Goal: Task Accomplishment & Management: Manage account settings

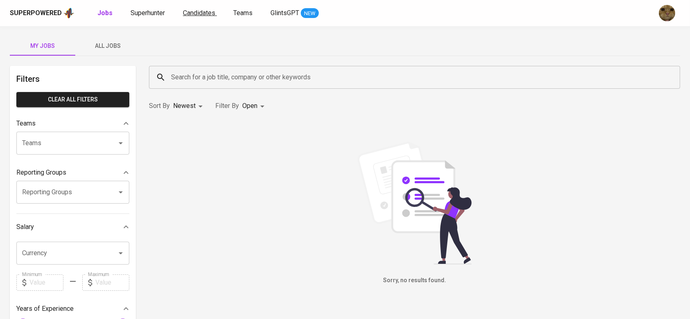
click at [209, 13] on span "Candidates" at bounding box center [199, 13] width 32 height 8
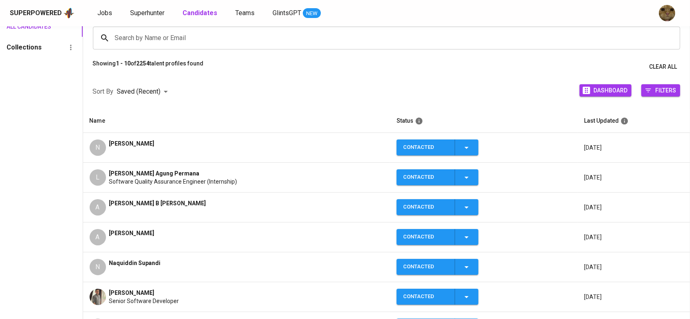
scroll to position [64, 0]
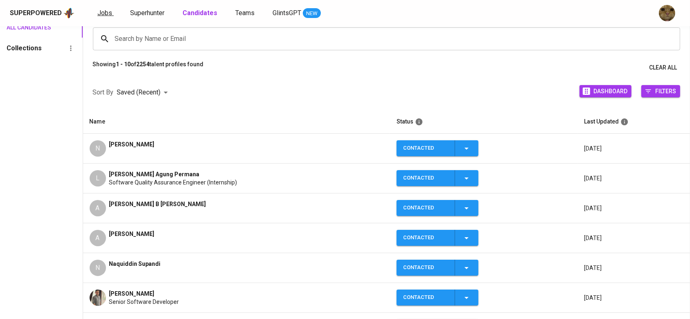
click at [105, 15] on span "Jobs" at bounding box center [104, 13] width 15 height 8
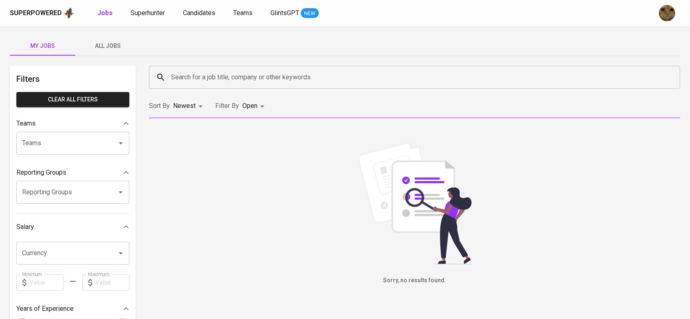
click at [93, 50] on span "All Jobs" at bounding box center [108, 46] width 56 height 10
click at [189, 74] on input "Search for a job title, company or other keywords" at bounding box center [416, 78] width 495 height 16
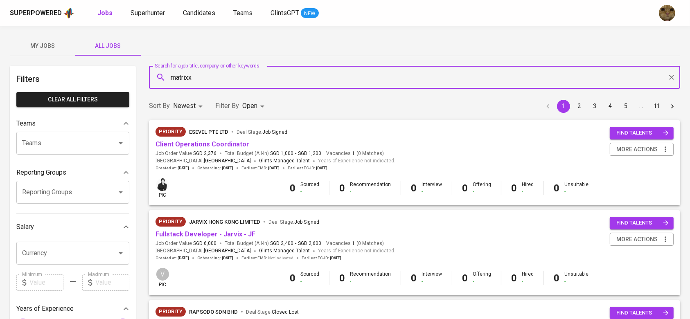
type input "matrixx"
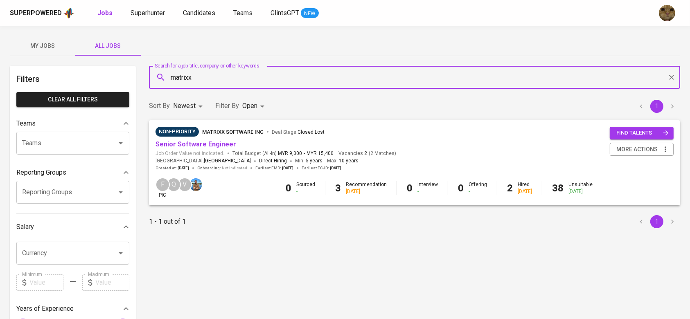
click at [177, 144] on link "Senior Software Engineer" at bounding box center [195, 144] width 81 height 8
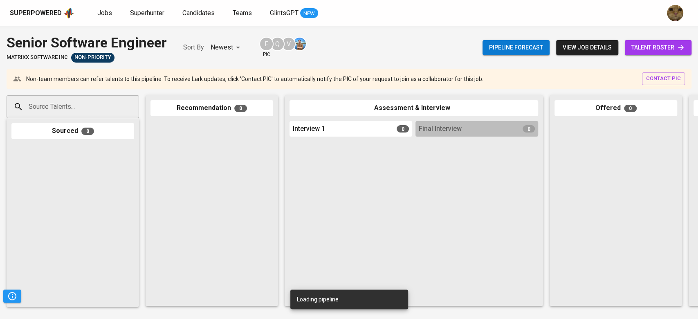
click at [656, 47] on span "talent roster" at bounding box center [659, 48] width 54 height 10
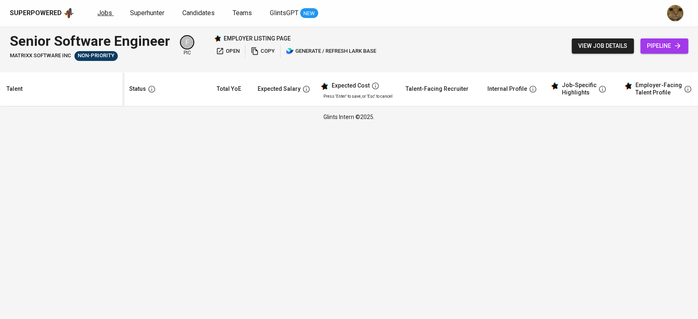
click at [108, 9] on span "Jobs" at bounding box center [104, 13] width 15 height 8
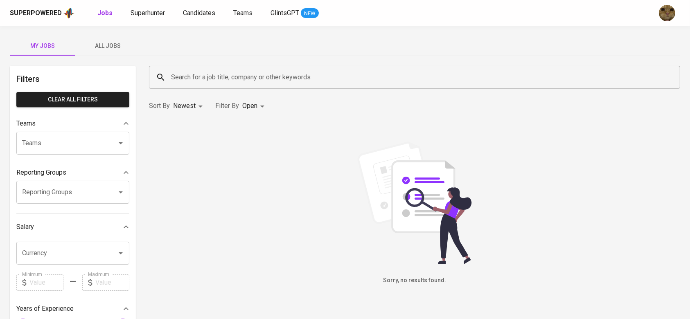
click at [99, 35] on div "My Jobs All Jobs Filters Clear All filters Teams Teams Teams Reporting Groups R…" at bounding box center [345, 281] width 690 height 511
click at [108, 46] on span "All Jobs" at bounding box center [108, 46] width 56 height 10
click at [208, 91] on div "Search for a job title, company or other keywords Search for a job title, compa…" at bounding box center [414, 77] width 541 height 33
click at [196, 81] on input "Search for a job title, company or other keywords" at bounding box center [416, 78] width 495 height 16
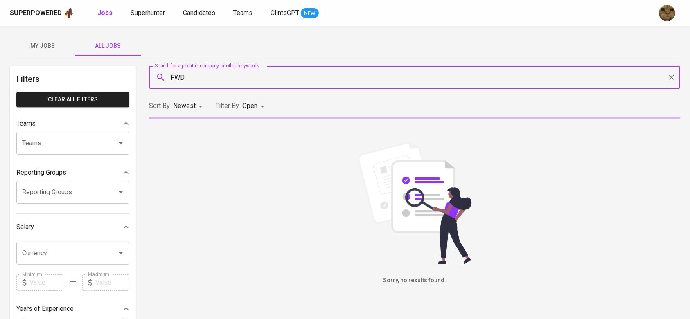
type input "FWD"
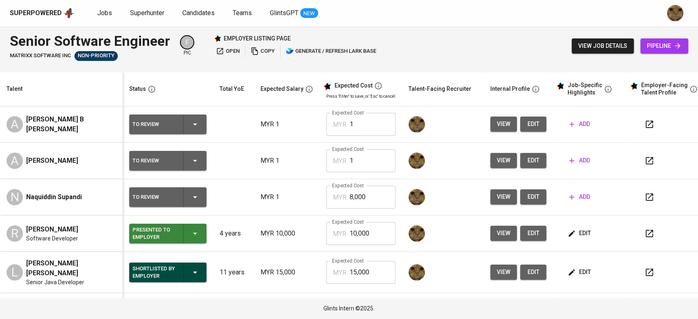
click at [258, 164] on td "MYR 1" at bounding box center [287, 161] width 66 height 36
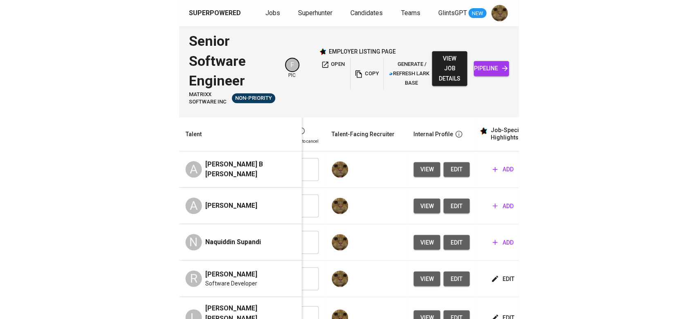
scroll to position [0, 257]
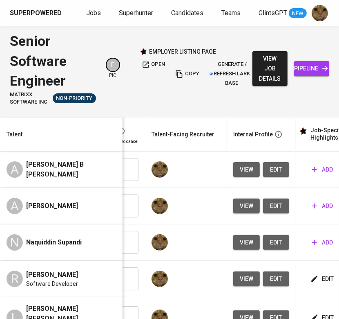
click at [276, 167] on span "edit" at bounding box center [276, 169] width 13 height 10
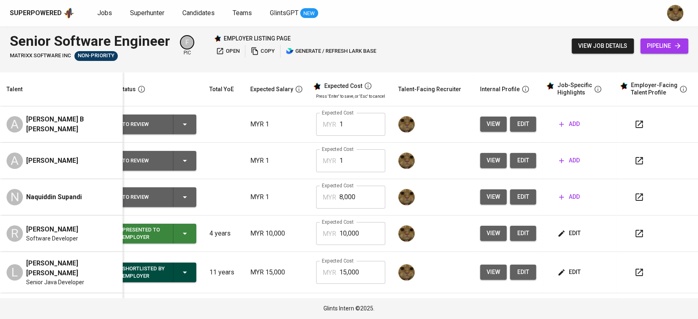
scroll to position [0, 2]
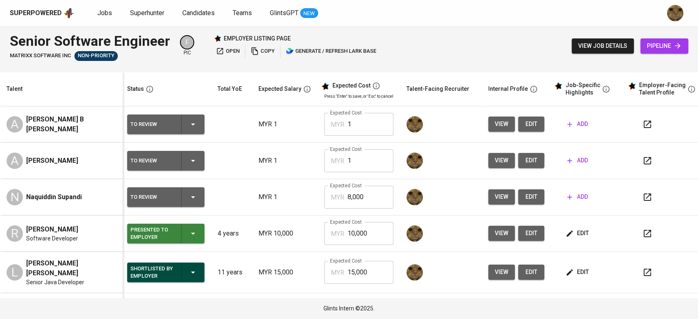
click at [648, 127] on icon "button" at bounding box center [647, 124] width 7 height 7
click at [643, 157] on icon "button" at bounding box center [648, 161] width 10 height 10
click at [644, 122] on icon "button" at bounding box center [648, 124] width 10 height 10
drag, startPoint x: 586, startPoint y: 116, endPoint x: 536, endPoint y: 161, distance: 66.9
click at [586, 117] on button "add" at bounding box center [577, 124] width 27 height 15
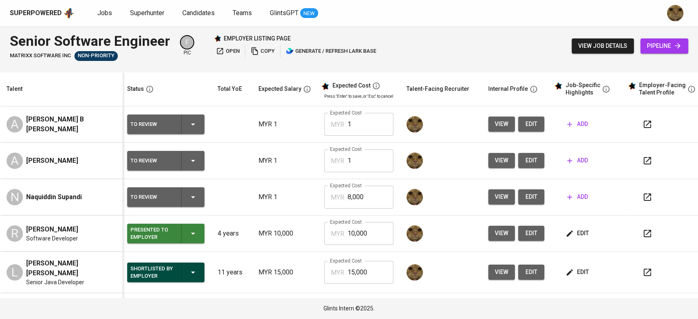
click at [477, 125] on td at bounding box center [441, 124] width 82 height 36
click at [518, 123] on button "edit" at bounding box center [531, 124] width 26 height 15
click at [644, 121] on icon "button" at bounding box center [647, 124] width 7 height 7
click at [525, 115] on td "view edit" at bounding box center [516, 124] width 69 height 36
click at [566, 119] on button "add" at bounding box center [577, 124] width 27 height 15
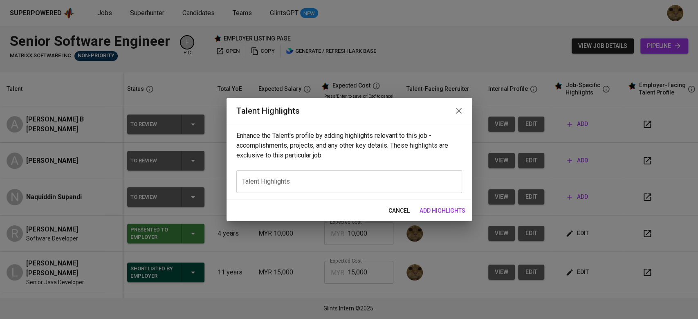
click at [361, 172] on div "x Talent Highlights" at bounding box center [349, 181] width 226 height 23
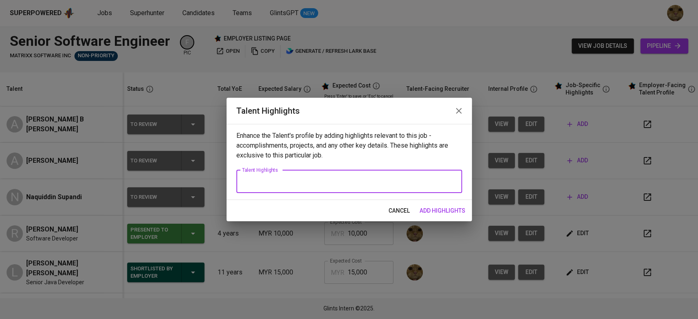
paste textarea "I have approximately two years of experience as a Business Analyst in Los Angel…"
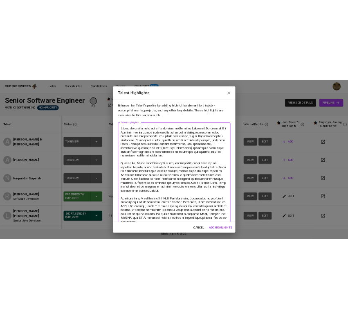
scroll to position [0, 0]
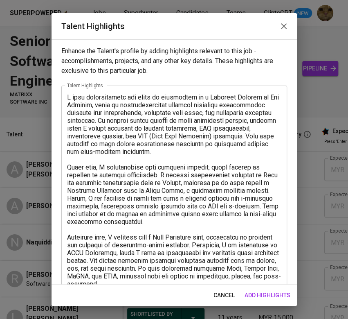
click at [176, 123] on textarea at bounding box center [174, 225] width 214 height 264
click at [65, 97] on div "x Talent Highlights" at bounding box center [174, 224] width 226 height 279
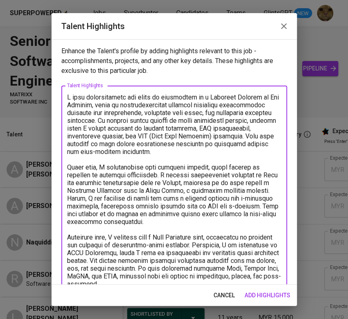
click at [67, 96] on textarea at bounding box center [174, 225] width 214 height 264
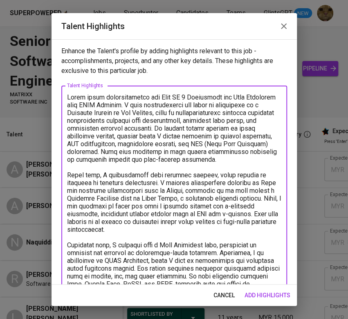
click at [147, 177] on textarea at bounding box center [174, 233] width 214 height 280
click at [157, 108] on textarea at bounding box center [174, 233] width 214 height 280
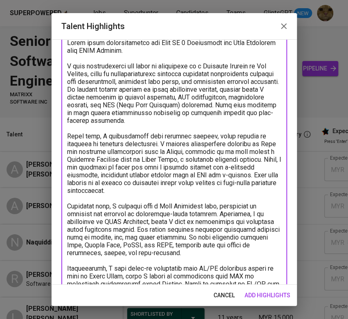
scroll to position [31, 0]
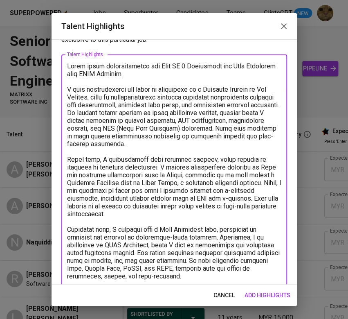
click at [170, 70] on textarea at bounding box center [174, 206] width 214 height 288
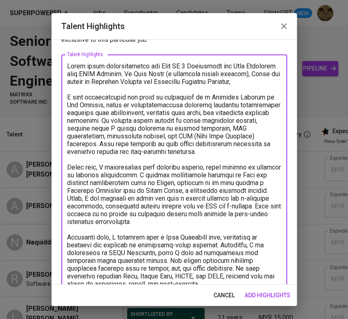
click at [128, 90] on textarea at bounding box center [174, 213] width 214 height 303
paste textarea "Developed and integrated the Infinitium Payment Gateway using Java programming …"
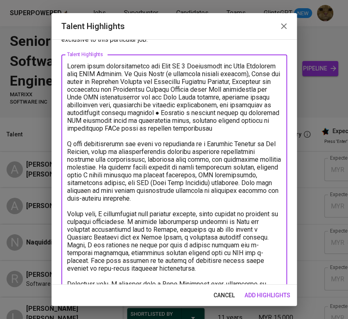
click at [121, 90] on textarea at bounding box center [174, 237] width 214 height 350
drag, startPoint x: 249, startPoint y: 97, endPoint x: 279, endPoint y: 111, distance: 33.7
click at [279, 111] on div "Enhance the Talent's profile by adding highlights relevant to this job - accomp…" at bounding box center [174, 161] width 245 height 245
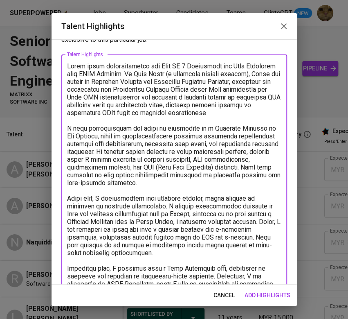
click at [201, 116] on textarea at bounding box center [174, 229] width 214 height 334
drag, startPoint x: 214, startPoint y: 89, endPoint x: 175, endPoint y: 141, distance: 65.7
click at [175, 141] on textarea at bounding box center [174, 229] width 214 height 334
click at [187, 136] on textarea at bounding box center [174, 229] width 214 height 334
drag, startPoint x: 240, startPoint y: 190, endPoint x: 56, endPoint y: 130, distance: 194.1
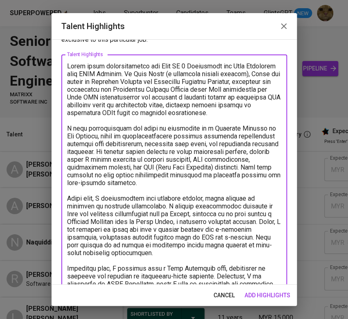
click at [56, 130] on div "Enhance the Talent's profile by adding highlights relevant to this job - accomp…" at bounding box center [174, 161] width 245 height 245
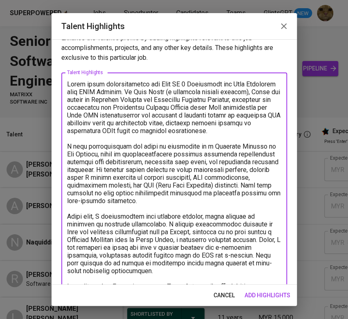
scroll to position [10, 0]
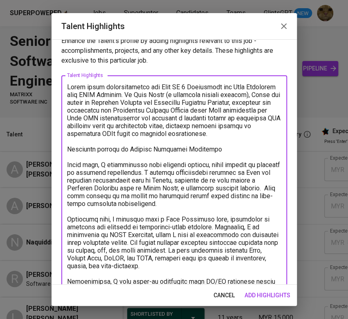
drag, startPoint x: 96, startPoint y: 204, endPoint x: 108, endPoint y: 217, distance: 17.7
click at [121, 113] on textarea at bounding box center [174, 215] width 214 height 264
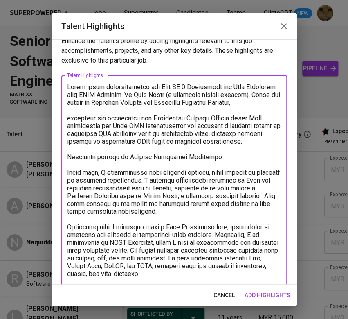
click at [128, 110] on textarea at bounding box center [174, 223] width 214 height 280
paste textarea "There, I was assigned to build and test a payment gateway for e-commerce platfo…"
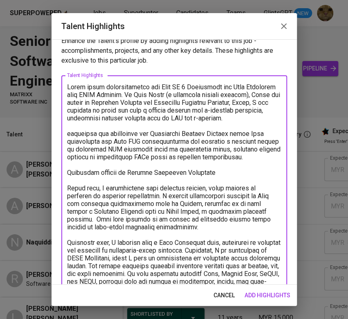
drag, startPoint x: 141, startPoint y: 110, endPoint x: 122, endPoint y: 110, distance: 18.4
click at [122, 110] on textarea at bounding box center [174, 230] width 214 height 295
click at [175, 124] on textarea at bounding box center [174, 230] width 214 height 295
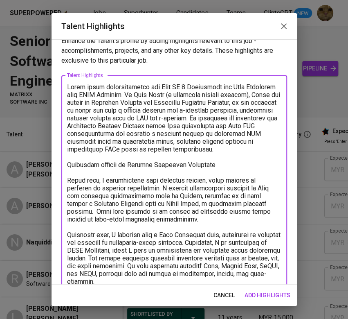
click at [214, 169] on textarea at bounding box center [174, 223] width 214 height 280
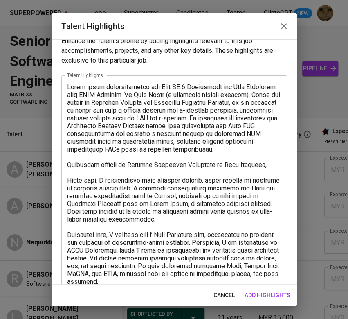
click at [261, 171] on textarea at bounding box center [174, 223] width 214 height 280
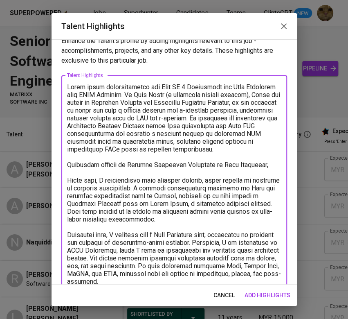
paste textarea "Developed and maintained backend modules in Java (JDK 8/11) for insurance polic…"
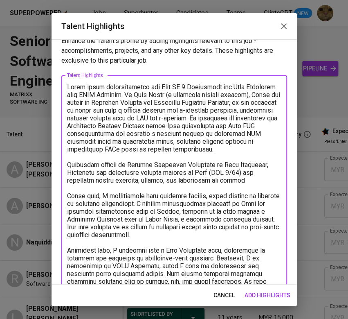
click at [72, 178] on textarea at bounding box center [174, 230] width 214 height 295
click at [249, 187] on textarea at bounding box center [174, 230] width 214 height 295
drag, startPoint x: 198, startPoint y: 179, endPoint x: 252, endPoint y: 180, distance: 54.0
click at [252, 180] on textarea at bounding box center [174, 230] width 214 height 295
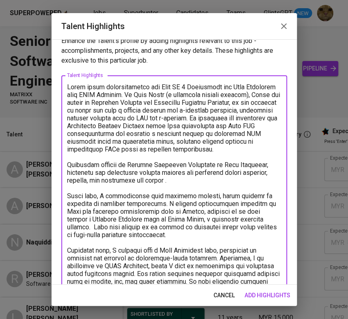
drag, startPoint x: 200, startPoint y: 240, endPoint x: 87, endPoint y: 218, distance: 115.2
click at [87, 218] on textarea at bounding box center [174, 230] width 214 height 295
click at [106, 207] on textarea at bounding box center [174, 230] width 214 height 295
drag, startPoint x: 196, startPoint y: 238, endPoint x: 61, endPoint y: 205, distance: 139.0
click at [61, 205] on div "x Talent Highlights" at bounding box center [174, 230] width 226 height 310
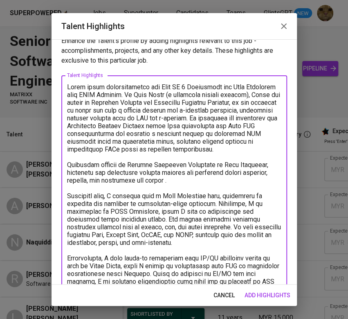
drag, startPoint x: 163, startPoint y: 225, endPoint x: 244, endPoint y: 247, distance: 84.3
click at [244, 247] on textarea at bounding box center [174, 203] width 214 height 241
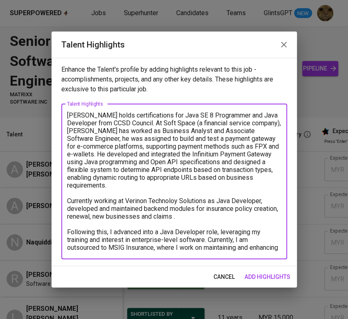
scroll to position [0, 0]
click at [203, 211] on textarea "Aiman holds certifications for Java SE 8 Programmer and Java Developer from CCS…" at bounding box center [174, 181] width 214 height 140
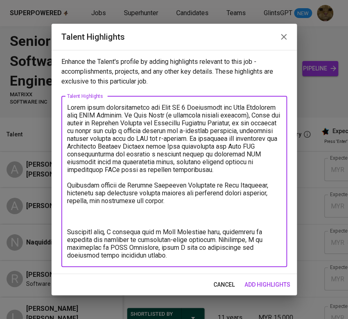
paste textarea "The portal supports multiple insurance products such as health, car, and motor …"
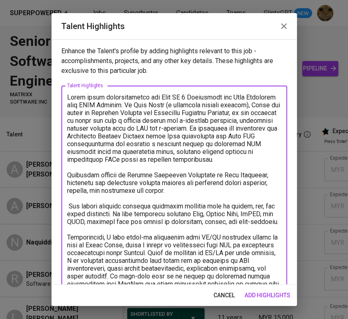
scroll to position [27, 0]
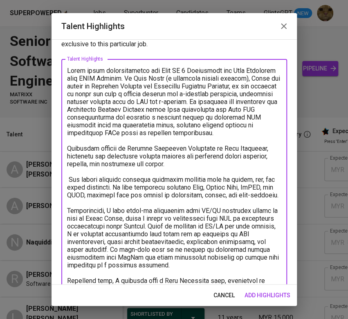
click at [199, 168] on textarea at bounding box center [174, 195] width 214 height 256
click at [200, 168] on textarea at bounding box center [174, 195] width 214 height 256
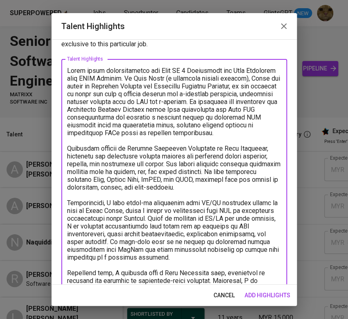
drag, startPoint x: 251, startPoint y: 195, endPoint x: 53, endPoint y: 188, distance: 198.1
click at [53, 188] on div "Enhance the Talent's profile by adding highlights relevant to this job - accomp…" at bounding box center [174, 161] width 245 height 245
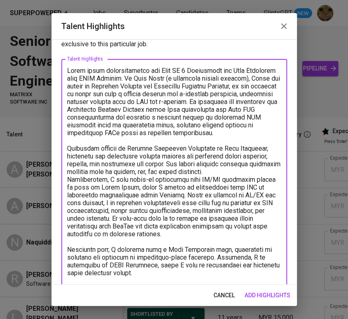
click at [103, 185] on textarea at bounding box center [174, 176] width 214 height 218
drag, startPoint x: 160, startPoint y: 195, endPoint x: 143, endPoint y: 195, distance: 17.6
click at [143, 195] on textarea at bounding box center [174, 176] width 214 height 218
click at [228, 198] on textarea at bounding box center [174, 176] width 214 height 218
drag, startPoint x: 218, startPoint y: 187, endPoint x: 229, endPoint y: 193, distance: 12.7
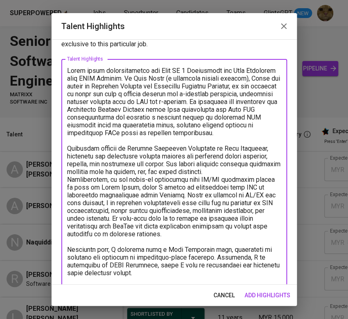
click at [229, 193] on textarea at bounding box center [174, 176] width 214 height 218
click at [230, 194] on textarea at bounding box center [174, 176] width 214 height 218
drag, startPoint x: 245, startPoint y: 188, endPoint x: 229, endPoint y: 196, distance: 16.8
click at [229, 196] on textarea at bounding box center [174, 176] width 214 height 218
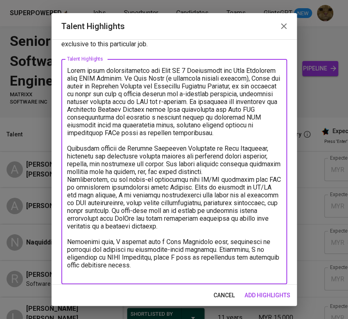
scroll to position [33, 0]
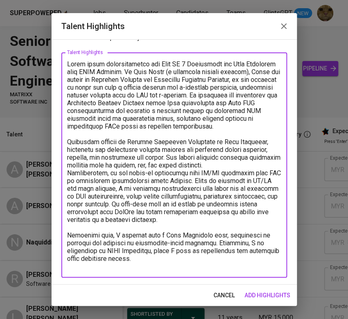
drag, startPoint x: 206, startPoint y: 196, endPoint x: 256, endPoint y: 278, distance: 95.3
click at [256, 278] on div "Enhance the Talent's profile by adding highlights relevant to this job - accomp…" at bounding box center [174, 161] width 245 height 245
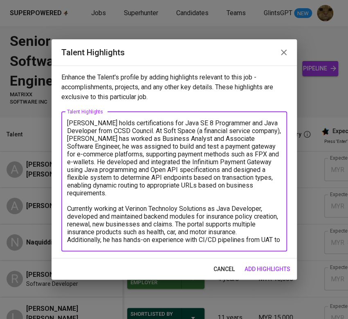
scroll to position [0, 0]
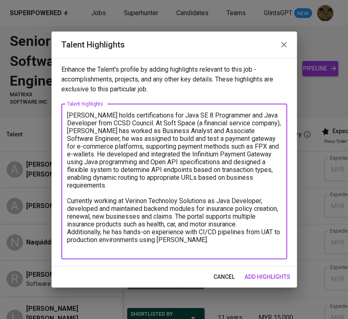
drag, startPoint x: 116, startPoint y: 250, endPoint x: 55, endPoint y: 249, distance: 60.5
click at [55, 249] on div "Enhance the Talent's profile by adding highlights relevant to this job - accomp…" at bounding box center [174, 162] width 245 height 208
click at [219, 178] on textarea "Aiman holds certifications for Java SE 8 Programmer and Java Developer from CCS…" at bounding box center [174, 181] width 214 height 140
paste textarea "Participated in the full Software Development Life Cycle (SDLC), including requ…"
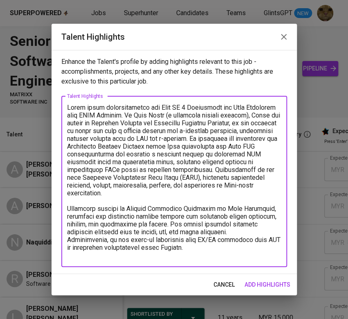
drag, startPoint x: 164, startPoint y: 175, endPoint x: 57, endPoint y: 178, distance: 106.8
click at [57, 178] on div "Enhance the Talent's profile by adding highlights relevant to this job - accomp…" at bounding box center [174, 162] width 245 height 224
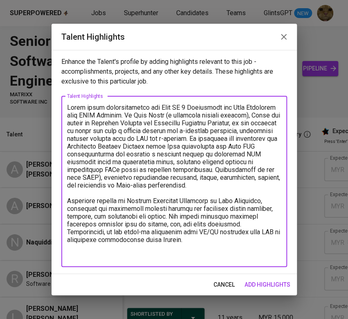
click at [81, 175] on textarea at bounding box center [174, 180] width 214 height 155
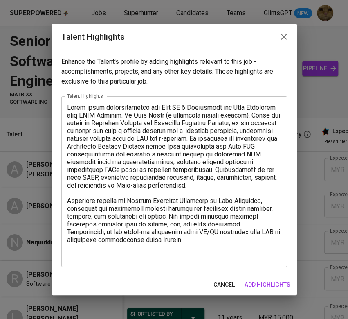
click at [143, 250] on textarea at bounding box center [174, 180] width 214 height 155
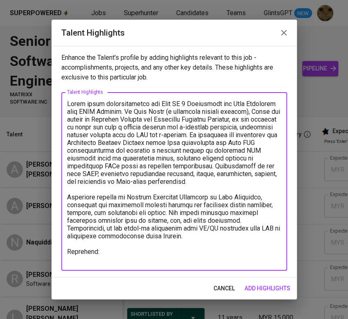
type textarea "Aiman holds certifications for Java SE 8 Programmer and Java Developer from CCS…"
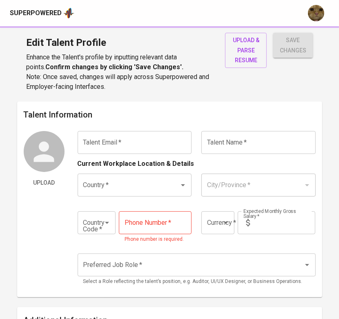
type input "aaiman.karim11@gmail.com"
type input "[PERSON_NAME] B [PERSON_NAME]"
type input "Malaysia"
type input "Kuala Lumpur"
type input "+60"
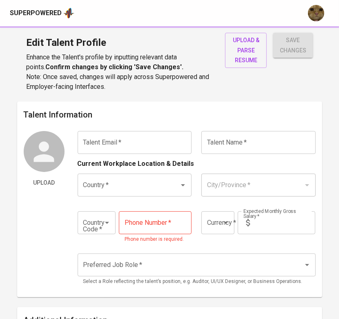
type input "17-286-3601"
type input "MYR"
type input "1"
type input "Backend Developer"
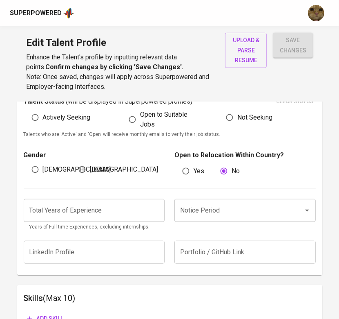
scroll to position [245, 0]
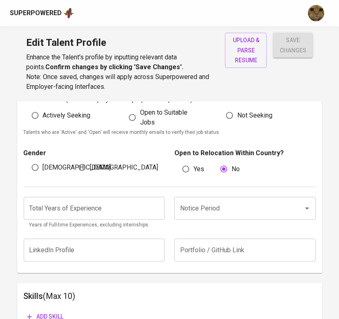
click at [90, 212] on input "number" at bounding box center [95, 208] width 142 height 23
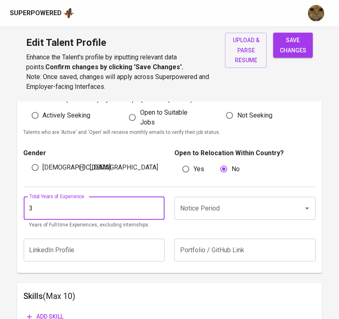
type input "3"
click at [274, 33] on button "save changes" at bounding box center [294, 45] width 40 height 25
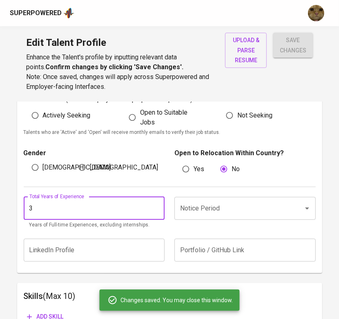
click at [244, 202] on input "Notice Period" at bounding box center [233, 208] width 111 height 16
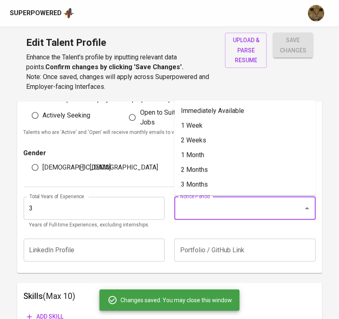
click at [154, 192] on div "Total Years of Experience 3 Total Years of Experience Years of Full-time Experi…" at bounding box center [170, 210] width 292 height 47
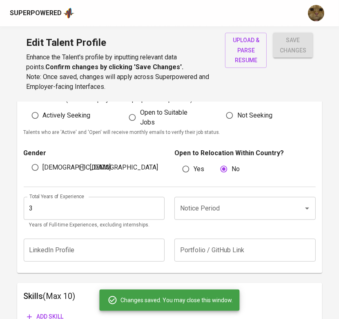
scroll to position [357, 0]
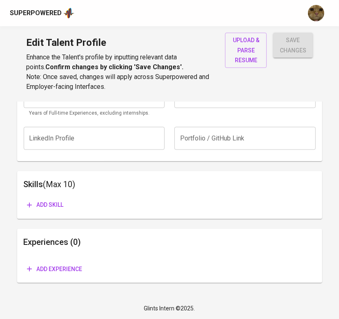
click at [52, 269] on span "Add experience" at bounding box center [55, 269] width 56 height 10
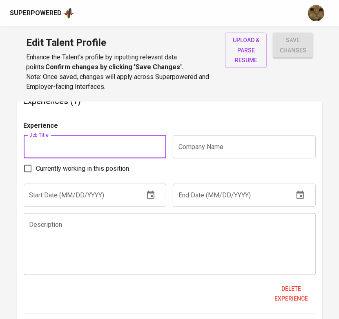
scroll to position [497, 0]
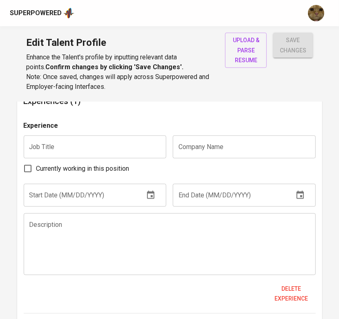
click at [303, 142] on input "text" at bounding box center [244, 146] width 143 height 23
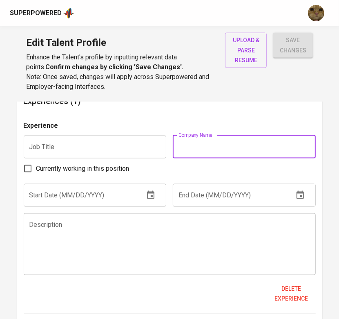
click at [70, 138] on input "text" at bounding box center [95, 146] width 143 height 23
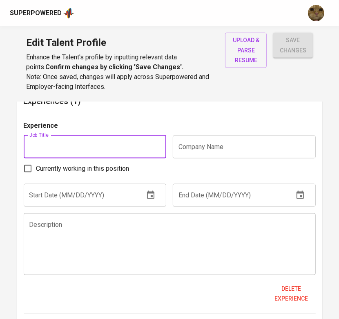
paste input "Java Developer"
type input "Java Developer"
click at [181, 121] on div "Experience" at bounding box center [170, 128] width 292 height 15
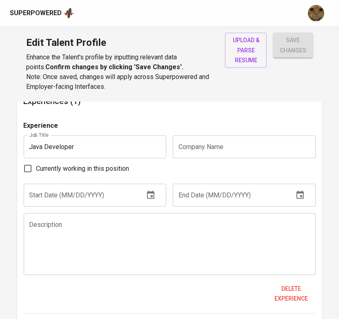
click at [266, 139] on input "text" at bounding box center [244, 146] width 143 height 23
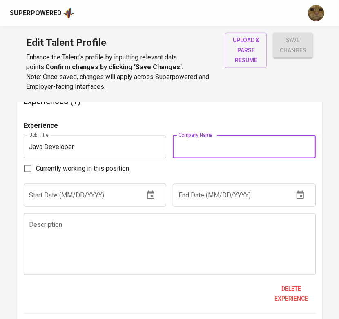
paste input "Verinon Technology Solutions Sdn Bhd"
type input "Verinon Technology Solutions Sdn Bhd"
click at [246, 117] on div "Experiences (1) Experience Job Title Java Developer Job Title Company Name Veri…" at bounding box center [170, 218] width 306 height 260
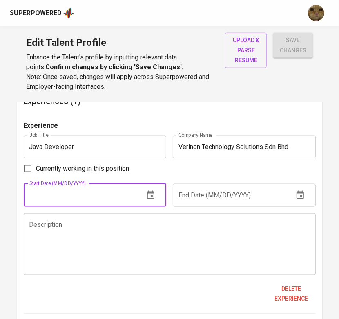
click at [115, 188] on input "text" at bounding box center [81, 195] width 115 height 23
type input "06/01/2025"
click at [34, 169] on input "Currently working in this position" at bounding box center [27, 168] width 17 height 17
checkbox input "true"
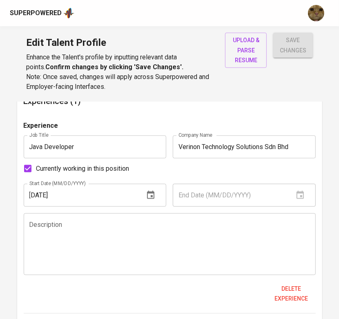
click at [27, 273] on div "Description" at bounding box center [170, 244] width 292 height 62
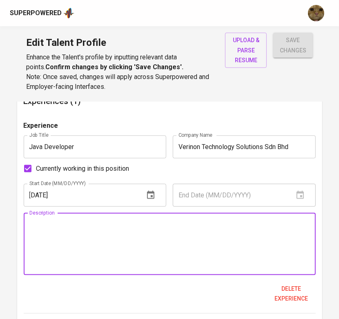
paste textarea "Developed and maintained backend modules in Java (JDK 8/11) for insurance polic…"
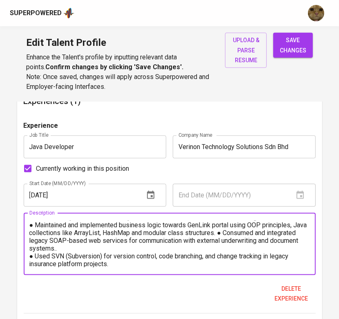
scroll to position [0, 0]
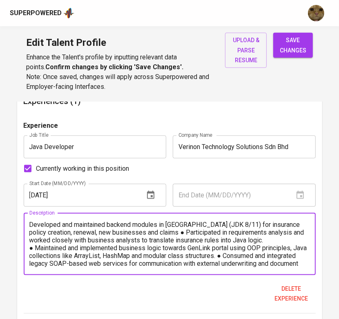
drag, startPoint x: 31, startPoint y: 247, endPoint x: 27, endPoint y: 246, distance: 4.5
click at [27, 246] on div "Developed and maintained backend modules in Java (JDK 8/11) for insurance polic…" at bounding box center [170, 244] width 292 height 62
paste textarea "●"
click at [164, 233] on textarea "● Developed and maintained backend modules in Java (JDK 8/11) for insurance pol…" at bounding box center [169, 243] width 281 height 47
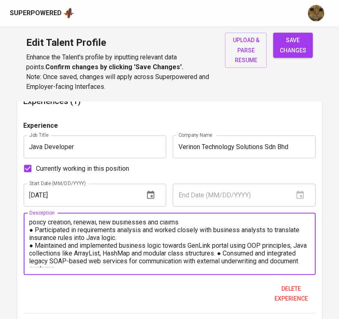
scroll to position [31, 0]
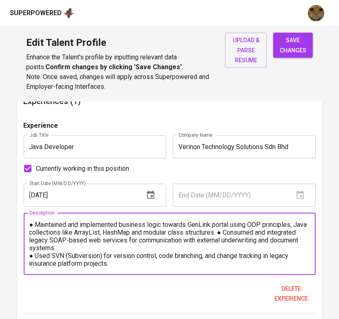
click at [236, 234] on textarea "● Developed and maintained backend modules in Java (JDK 8/11) for insurance pol…" at bounding box center [169, 243] width 281 height 47
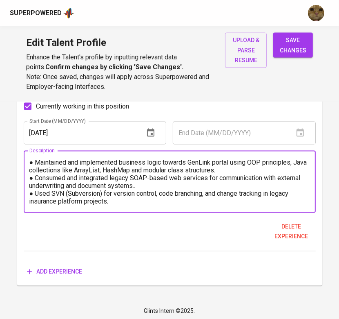
scroll to position [563, 0]
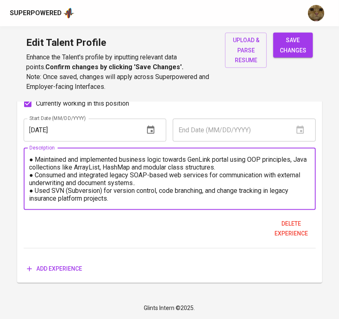
type textarea "● Developed and maintained backend modules in Java (JDK 8/11) for insurance pol…"
click at [58, 270] on span "Add experience" at bounding box center [55, 269] width 56 height 10
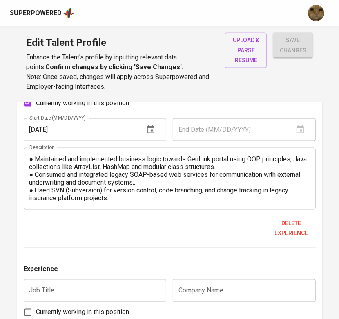
click at [47, 288] on input "text" at bounding box center [95, 290] width 143 height 23
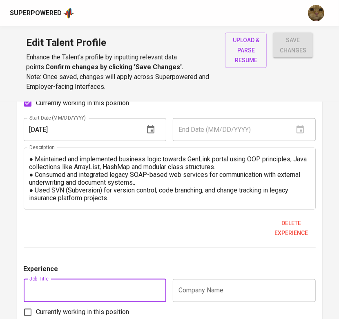
click at [155, 285] on input "text" at bounding box center [95, 290] width 143 height 23
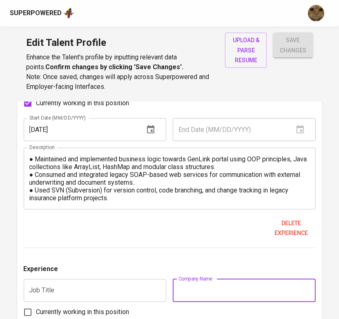
click at [212, 285] on input "text" at bounding box center [244, 290] width 143 height 23
paste input "Soft Space Sdn. Bhd"
click at [86, 286] on input "text" at bounding box center [95, 290] width 143 height 23
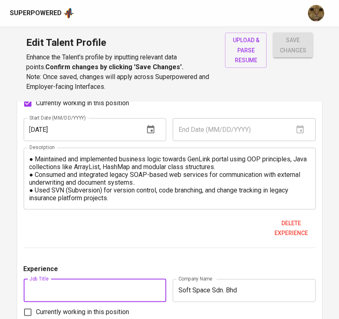
click at [223, 293] on input "Soft Space Sdn. Bhd" at bounding box center [244, 290] width 143 height 23
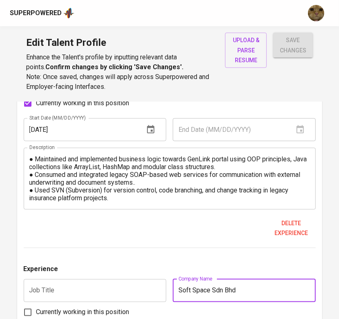
type input "Soft Space Sdn Bhd"
click at [75, 293] on input "text" at bounding box center [95, 290] width 143 height 23
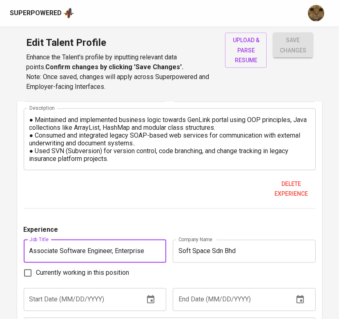
scroll to position [604, 0]
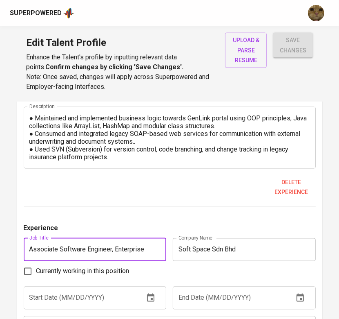
type input "Associate Software Engineer, Enterprise"
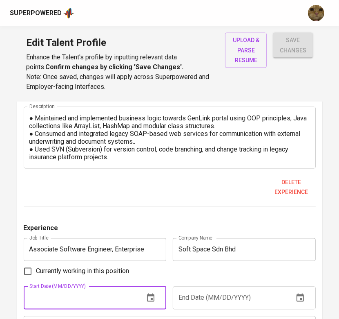
click at [106, 301] on input "text" at bounding box center [81, 297] width 115 height 23
type input "08/01/2022"
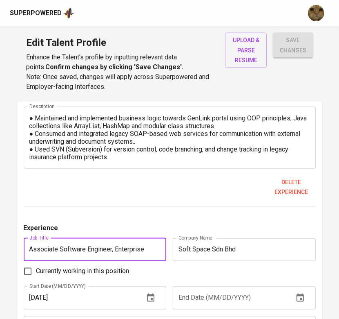
drag, startPoint x: 153, startPoint y: 244, endPoint x: 112, endPoint y: 240, distance: 41.8
click at [112, 240] on input "Associate Software Engineer, Enterprise" at bounding box center [95, 249] width 143 height 23
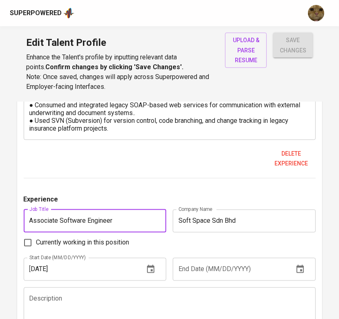
scroll to position [633, 0]
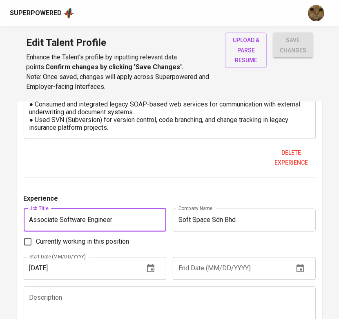
type input "Associate Software Engineer"
click at [30, 247] on input "Currently working in this position" at bounding box center [27, 241] width 17 height 17
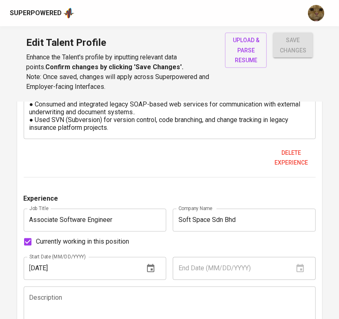
click at [28, 243] on input "Currently working in this position" at bounding box center [27, 241] width 17 height 17
checkbox input "false"
click at [224, 274] on input "text" at bounding box center [230, 268] width 115 height 23
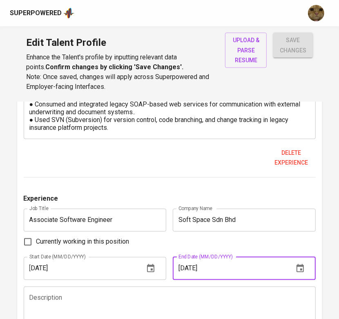
scroll to position [748, 0]
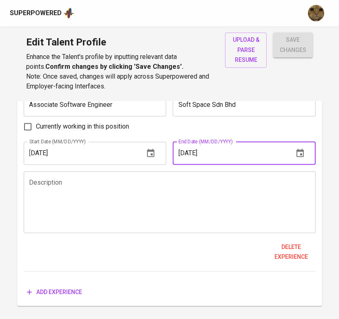
type input "05/01/2025"
click at [131, 216] on textarea at bounding box center [169, 202] width 281 height 47
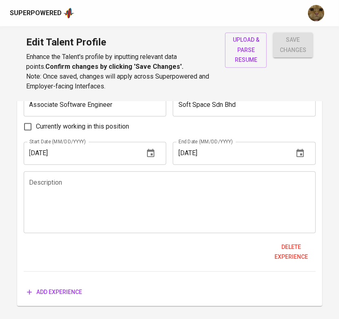
click at [92, 198] on textarea at bounding box center [169, 202] width 281 height 47
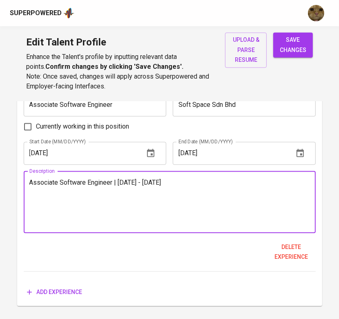
paste textarea "Developed and integrated the Infinitium Payment Gateway using Java programming …"
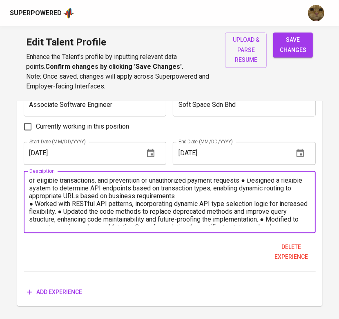
scroll to position [0, 0]
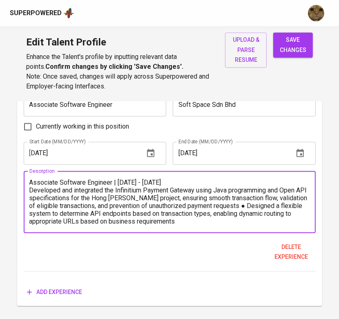
click at [239, 208] on textarea "Associate Software Engineer | August 2024 - May 2025 Developed and integrated t…" at bounding box center [169, 202] width 281 height 47
click at [30, 194] on textarea "Associate Software Engineer | August 2024 - May 2025 Developed and integrated t…" at bounding box center [169, 202] width 281 height 47
paste textarea "●"
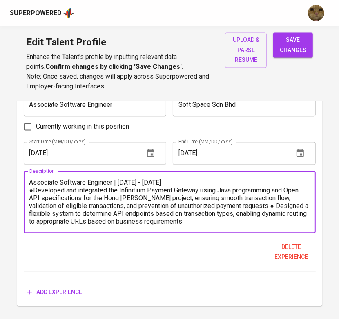
click at [275, 206] on textarea "Associate Software Engineer | August 2024 - May 2025 ●Developed and integrated …" at bounding box center [169, 202] width 281 height 47
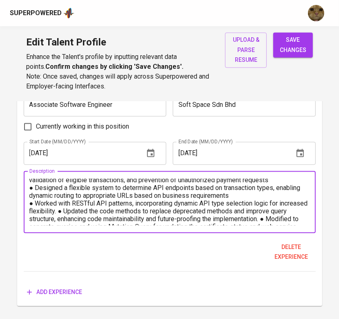
scroll to position [31, 0]
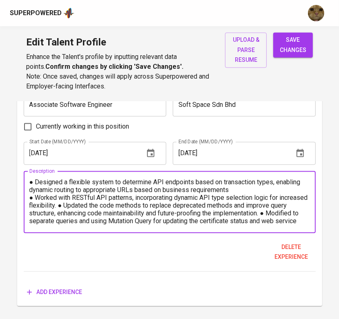
click at [88, 209] on textarea "Associate Software Engineer | August 2024 - May 2025 ●Developed and integrated …" at bounding box center [169, 202] width 281 height 47
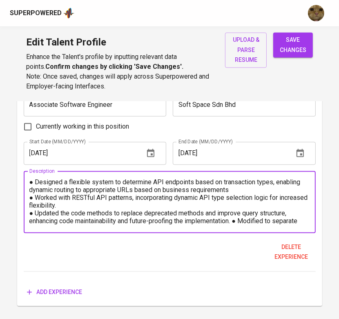
scroll to position [46, 0]
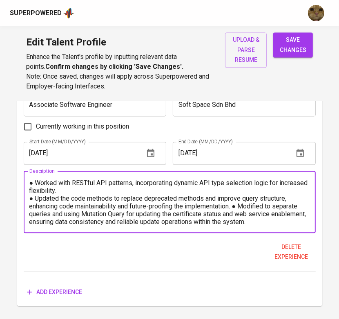
click at [239, 206] on textarea "Associate Software Engineer | August 2024 - May 2025 ●Developed and integrated …" at bounding box center [169, 202] width 281 height 47
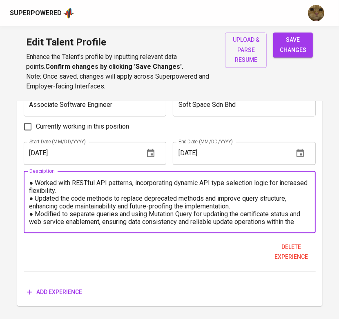
scroll to position [54, 0]
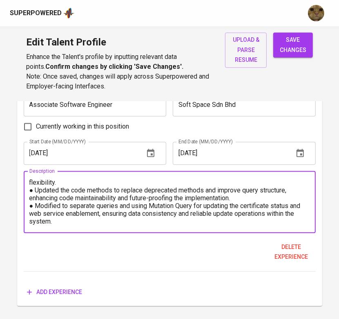
click at [131, 223] on textarea "Associate Software Engineer | August 2024 - May 2025 ●Developed and integrated …" at bounding box center [169, 202] width 281 height 47
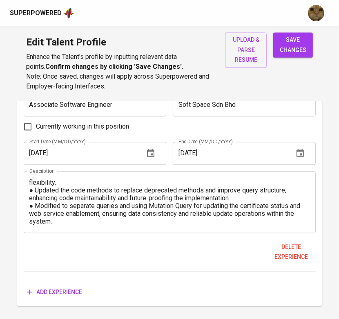
click at [123, 208] on textarea "Associate Software Engineer | August 2024 - May 2025 ●Developed and integrated …" at bounding box center [169, 202] width 281 height 47
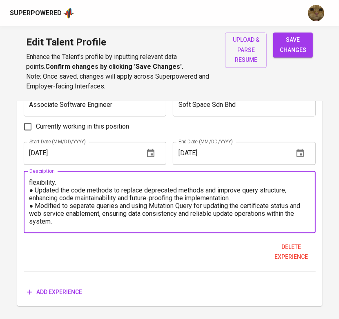
paste textarea "Engaged with clients to gather requirements, provide technical support, and del…"
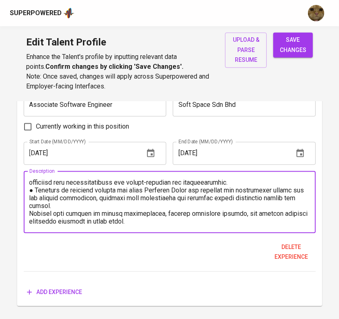
scroll to position [85, 0]
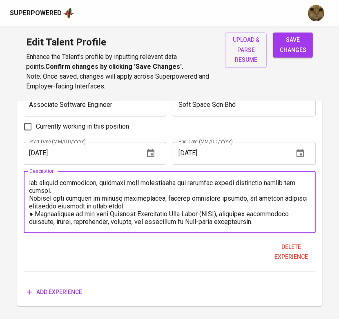
drag, startPoint x: 34, startPoint y: 213, endPoint x: 29, endPoint y: 213, distance: 4.5
click at [29, 213] on textarea at bounding box center [169, 202] width 281 height 47
paste textarea "●"
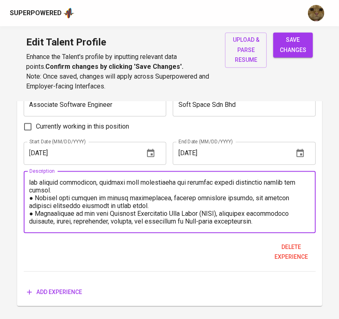
click at [189, 214] on textarea at bounding box center [169, 202] width 281 height 47
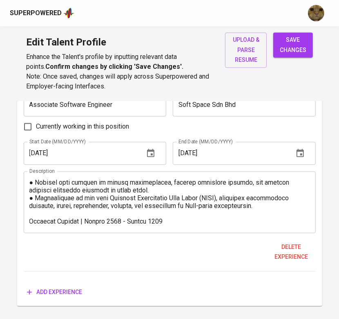
click at [210, 229] on div "Description" at bounding box center [170, 202] width 292 height 62
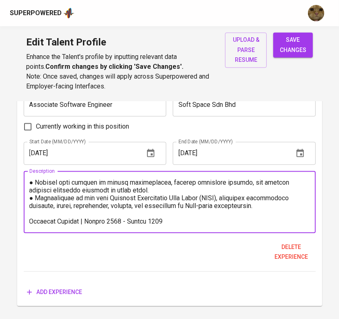
paste textarea "Translated business needs into clear, functional specifications, ensuring a dee…"
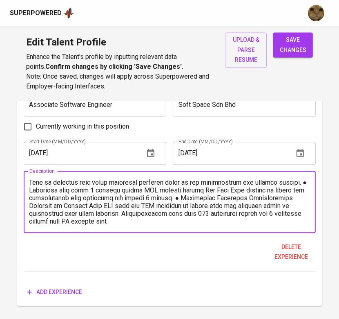
scroll to position [177, 0]
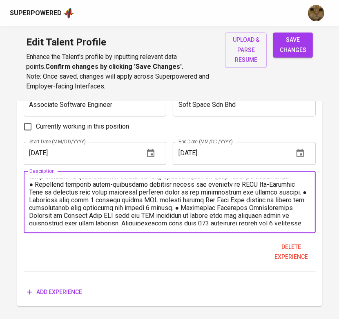
click at [182, 214] on textarea at bounding box center [169, 202] width 281 height 47
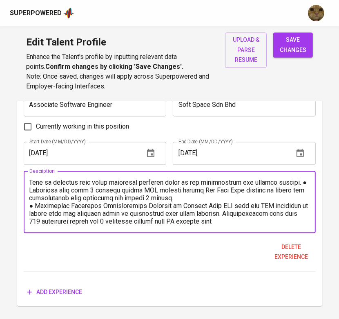
scroll to position [772, 0]
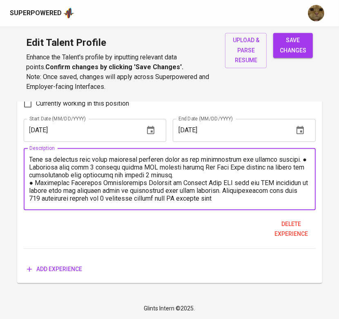
paste textarea "●"
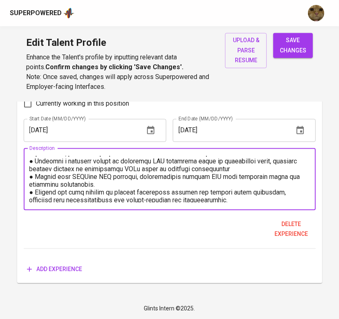
scroll to position [29, 0]
type textarea "Associate Software Engineer | August 2024 - May 2025 ●Developed and integrated …"
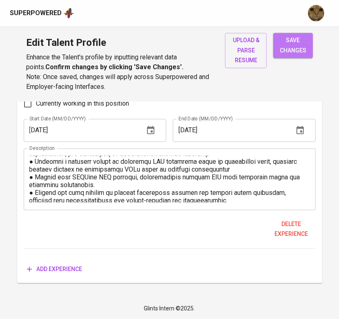
click at [299, 41] on span "save changes" at bounding box center [293, 45] width 27 height 20
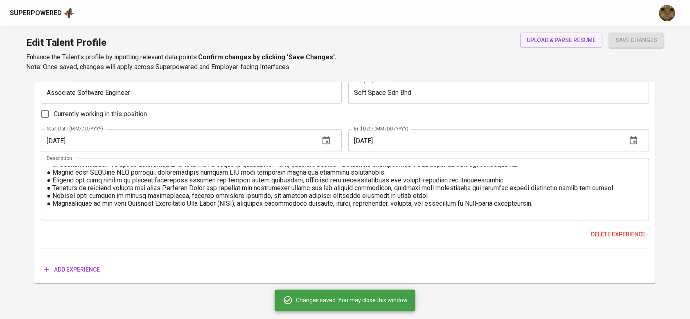
scroll to position [0, 0]
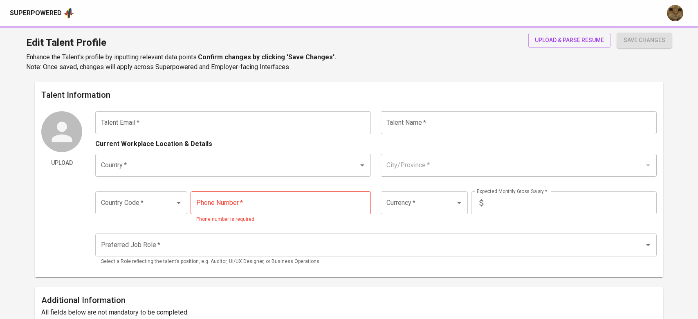
type input "[EMAIL_ADDRESS][DOMAIN_NAME]"
type input "[PERSON_NAME] B [PERSON_NAME]"
type input "[GEOGRAPHIC_DATA]"
type input "+60"
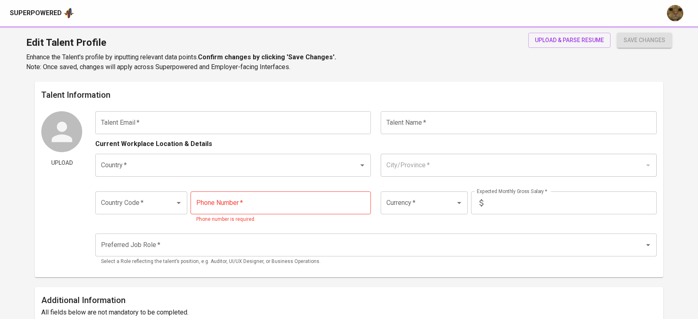
type input "[PHONE_NUMBER]"
type input "MYR"
type input "1"
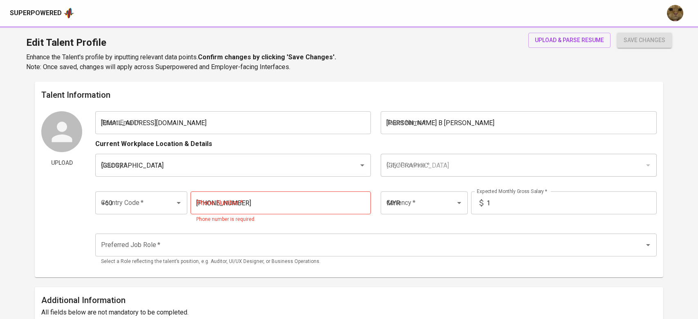
type input "Backend Developer"
type input "3"
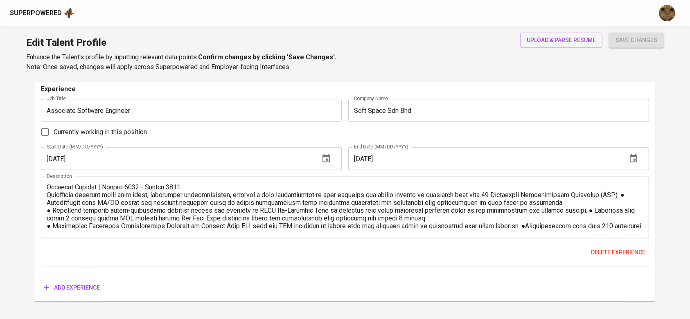
scroll to position [85, 0]
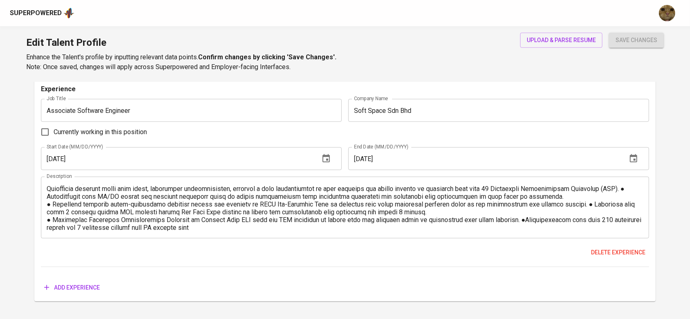
click at [68, 200] on textarea at bounding box center [345, 207] width 596 height 47
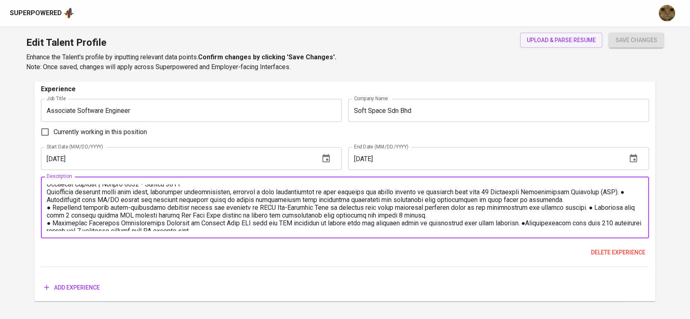
scroll to position [79, 0]
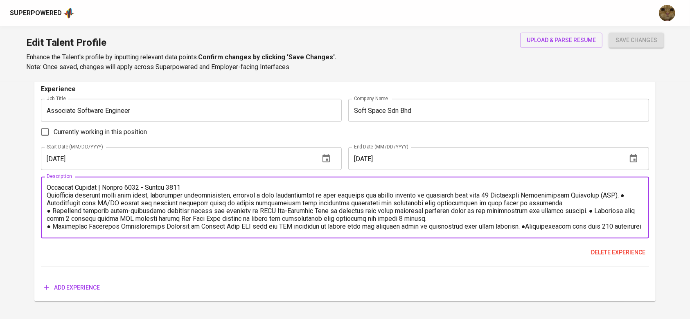
paste textarea "●"
click at [68, 198] on textarea at bounding box center [345, 207] width 596 height 47
click at [68, 200] on textarea at bounding box center [345, 207] width 596 height 47
click at [582, 216] on textarea at bounding box center [345, 207] width 596 height 47
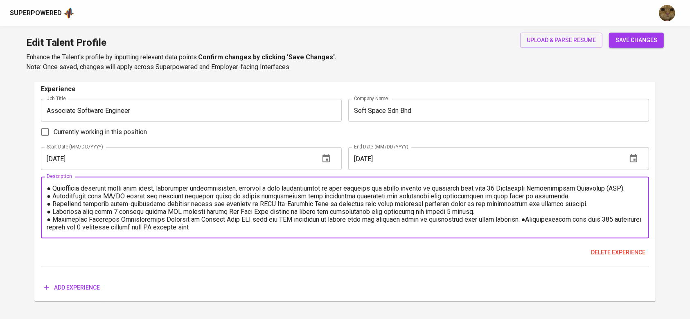
scroll to position [93, 0]
click at [525, 222] on textarea at bounding box center [345, 207] width 596 height 47
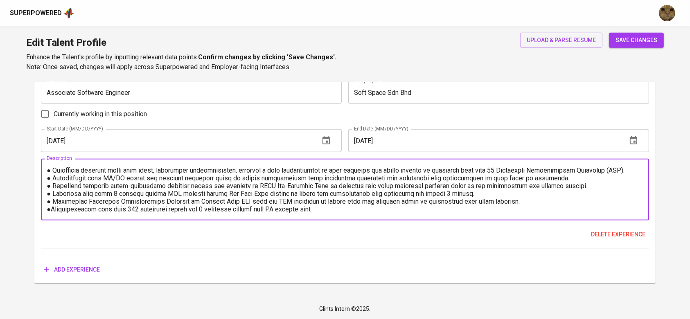
type textarea "Associate Software Engineer | August 2024 - May 2025 ●Developed and integrated …"
click at [611, 38] on button "save changes" at bounding box center [636, 40] width 55 height 15
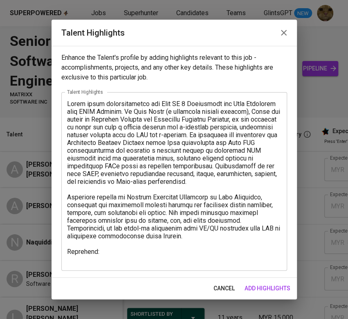
scroll to position [0, 2]
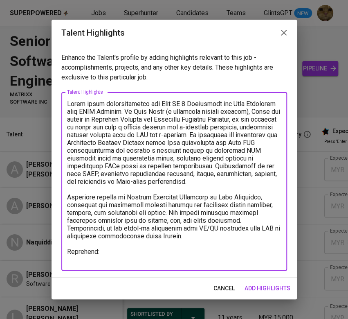
click at [106, 255] on textarea at bounding box center [174, 181] width 214 height 163
paste textarea "[URL][DOMAIN_NAME]"
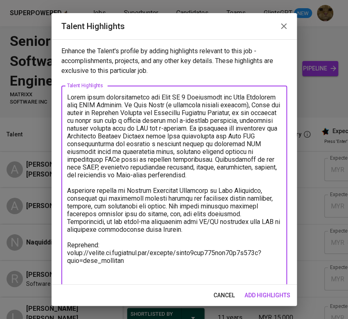
click at [234, 236] on textarea at bounding box center [174, 186] width 214 height 187
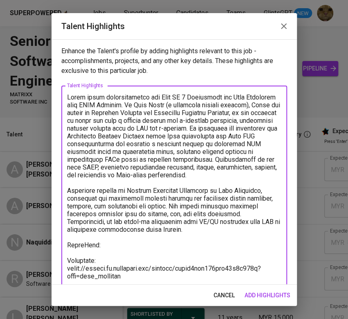
drag, startPoint x: 103, startPoint y: 256, endPoint x: 63, endPoint y: 251, distance: 39.7
click at [63, 251] on div "x Talent Highlights" at bounding box center [174, 193] width 226 height 217
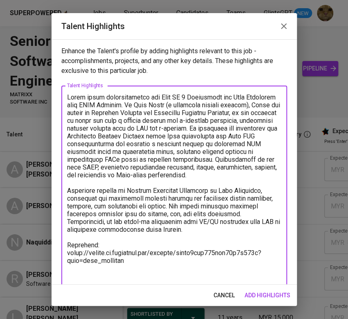
click at [224, 236] on textarea at bounding box center [174, 186] width 214 height 187
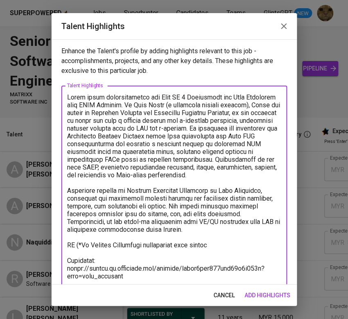
scroll to position [25, 0]
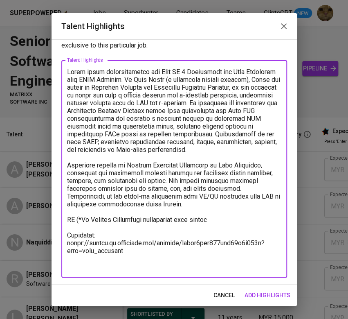
drag, startPoint x: 223, startPoint y: 225, endPoint x: 76, endPoint y: 224, distance: 146.8
click at [76, 224] on textarea at bounding box center [174, 169] width 214 height 202
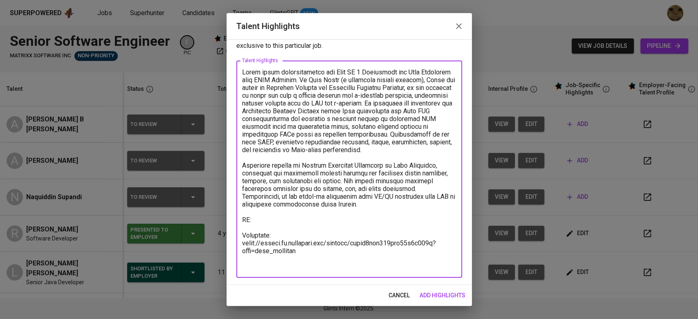
scroll to position [25, 0]
click at [348, 120] on textarea at bounding box center [349, 170] width 214 height 202
click at [348, 124] on textarea at bounding box center [349, 170] width 214 height 202
click at [239, 133] on div "x Talent Highlights" at bounding box center [349, 169] width 226 height 217
click at [285, 228] on textarea at bounding box center [349, 170] width 214 height 202
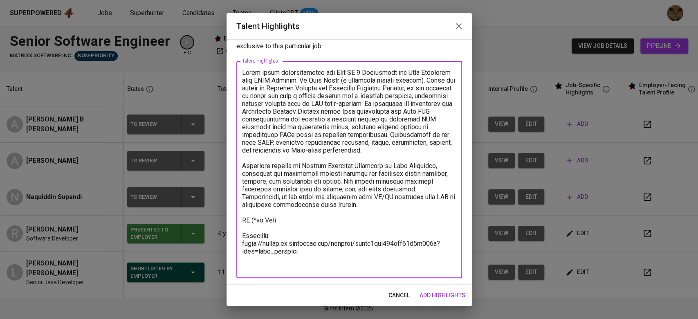
drag, startPoint x: 328, startPoint y: 231, endPoint x: 251, endPoint y: 230, distance: 76.9
click at [251, 230] on textarea at bounding box center [349, 170] width 214 height 202
click at [348, 207] on textarea at bounding box center [349, 170] width 214 height 202
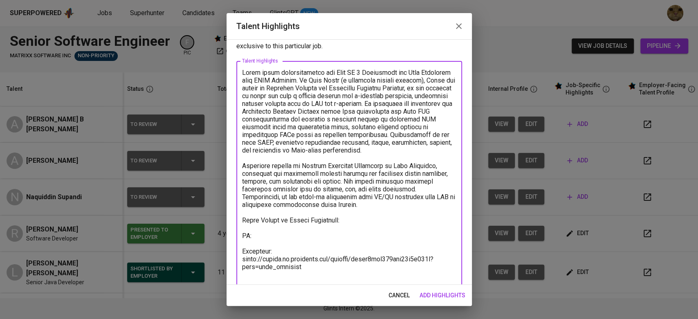
click at [299, 227] on textarea at bounding box center [349, 178] width 214 height 218
click at [348, 232] on textarea at bounding box center [349, 178] width 214 height 218
click at [348, 236] on textarea at bounding box center [349, 178] width 214 height 218
click at [348, 228] on textarea at bounding box center [349, 178] width 214 height 218
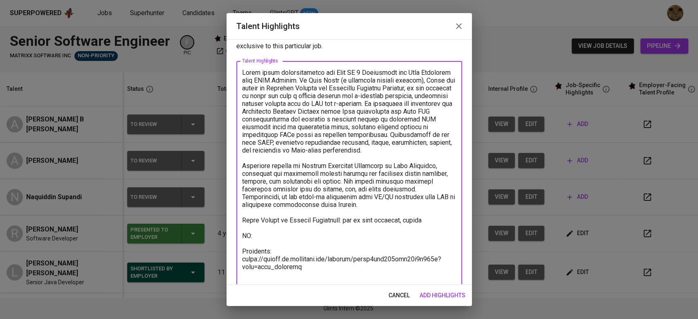
drag, startPoint x: 435, startPoint y: 231, endPoint x: 416, endPoint y: 231, distance: 19.6
click at [348, 231] on textarea at bounding box center [349, 178] width 214 height 218
click at [348, 227] on textarea at bounding box center [349, 178] width 214 height 218
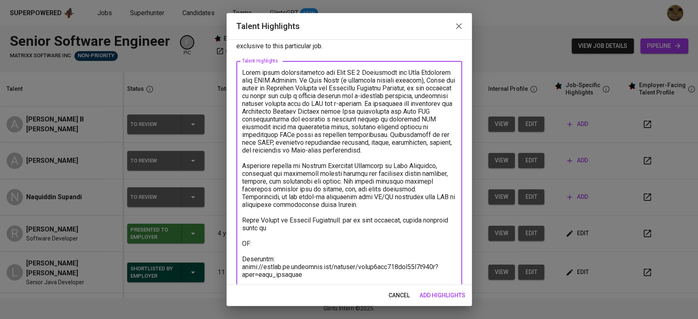
paste textarea "Enterprise Content Management"
click at [348, 228] on textarea at bounding box center [349, 181] width 214 height 225
drag, startPoint x: 445, startPoint y: 234, endPoint x: 241, endPoint y: 226, distance: 203.8
click at [241, 226] on div "x Talent Highlights" at bounding box center [349, 181] width 226 height 240
click at [348, 225] on textarea at bounding box center [349, 181] width 214 height 225
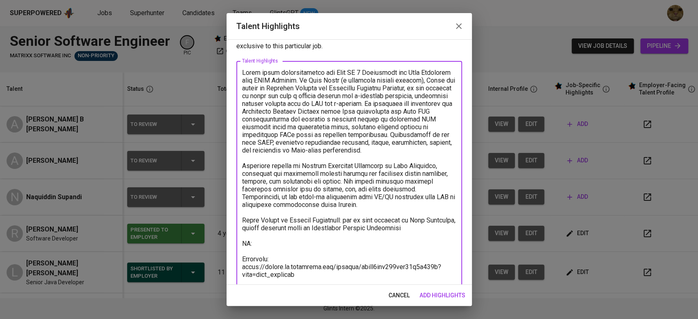
paste textarea "limited exposure as a Java Developer, since the focus was more on Enterprise Co…"
drag, startPoint x: 348, startPoint y: 227, endPoint x: 443, endPoint y: 233, distance: 94.6
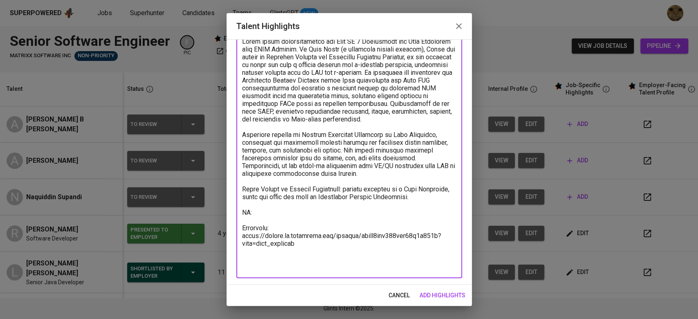
drag, startPoint x: 290, startPoint y: 217, endPoint x: 232, endPoint y: 196, distance: 62.2
click at [232, 196] on div "Enhance the Talent's profile by adding highlights relevant to this job - accomp…" at bounding box center [349, 161] width 245 height 245
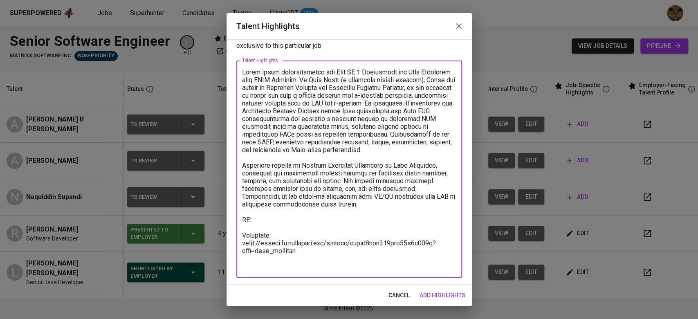
scroll to position [25, 0]
click at [303, 257] on textarea at bounding box center [349, 170] width 214 height 202
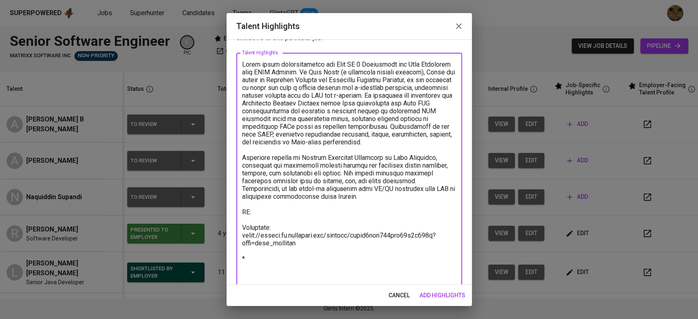
paste textarea "Short Period at Verinon Technology: limited exposure as a Java Developer, since…"
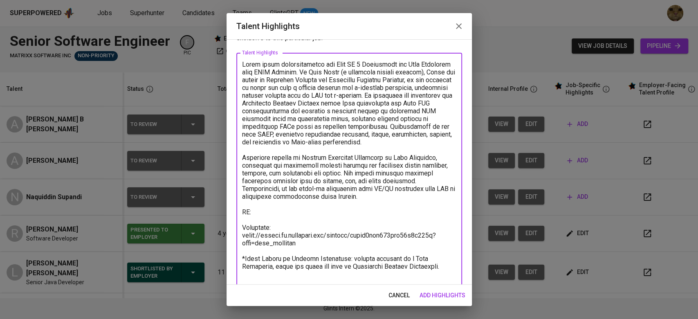
scroll to position [42, 0]
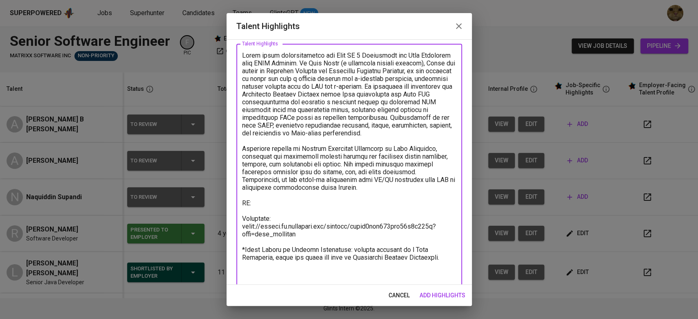
click at [273, 209] on textarea at bounding box center [349, 172] width 214 height 241
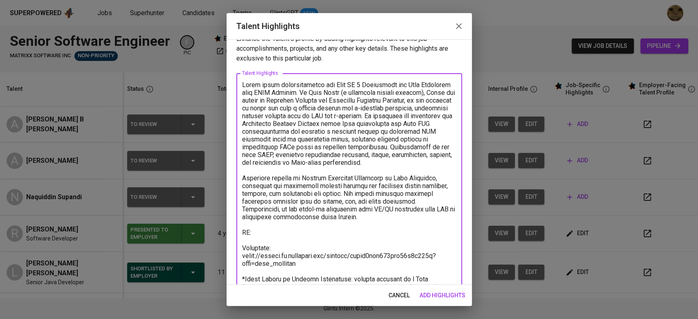
scroll to position [11, 0]
click at [348, 224] on textarea at bounding box center [349, 202] width 214 height 241
paste textarea "Features: Register, Login, Money Withdrawal (Credit), Money Transfer (Debit), V…"
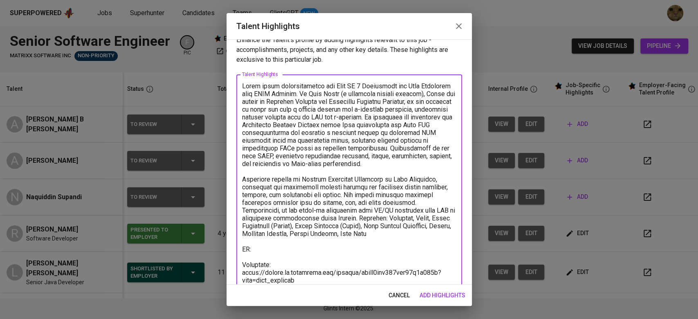
click at [348, 224] on textarea at bounding box center [349, 214] width 214 height 264
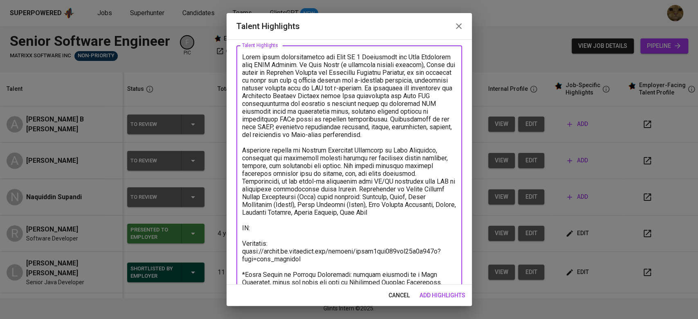
scroll to position [42, 0]
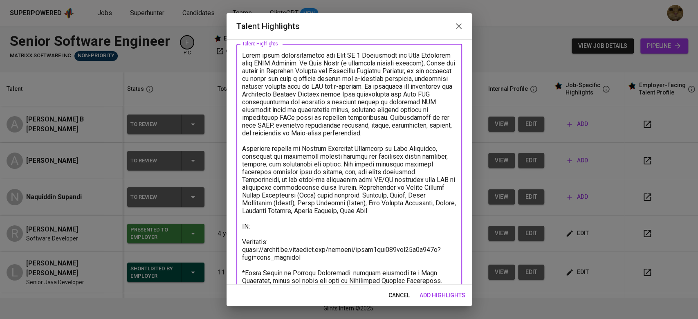
click at [324, 243] on textarea at bounding box center [349, 184] width 214 height 264
click at [293, 233] on textarea at bounding box center [349, 184] width 214 height 264
paste textarea "https://glints.sg.larksuite.com/file/Ahasb1W4aoARSexkyNBlyNNDgIb?from=from_copy…"
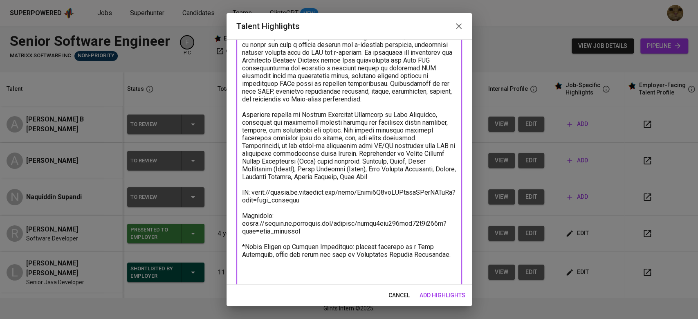
scroll to position [102, 0]
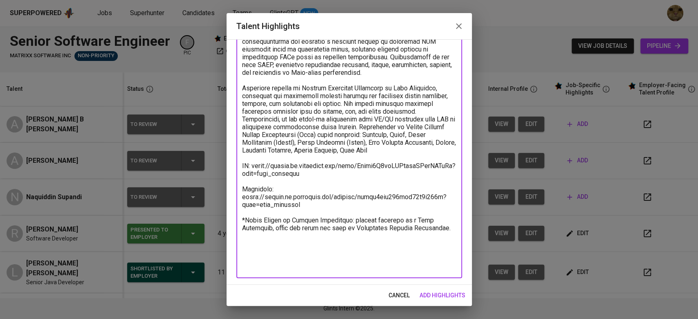
click at [348, 257] on textarea at bounding box center [349, 131] width 214 height 280
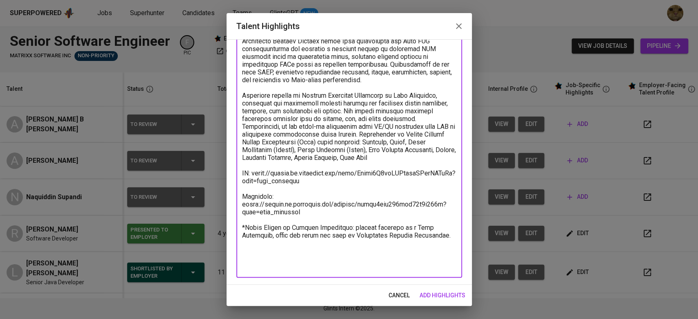
scroll to position [87, 0]
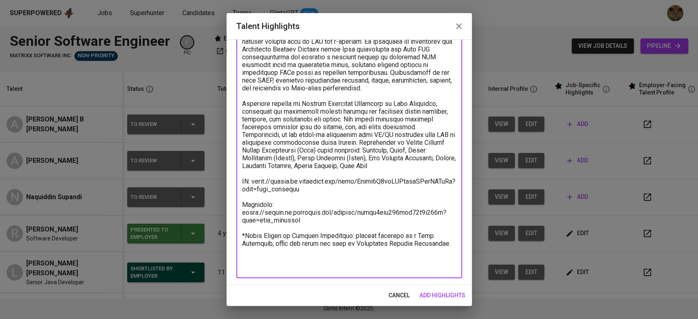
type textarea "Aiman holds certifications for Java SE 8 Programmer and Java Developer from CCS…"
click at [348, 292] on span "add highlights" at bounding box center [443, 295] width 46 height 10
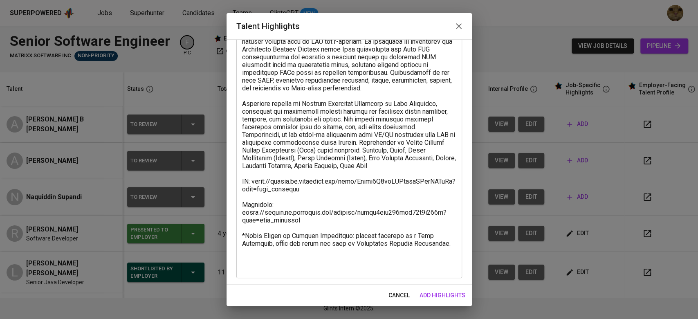
click at [348, 263] on td "Expected Cost MYR 15,000 Expected Cost" at bounding box center [359, 272] width 82 height 41
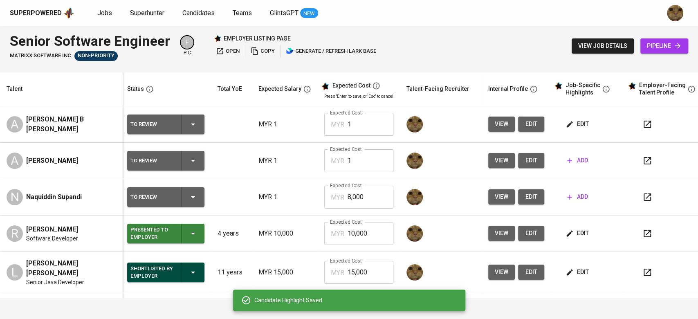
click at [322, 252] on td "Expected Cost MYR 10,000 Expected Cost" at bounding box center [359, 234] width 82 height 36
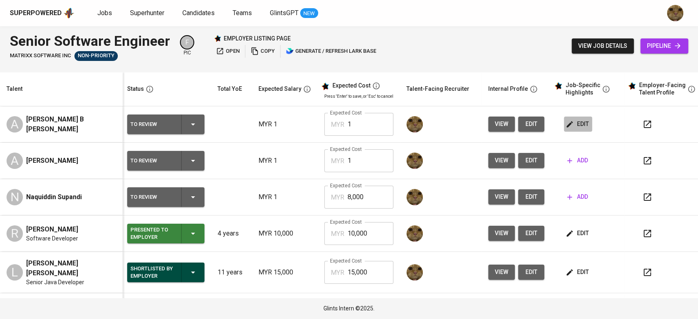
click at [348, 127] on span "edit" at bounding box center [578, 124] width 22 height 10
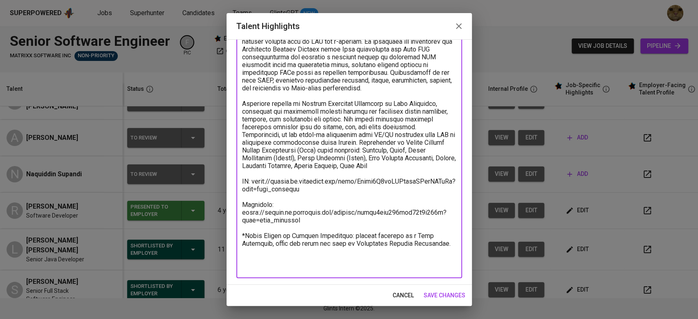
drag, startPoint x: 291, startPoint y: 260, endPoint x: 300, endPoint y: 261, distance: 8.7
click at [300, 261] on textarea at bounding box center [349, 139] width 214 height 264
type textarea "Aiman holds certifications for Java SE 8 Programmer and Java Developer from CCS…"
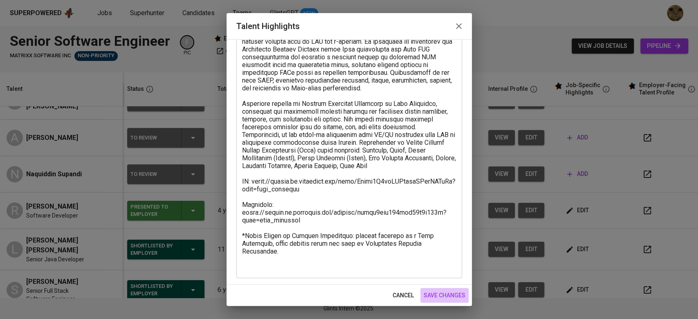
click at [348, 290] on span "save changes" at bounding box center [445, 295] width 42 height 10
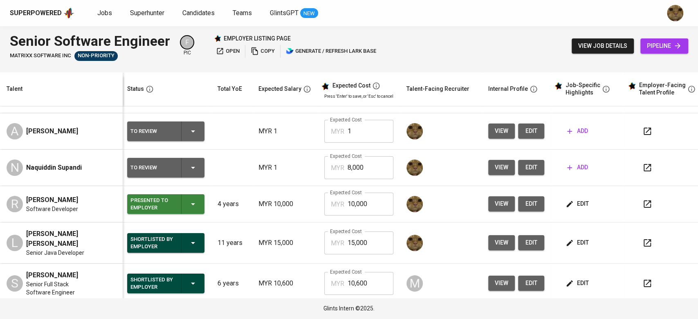
scroll to position [0, 2]
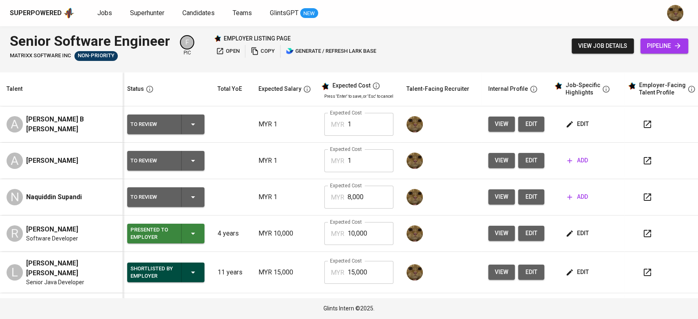
click at [348, 126] on span "edit" at bounding box center [578, 124] width 22 height 10
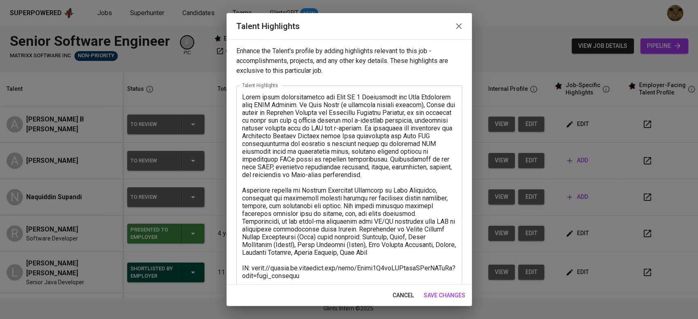
scroll to position [87, 0]
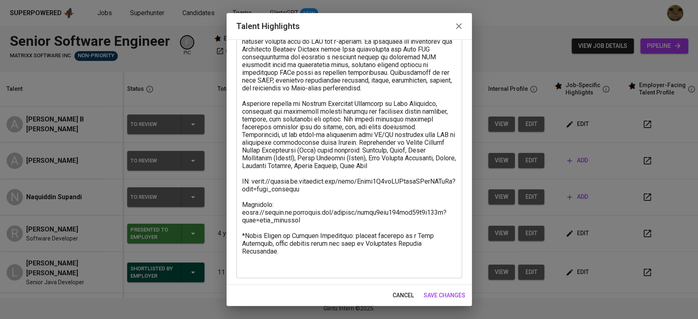
click at [313, 274] on div "x Talent Highlights" at bounding box center [349, 138] width 226 height 279
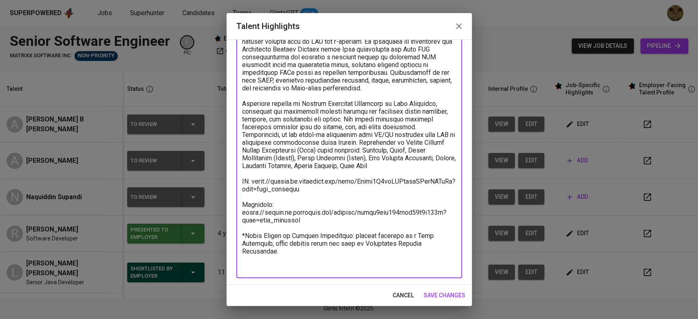
drag, startPoint x: 351, startPoint y: 250, endPoint x: 375, endPoint y: 269, distance: 30.3
click at [348, 269] on textarea at bounding box center [349, 139] width 214 height 264
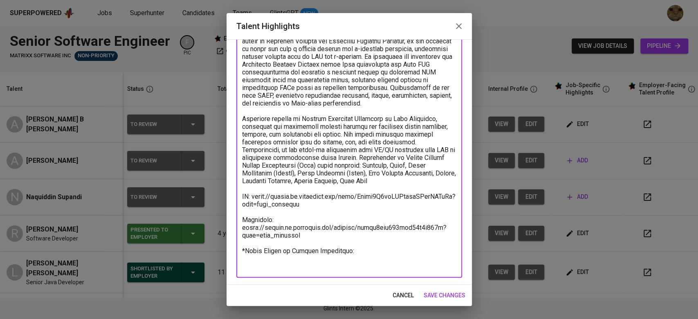
scroll to position [72, 0]
type textarea "Aiman holds certifications for Java SE 8 Programmer and Java Developer from CCS…"
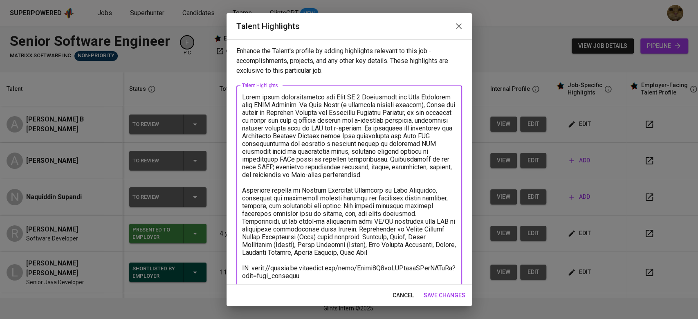
scroll to position [72, 0]
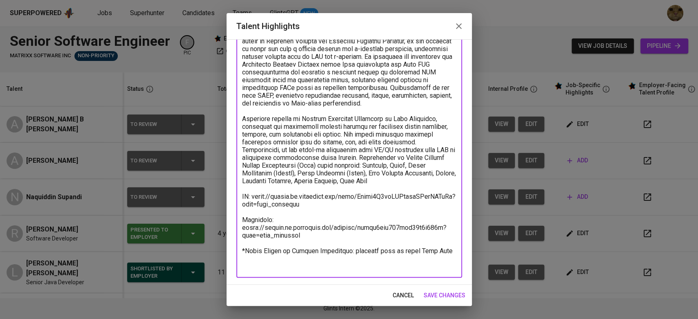
click at [420, 265] on textarea at bounding box center [349, 146] width 214 height 249
click at [442, 265] on textarea at bounding box center [349, 146] width 214 height 249
drag, startPoint x: 379, startPoint y: 275, endPoint x: 238, endPoint y: 262, distance: 141.3
click at [238, 262] on div "x Talent Highlights" at bounding box center [349, 149] width 226 height 272
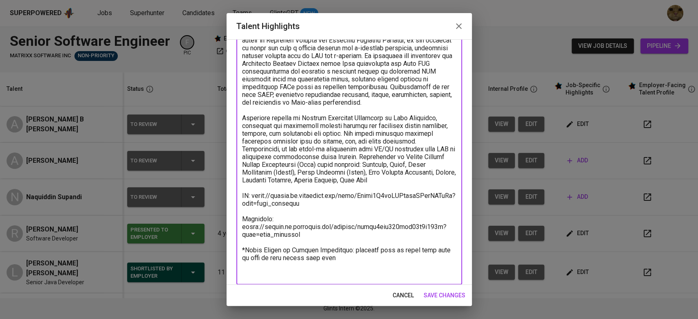
click at [350, 260] on textarea at bounding box center [349, 149] width 214 height 256
drag, startPoint x: 251, startPoint y: 272, endPoint x: 231, endPoint y: 272, distance: 19.6
click at [231, 272] on div "Enhance the Talent's profile by adding highlights relevant to this job - accomp…" at bounding box center [349, 161] width 245 height 245
drag, startPoint x: 265, startPoint y: 271, endPoint x: 334, endPoint y: 273, distance: 68.7
click at [334, 273] on textarea at bounding box center [349, 149] width 214 height 256
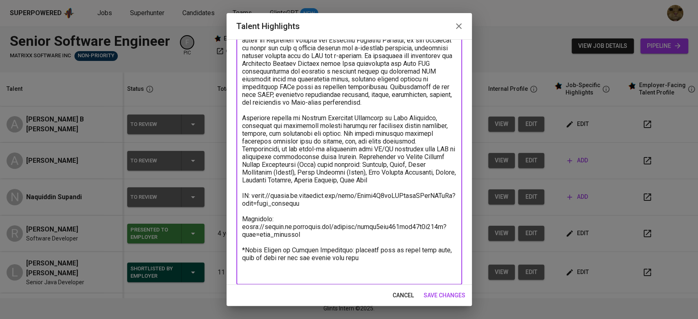
drag, startPoint x: 286, startPoint y: 273, endPoint x: 239, endPoint y: 273, distance: 47.4
click at [239, 273] on div "x Talent Highlights" at bounding box center [349, 149] width 226 height 272
click at [311, 255] on textarea at bounding box center [349, 149] width 214 height 256
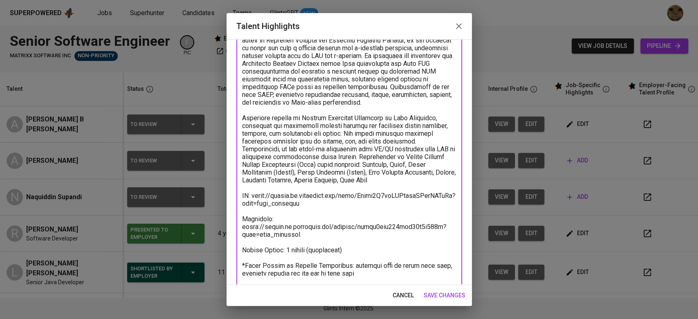
scroll to position [95, 0]
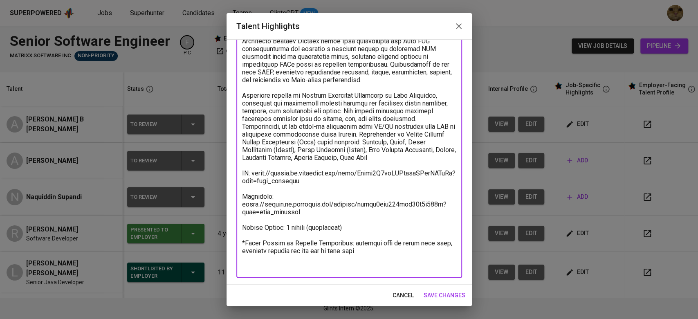
type textarea "[PERSON_NAME] holds certifications for Java SE 8 Programmer and Java Developer …"
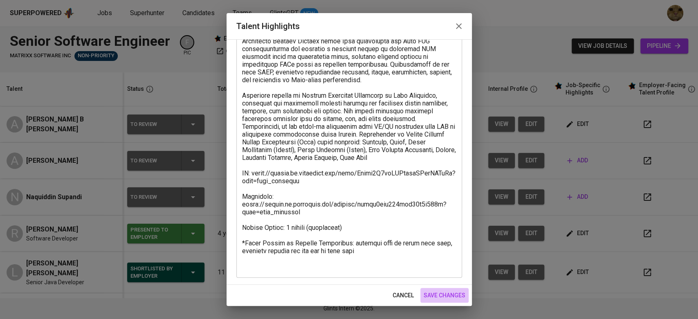
click at [448, 295] on span "save changes" at bounding box center [445, 295] width 42 height 10
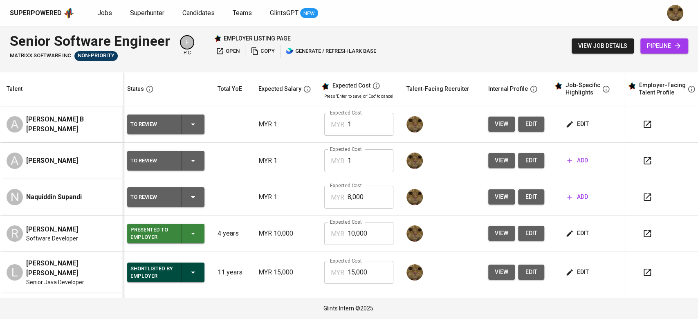
click at [530, 126] on span "edit" at bounding box center [531, 124] width 13 height 10
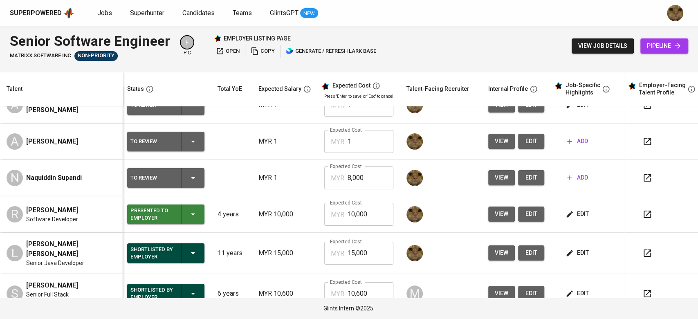
scroll to position [0, 2]
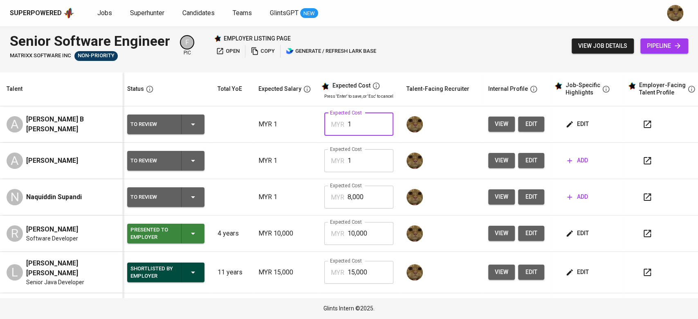
drag, startPoint x: 363, startPoint y: 119, endPoint x: 344, endPoint y: 122, distance: 19.5
click at [344, 122] on div "MYR 1 Expected Cost" at bounding box center [358, 124] width 69 height 23
type input "8,000"
click at [194, 129] on icon "button" at bounding box center [193, 124] width 10 height 10
click at [189, 122] on div "To Review Rejected Internally Profile to Enhance Profile Enhanced Employer-Read…" at bounding box center [349, 159] width 698 height 319
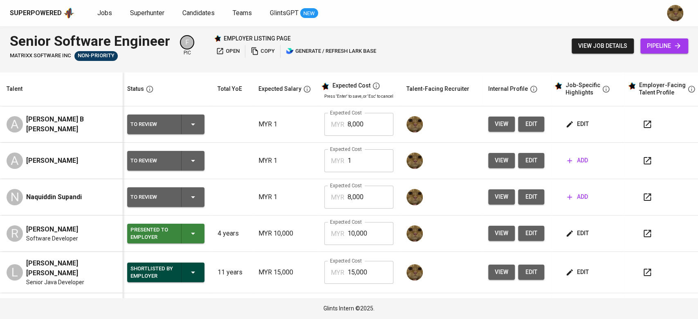
click at [350, 198] on div "To Review Rejected Internally Profile to Enhance Profile Enhanced Employer-Read…" at bounding box center [349, 159] width 698 height 319
click at [191, 121] on icon "button" at bounding box center [193, 124] width 10 height 10
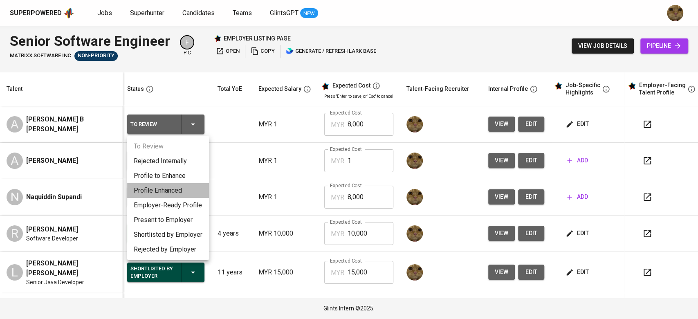
click at [148, 189] on li "Profile Enhanced" at bounding box center [168, 190] width 82 height 15
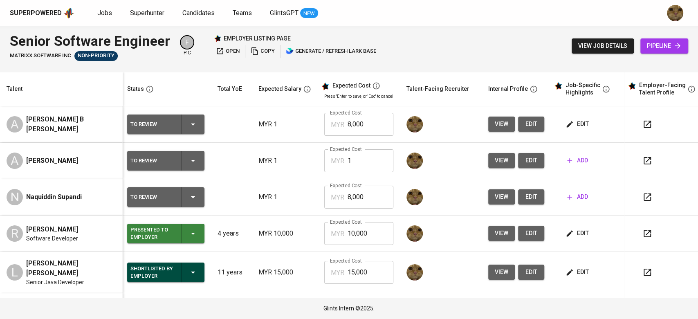
click at [648, 119] on div "To Review Rejected Internally Profile to Enhance Profile Enhanced Employer-Read…" at bounding box center [349, 159] width 698 height 319
click at [645, 123] on div "To Review Rejected Internally Profile to Enhance Profile Enhanced Employer-Read…" at bounding box center [349, 159] width 698 height 319
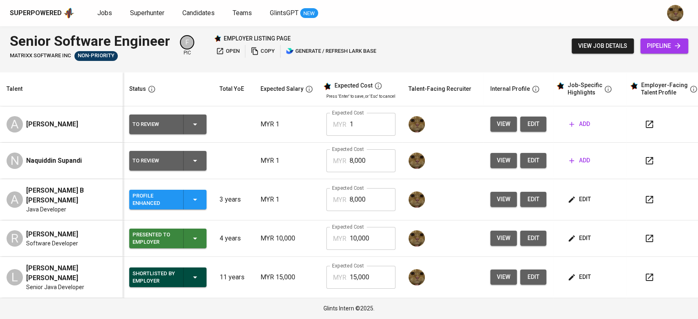
click at [640, 196] on button "button" at bounding box center [650, 200] width 20 height 20
click at [209, 160] on td "To Review" at bounding box center [168, 161] width 90 height 36
click at [584, 153] on button "add" at bounding box center [579, 160] width 27 height 15
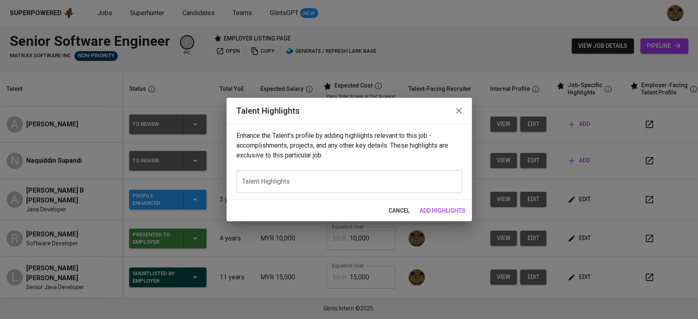
click at [252, 186] on div "x Talent Highlights" at bounding box center [349, 181] width 226 height 23
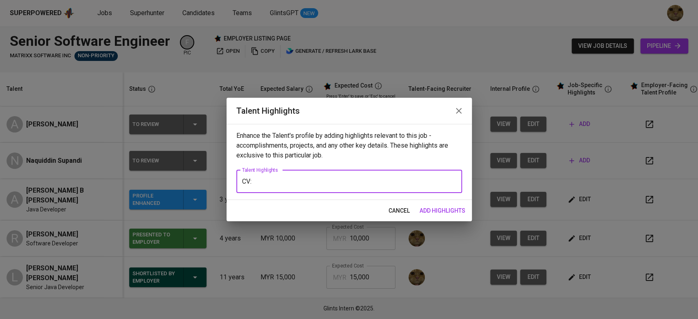
paste textarea "https://glints.sg.larksuite.com/file/BQFLbnknioSDYkxr23xlOXj5gJb?from=from_copy…"
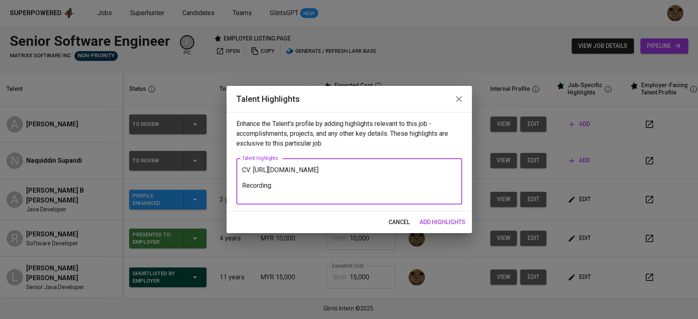
type textarea "CV: https://glints.sg.larksuite.com/file/BQFLbnknioSDYkxr23xlOXj5gJb?from=from_…"
click at [447, 225] on span "add highlights" at bounding box center [443, 222] width 46 height 10
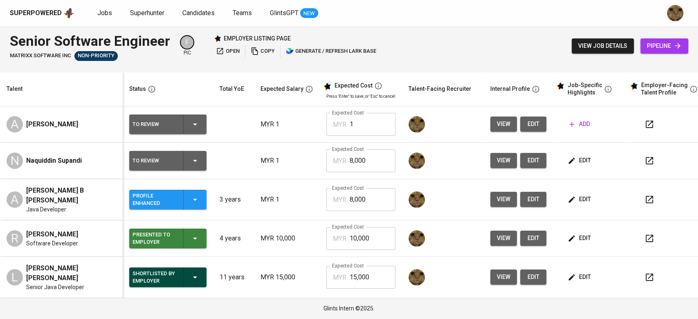
click at [324, 207] on td "Expected Cost MYR 8,000 Expected Cost" at bounding box center [361, 199] width 82 height 41
click at [585, 162] on span "edit" at bounding box center [580, 160] width 22 height 10
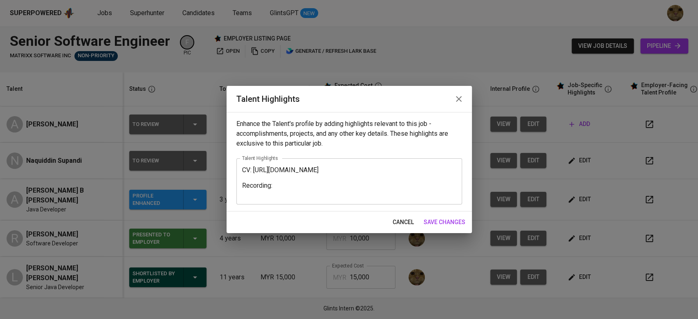
click at [297, 192] on textarea "CV: https://glints.sg.larksuite.com/file/BQFLbnknioSDYkxr23xlOXj5gJb?from=from_…" at bounding box center [349, 181] width 214 height 31
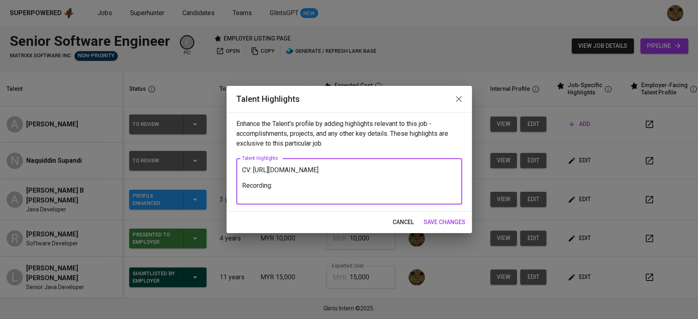
paste textarea "https://glints.sg.larksuite.com/minutes/obsgskh4pj3d7yxti7kmpe78?from=from_copy…"
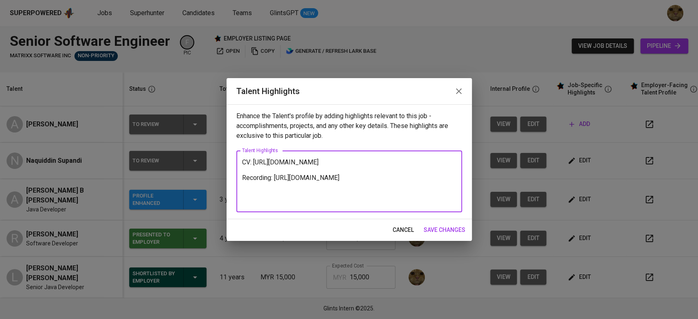
type textarea "CV: https://glints.sg.larksuite.com/file/BQFLbnknioSDYkxr23xlOXj5gJb?from=from_…"
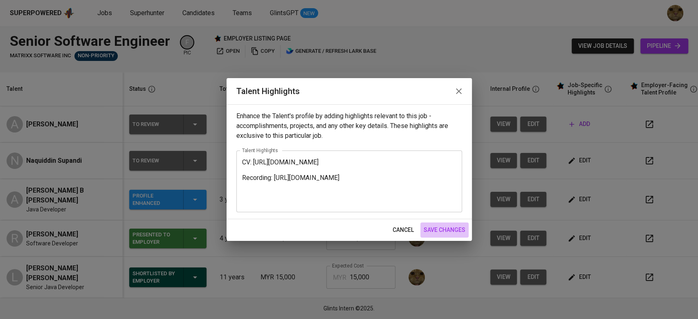
click at [422, 227] on button "save changes" at bounding box center [444, 229] width 48 height 15
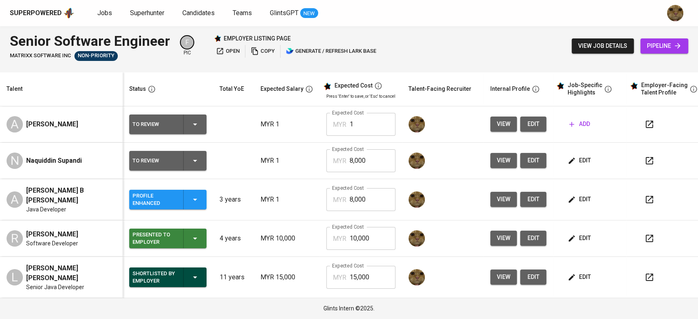
click at [189, 156] on div "To Review" at bounding box center [168, 161] width 71 height 20
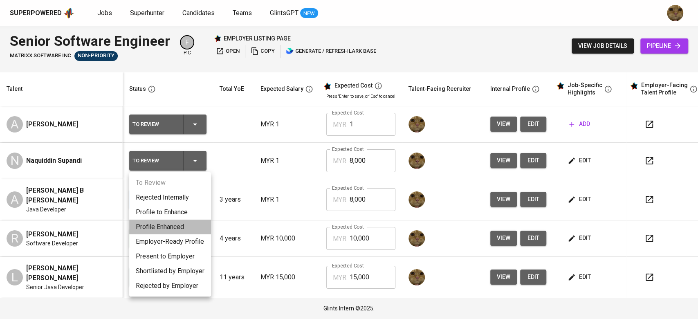
click at [168, 224] on li "Profile Enhanced" at bounding box center [170, 227] width 82 height 15
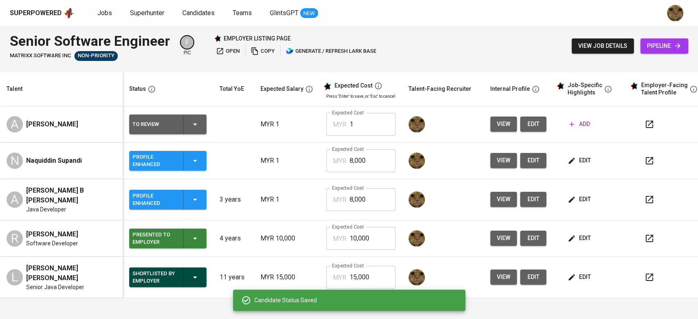
click at [238, 173] on td at bounding box center [233, 161] width 41 height 36
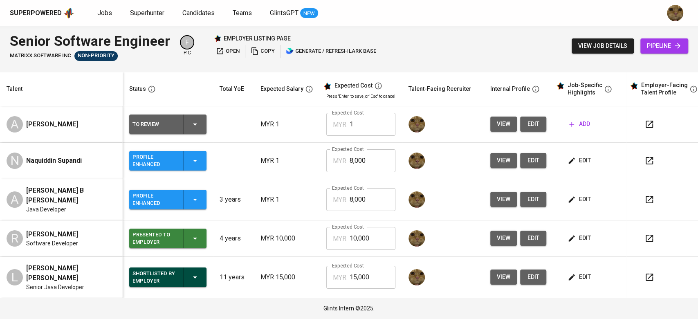
click at [582, 158] on span "edit" at bounding box center [580, 160] width 22 height 10
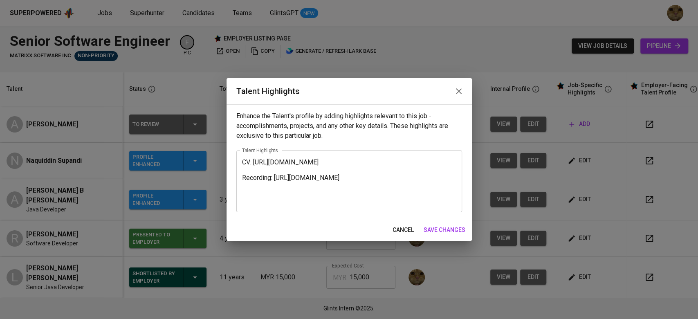
click at [242, 162] on textarea "CV: https://glints.sg.larksuite.com/file/BQFLbnknioSDYkxr23xlOXj5gJb?from=from_…" at bounding box center [349, 181] width 214 height 47
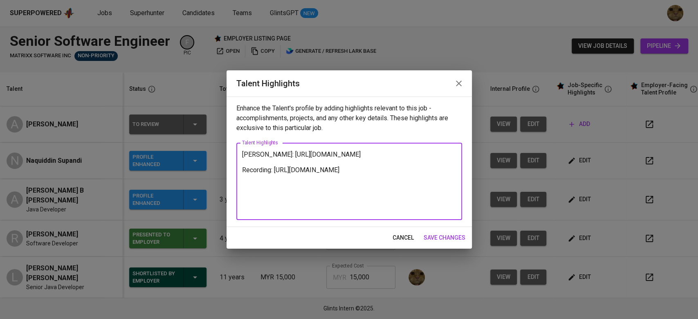
click at [279, 152] on textarea "Naqui CV: https://glints.sg.larksuite.com/file/BQFLbnknioSDYkxr23xlOXj5gJb?from…" at bounding box center [349, 182] width 214 height 62
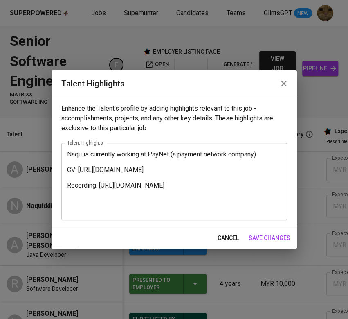
click at [267, 148] on div "Naqu is currently working at PayNet (a payment network company) CV: https://gli…" at bounding box center [174, 181] width 226 height 77
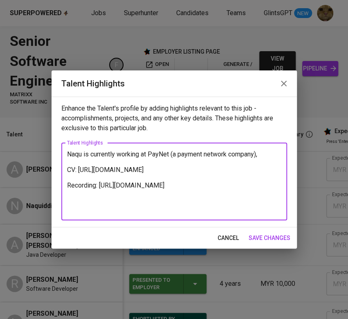
type textarea "Naqu is currently working at PayNet (a payment network company), CV: https://gl…"
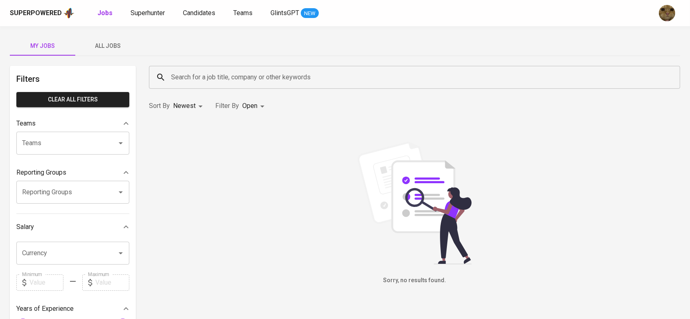
click at [108, 46] on span "All Jobs" at bounding box center [108, 46] width 56 height 10
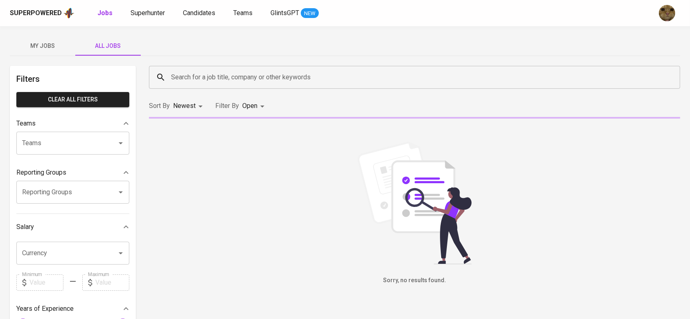
click at [202, 76] on input "Search for a job title, company or other keywords" at bounding box center [416, 78] width 495 height 16
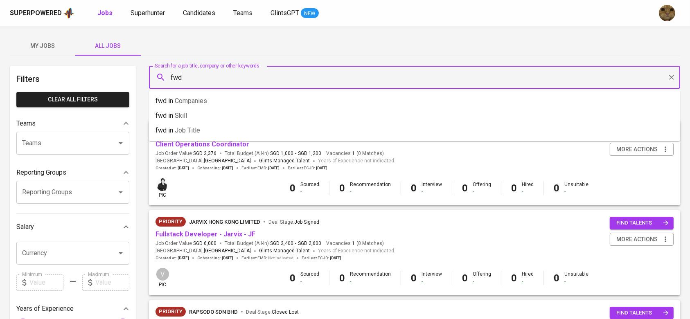
type input "fwd"
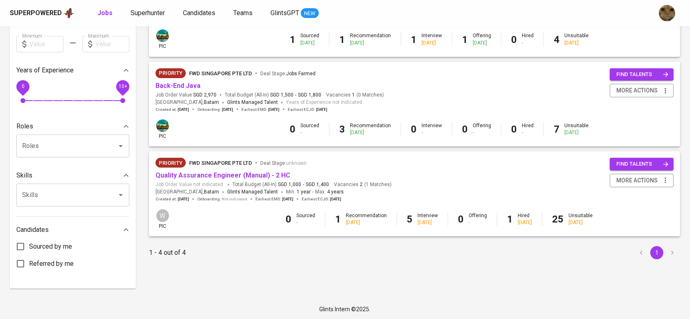
scroll to position [239, 0]
click at [179, 177] on link "Quality Assurance Engineer (Manual) - 2 HC" at bounding box center [222, 175] width 135 height 8
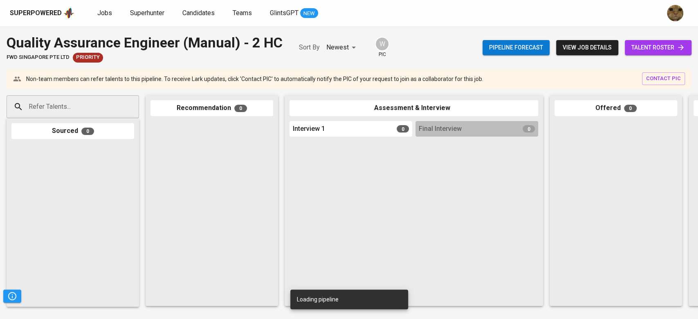
click at [637, 45] on span "talent roster" at bounding box center [659, 48] width 54 height 10
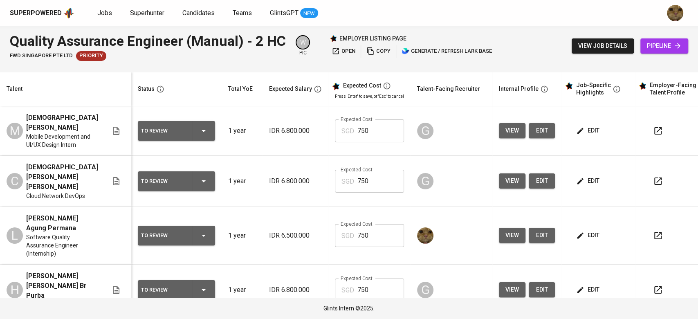
click at [654, 232] on icon "button" at bounding box center [657, 235] width 7 height 7
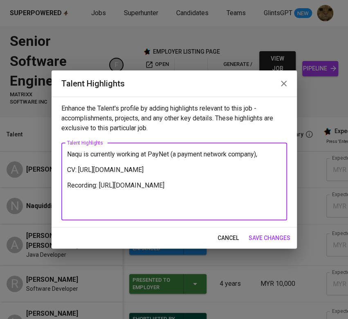
click at [272, 153] on textarea "Naqu is currently working at PayNet (a payment network company), CV: [URL][DOMA…" at bounding box center [174, 181] width 214 height 62
paste textarea "Loremipsu, D sitam co a Elit-Seddo Eiusmodte in UT11, labor etdolore ma al enim…"
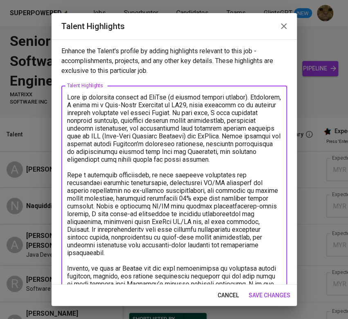
click at [99, 103] on textarea at bounding box center [174, 240] width 214 height 295
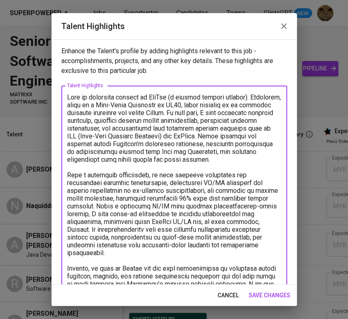
drag, startPoint x: 188, startPoint y: 104, endPoint x: 210, endPoint y: 103, distance: 22.1
click at [210, 103] on textarea at bounding box center [174, 240] width 214 height 295
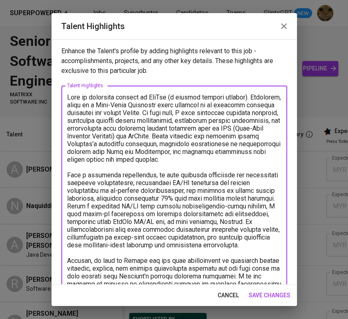
drag, startPoint x: 174, startPoint y: 112, endPoint x: 134, endPoint y: 110, distance: 40.1
click at [134, 110] on textarea at bounding box center [174, 240] width 214 height 295
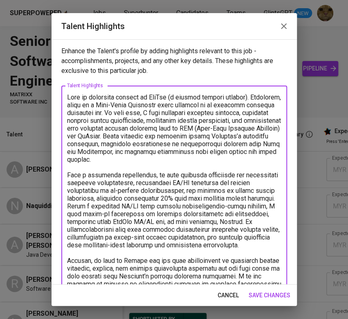
drag, startPoint x: 170, startPoint y: 113, endPoint x: 187, endPoint y: 113, distance: 16.8
click at [187, 113] on textarea at bounding box center [174, 237] width 214 height 288
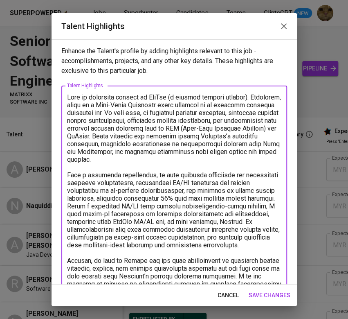
drag, startPoint x: 83, startPoint y: 136, endPoint x: 63, endPoint y: 136, distance: 20.5
click at [63, 136] on div "x Talent Highlights" at bounding box center [174, 236] width 226 height 303
click at [154, 138] on textarea at bounding box center [174, 237] width 214 height 288
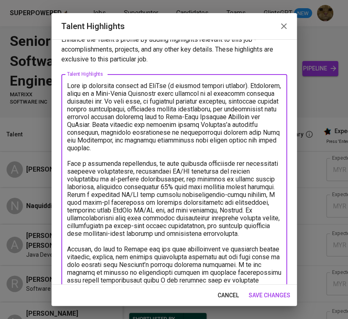
scroll to position [12, 0]
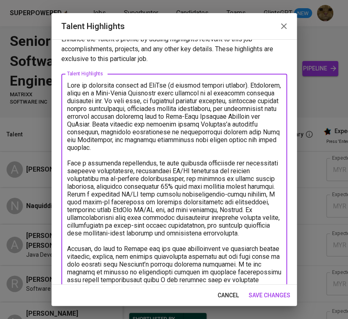
drag, startPoint x: 163, startPoint y: 162, endPoint x: 56, endPoint y: 159, distance: 107.6
click at [56, 159] on div "Enhance the Talent's profile by adding highlights relevant to this job - accomp…" at bounding box center [174, 161] width 245 height 245
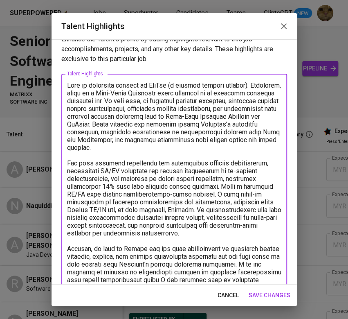
drag, startPoint x: 217, startPoint y: 186, endPoint x: 198, endPoint y: 209, distance: 30.8
click at [198, 209] on textarea at bounding box center [174, 221] width 214 height 280
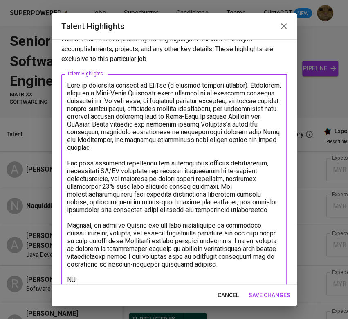
click at [142, 216] on textarea at bounding box center [174, 213] width 214 height 264
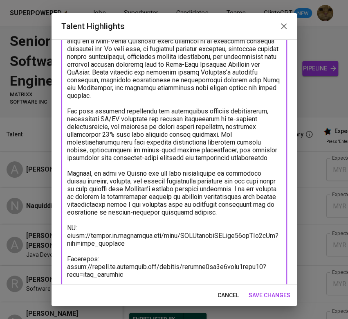
scroll to position [64, 0]
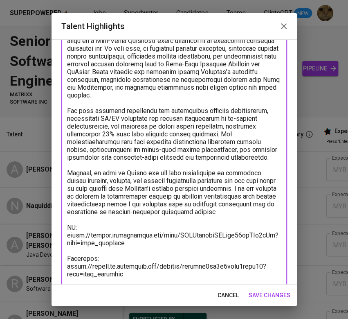
drag, startPoint x: 131, startPoint y: 229, endPoint x: 45, endPoint y: 178, distance: 100.0
click at [45, 178] on div "Talent Highlights Enhance the Talent's profile by adding highlights relevant to…" at bounding box center [174, 159] width 348 height 319
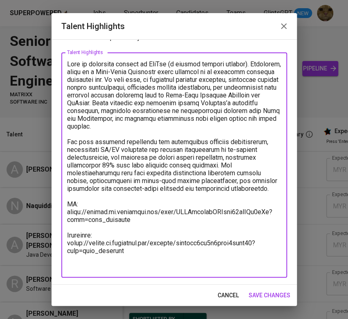
scroll to position [25, 0]
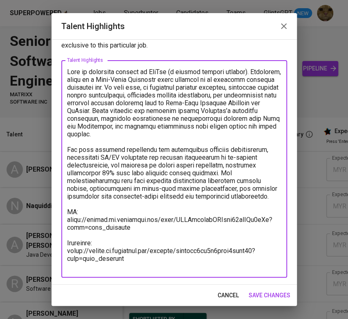
click at [134, 262] on textarea at bounding box center [174, 169] width 214 height 202
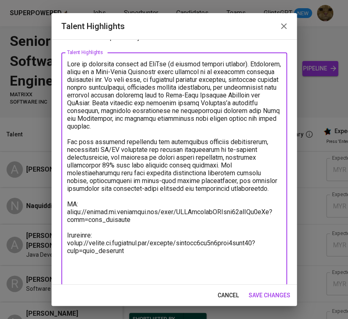
scroll to position [41, 0]
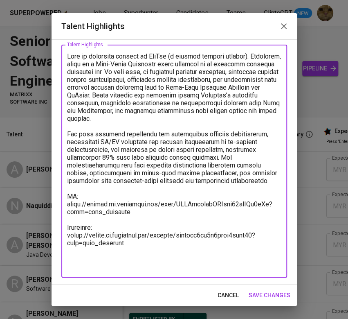
click at [110, 258] on textarea at bounding box center [174, 161] width 214 height 218
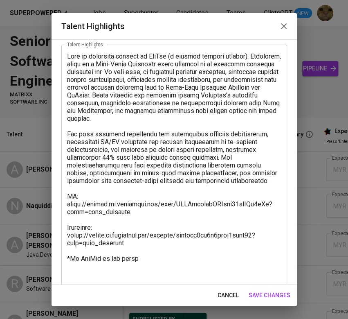
click at [128, 261] on textarea at bounding box center [174, 164] width 214 height 225
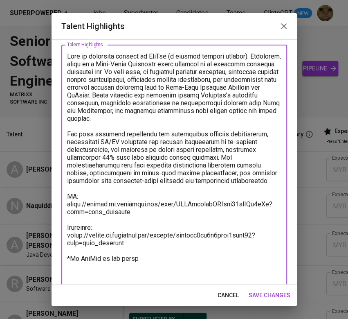
click at [142, 264] on textarea at bounding box center [174, 164] width 214 height 225
drag, startPoint x: 152, startPoint y: 267, endPoint x: 138, endPoint y: 267, distance: 13.9
click at [138, 267] on textarea at bounding box center [174, 164] width 214 height 225
click at [249, 267] on textarea at bounding box center [174, 164] width 214 height 225
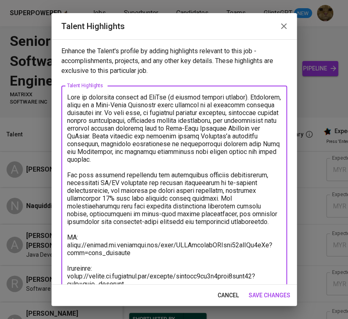
scroll to position [64, 0]
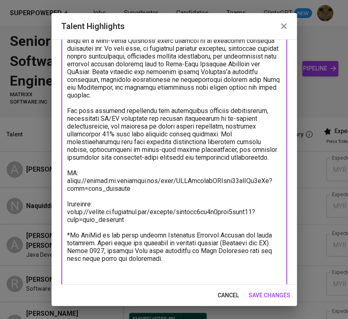
drag, startPoint x: 224, startPoint y: 267, endPoint x: 73, endPoint y: 243, distance: 153.1
click at [65, 244] on div "x Talent Highlights" at bounding box center [174, 153] width 226 height 264
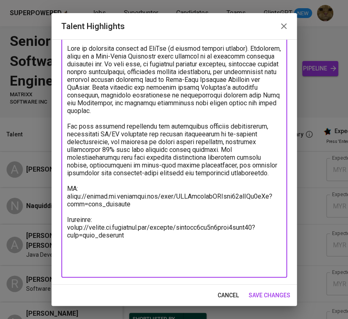
paste textarea "At PayNet, he was hired through the Knowledge Graduate Program for fresh gradua…"
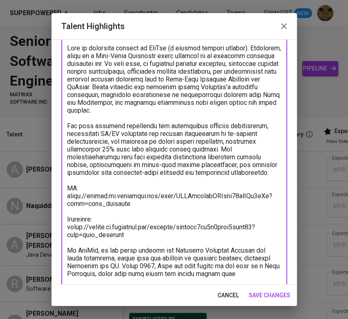
scroll to position [50, 0]
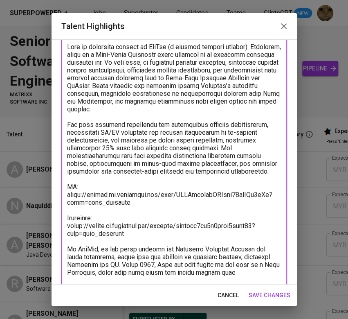
click at [69, 254] on textarea at bounding box center [174, 167] width 214 height 249
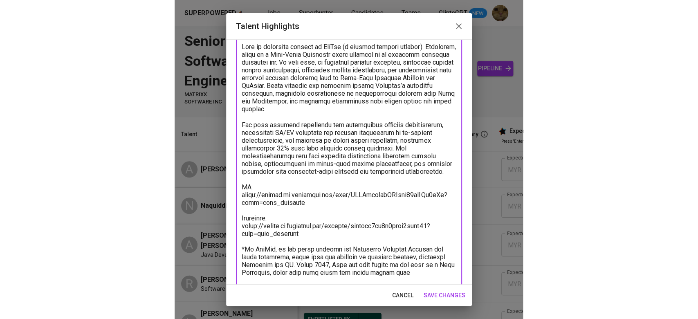
scroll to position [72, 0]
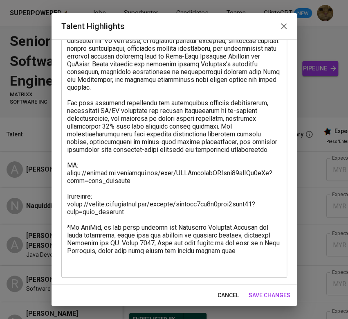
click at [120, 169] on textarea at bounding box center [174, 145] width 214 height 249
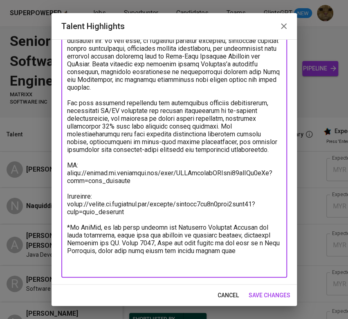
drag, startPoint x: 139, startPoint y: 193, endPoint x: 62, endPoint y: 178, distance: 78.0
click at [62, 178] on div "x Talent Highlights" at bounding box center [174, 145] width 226 height 264
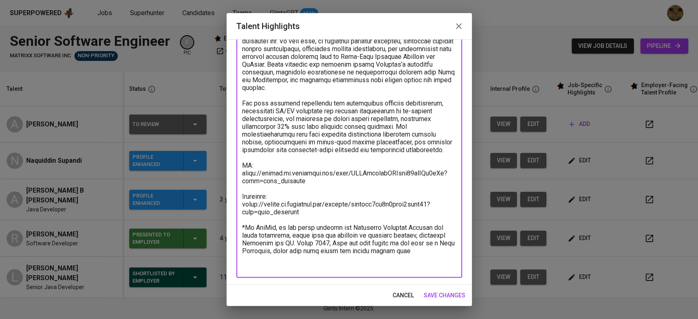
scroll to position [15, 0]
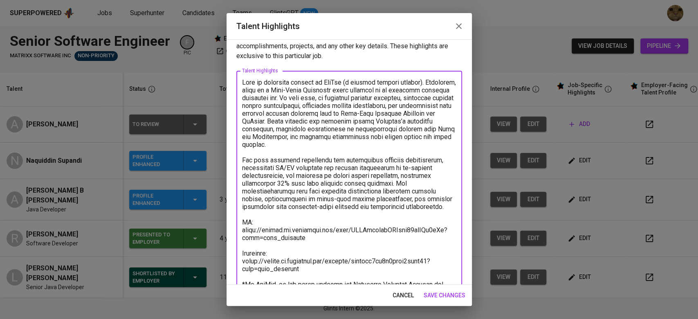
drag, startPoint x: 303, startPoint y: 91, endPoint x: 362, endPoint y: 89, distance: 58.9
click at [348, 89] on textarea at bounding box center [349, 203] width 214 height 249
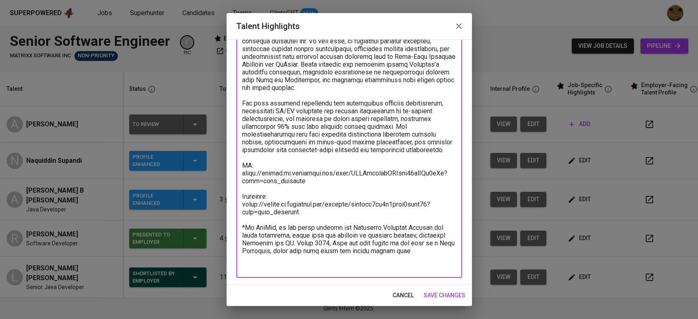
click at [348, 260] on textarea at bounding box center [349, 146] width 214 height 249
click at [348, 260] on div "x Talent Highlights" at bounding box center [349, 146] width 226 height 264
click at [348, 260] on textarea at bounding box center [349, 146] width 214 height 249
click at [348, 242] on textarea at bounding box center [349, 146] width 214 height 249
click at [348, 265] on textarea at bounding box center [349, 146] width 214 height 249
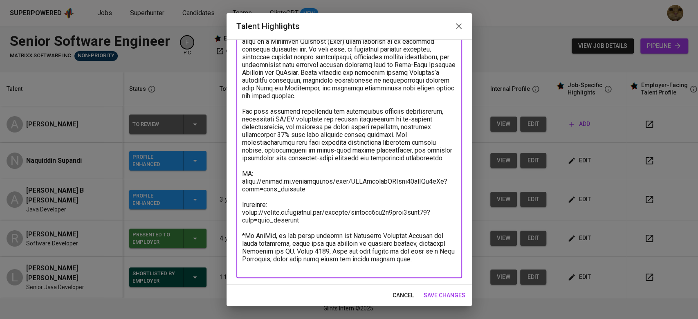
scroll to position [0, 0]
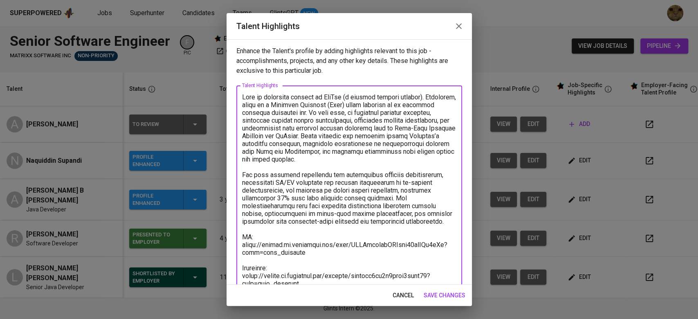
type textarea "Naqu is currently working at PayNet (a payment network company). Currently, ser…"
click at [348, 296] on span "save changes" at bounding box center [445, 295] width 42 height 10
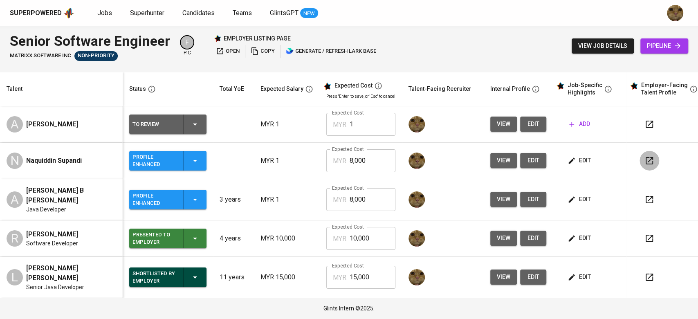
click at [348, 161] on icon "button" at bounding box center [649, 160] width 7 height 7
click at [348, 160] on button "edit" at bounding box center [533, 160] width 26 height 15
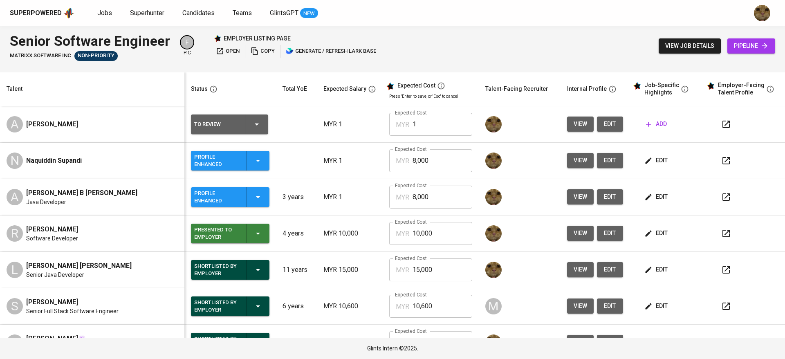
click at [348, 159] on icon "button" at bounding box center [726, 161] width 10 height 10
click at [348, 162] on icon "button" at bounding box center [726, 161] width 10 height 10
click at [348, 162] on span "edit" at bounding box center [657, 160] width 22 height 10
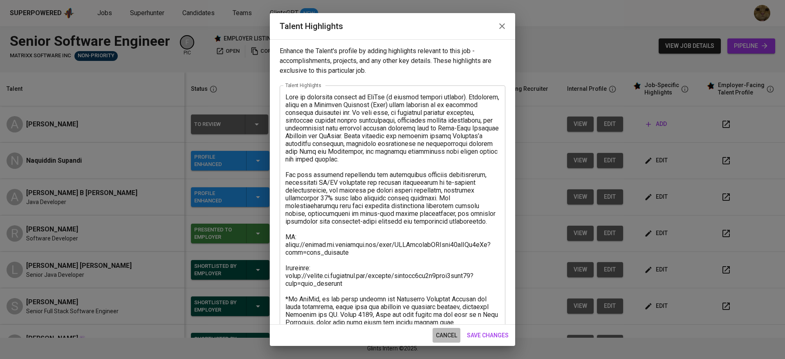
click at [348, 318] on span "cancel" at bounding box center [446, 335] width 21 height 10
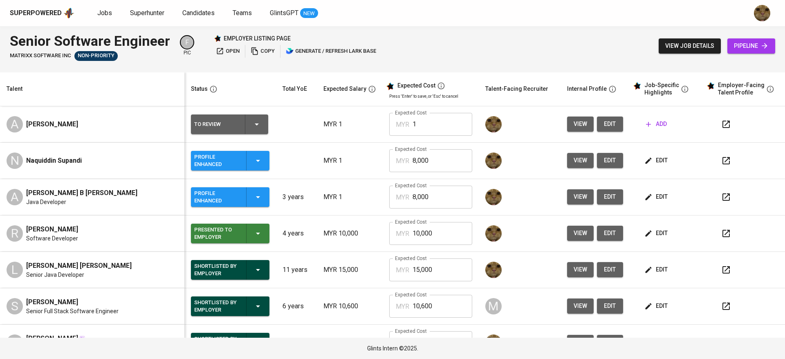
click at [348, 170] on td "edit" at bounding box center [667, 161] width 74 height 36
click at [348, 166] on button "edit" at bounding box center [657, 160] width 28 height 15
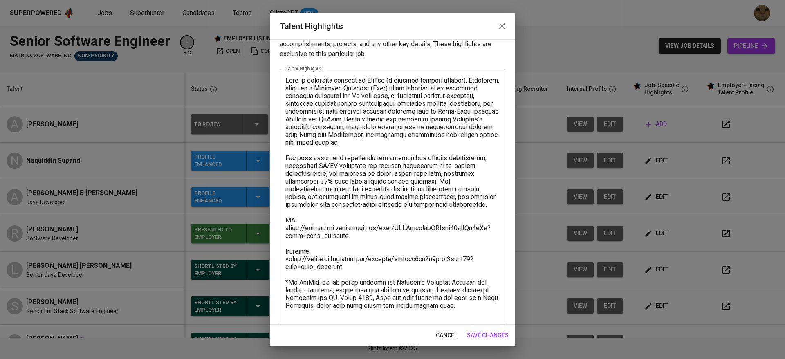
scroll to position [24, 0]
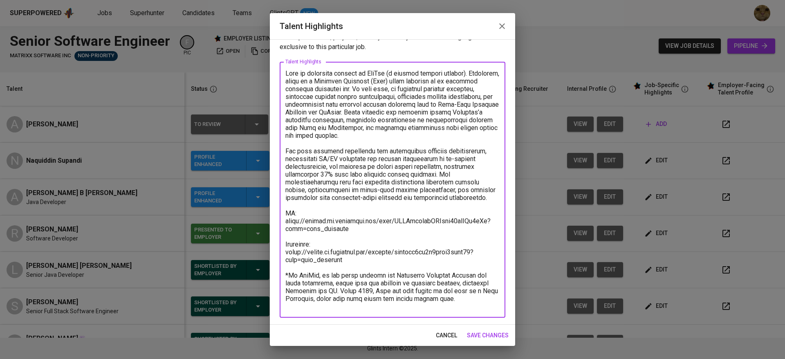
click at [348, 272] on textarea at bounding box center [392, 190] width 214 height 241
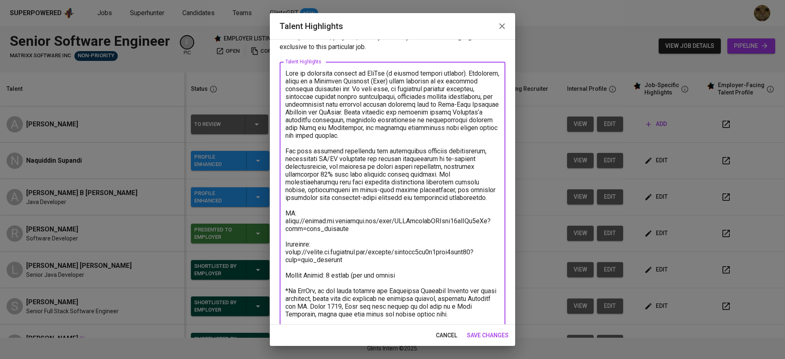
drag, startPoint x: 401, startPoint y: 283, endPoint x: 360, endPoint y: 282, distance: 41.3
click at [348, 282] on textarea at bounding box center [392, 198] width 214 height 256
type textarea "Naqu is currently working at PayNet (a payment network company). Currently, ser…"
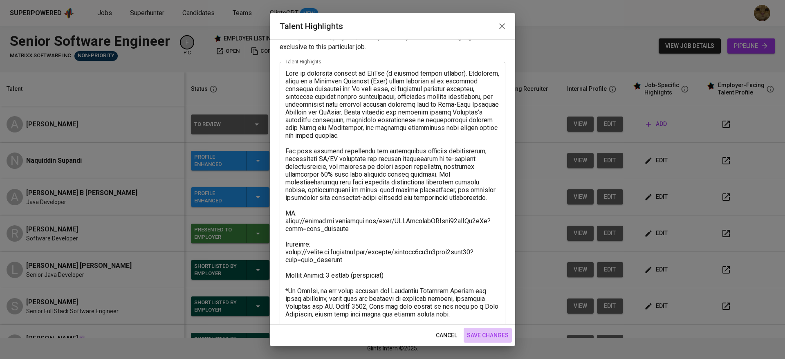
click at [348, 318] on span "save changes" at bounding box center [488, 335] width 42 height 10
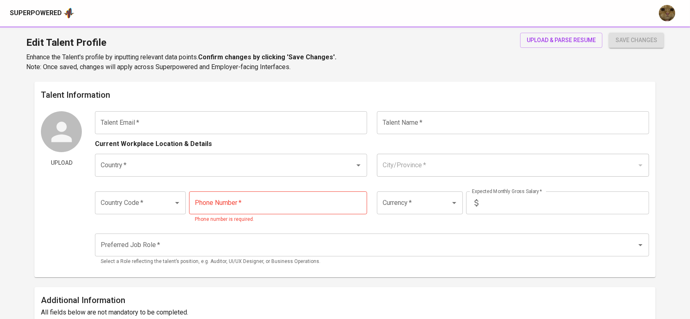
type input "[EMAIL_ADDRESS][DOMAIN_NAME]"
type input "Naquiddin Supandi"
type input "[GEOGRAPHIC_DATA]"
type input "+60"
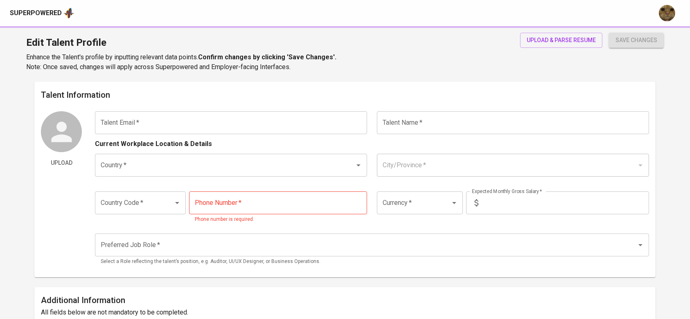
type input "[PHONE_NUMBER]"
type input "MYR"
type input "1"
type input "Software Architect"
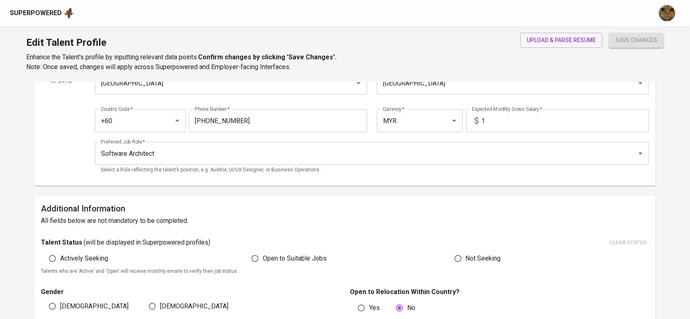
scroll to position [83, 0]
click at [502, 117] on input "1" at bounding box center [564, 120] width 167 height 23
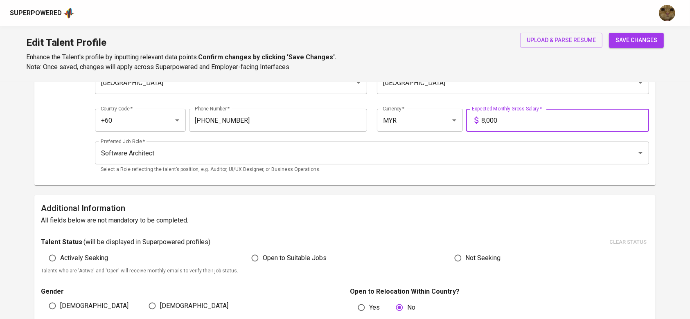
type input "8,000"
click at [609, 33] on button "save changes" at bounding box center [636, 40] width 55 height 15
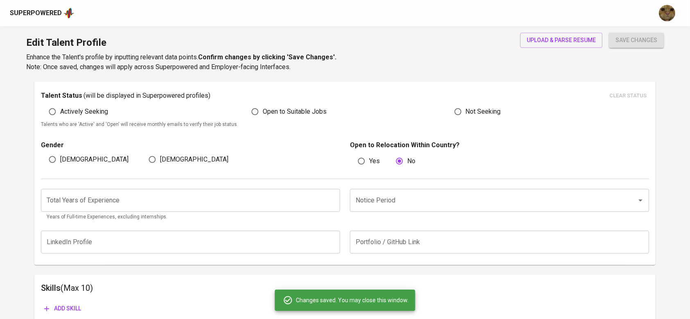
scroll to position [260, 0]
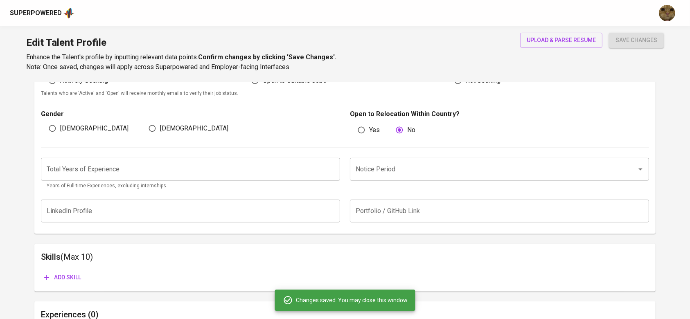
click at [378, 167] on input "Notice Period" at bounding box center [487, 170] width 269 height 16
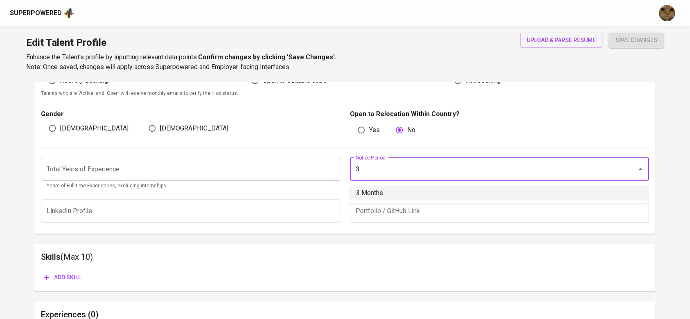
click at [367, 200] on li "3 Months" at bounding box center [498, 193] width 299 height 15
type input "3 Months"
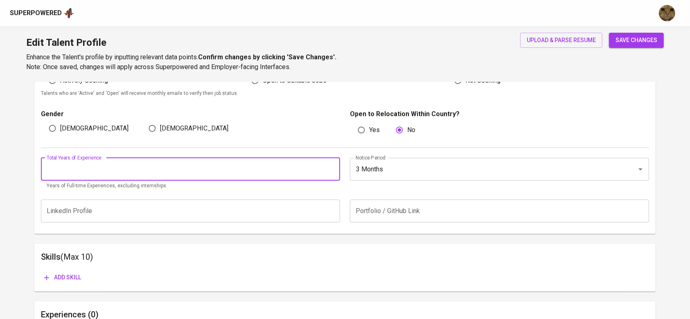
click at [146, 161] on input "number" at bounding box center [190, 169] width 299 height 23
type input "2"
click at [609, 33] on button "save changes" at bounding box center [636, 40] width 55 height 15
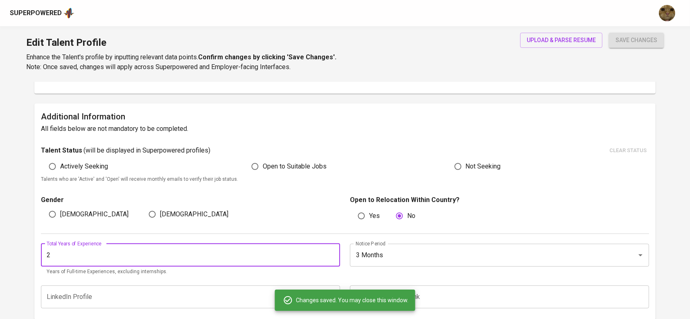
scroll to position [170, 0]
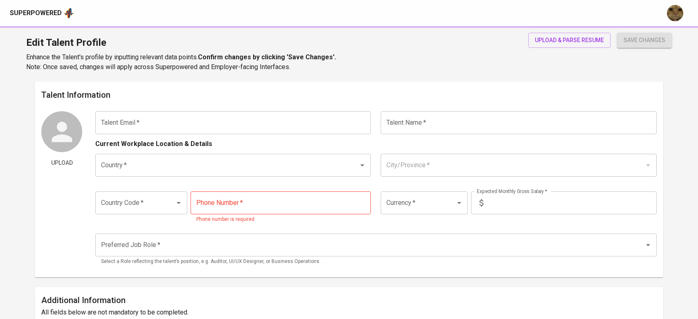
type input "[EMAIL_ADDRESS][DOMAIN_NAME]"
type input "Naquiddin Supandi"
type input "[GEOGRAPHIC_DATA]"
type input "+60"
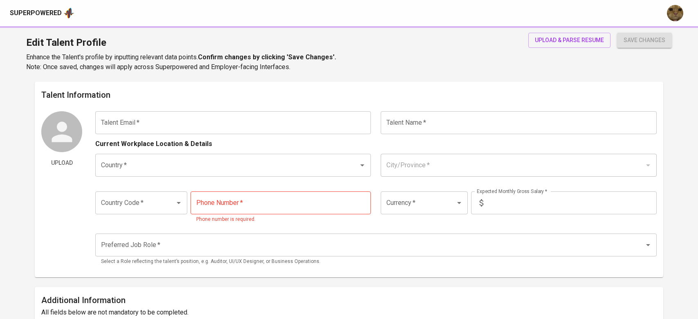
type input "[PHONE_NUMBER]"
type input "MYR"
type input "8,000"
type input "Software Architect"
type input "2"
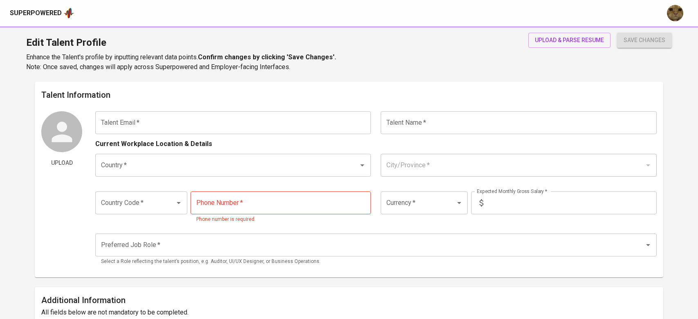
type input "3 Months"
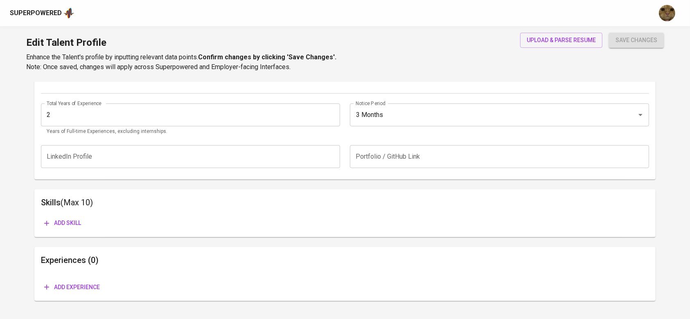
scroll to position [333, 0]
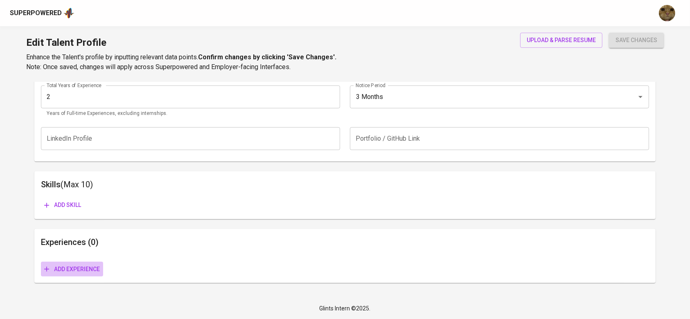
click at [84, 267] on span "Add experience" at bounding box center [72, 269] width 56 height 10
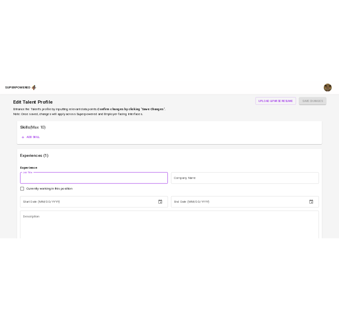
scroll to position [447, 0]
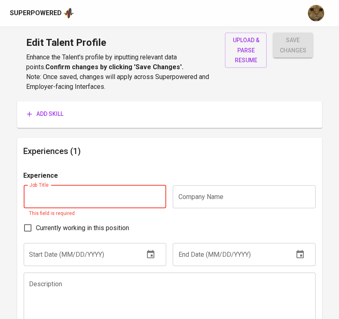
click at [77, 190] on input "text" at bounding box center [95, 196] width 143 height 23
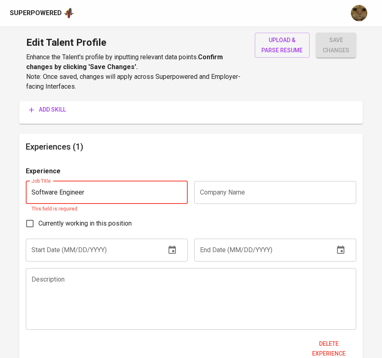
type input "Software Engineer"
click at [233, 191] on input "text" at bounding box center [275, 192] width 162 height 23
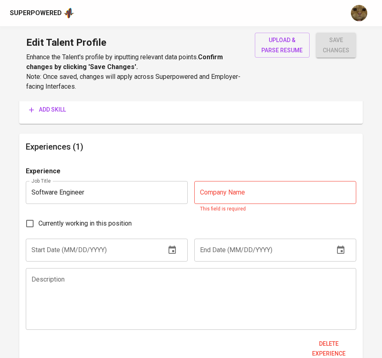
click at [277, 193] on input "text" at bounding box center [275, 192] width 162 height 23
paste input "Payment Network [GEOGRAPHIC_DATA] (PayNet)"
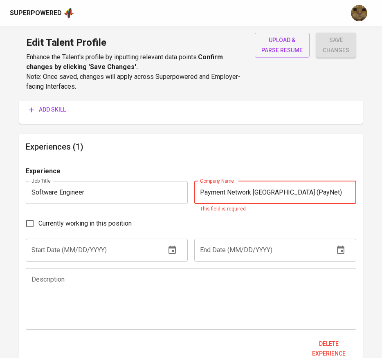
type input "Payment Network [GEOGRAPHIC_DATA] (PayNet)"
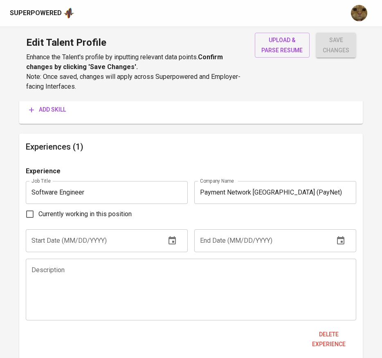
click at [47, 237] on input "text" at bounding box center [92, 240] width 133 height 23
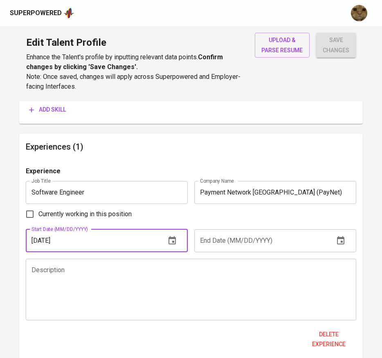
type input "[DATE]"
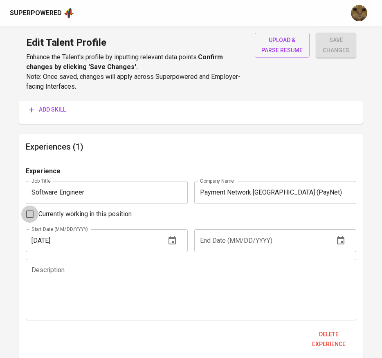
click at [28, 214] on input "Currently working in this position" at bounding box center [29, 214] width 17 height 17
checkbox input "true"
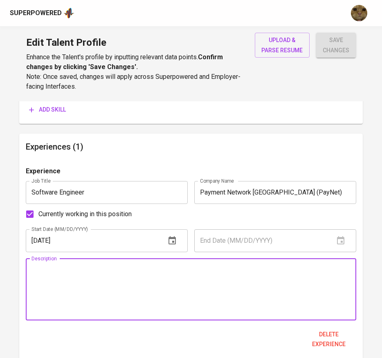
click at [130, 297] on textarea at bounding box center [190, 289] width 319 height 47
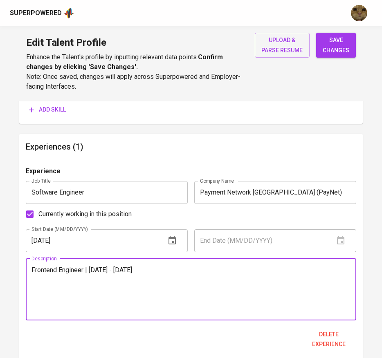
click at [191, 275] on textarea "Frontend Engineer | [DATE] - [DATE]" at bounding box center [190, 289] width 319 height 47
paste textarea "A contributing Frontend Engineer in the Developer Portal for PayNet, a portal t…"
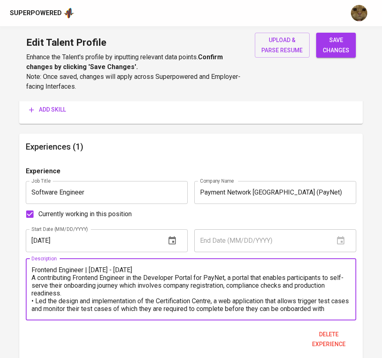
scroll to position [8, 0]
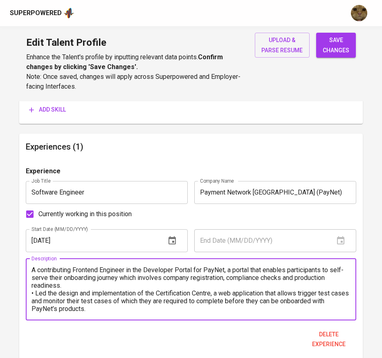
click at [31, 294] on textarea "Frontend Engineer | [DATE] - [DATE] A contributing Frontend Engineer in the Dev…" at bounding box center [190, 289] width 319 height 47
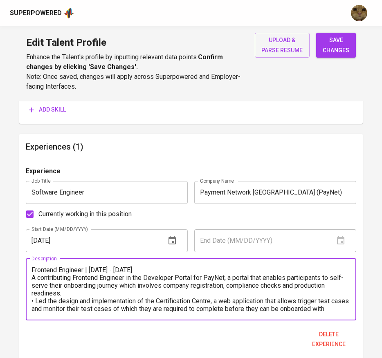
paste textarea "•"
click at [32, 271] on textarea "Frontend Engineer | [DATE] - [DATE] • A contributing Frontend Engineer in the D…" at bounding box center [190, 289] width 319 height 47
click at [47, 268] on textarea "Frontend Engineer | [DATE] - [DATE] • A contributing Frontend Engineer in the D…" at bounding box center [190, 289] width 319 height 47
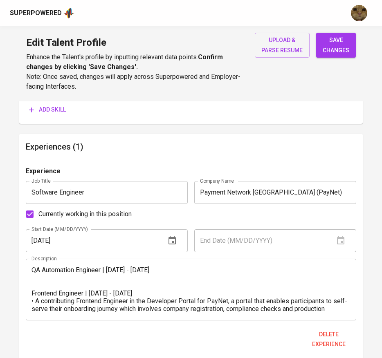
click at [137, 277] on textarea "QA Automation Engineer | [DATE] - [DATE] Frontend Engineer | [DATE] - [DATE] • …" at bounding box center [190, 289] width 319 height 47
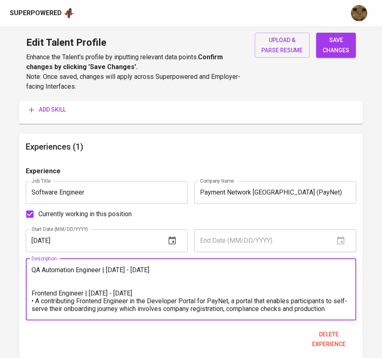
paste textarea "A contributing QA Analyst in the National Fraud Prevention Collaboration Portal…"
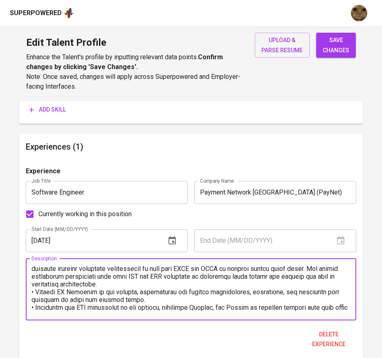
scroll to position [17, 0]
click at [34, 294] on textarea at bounding box center [190, 289] width 319 height 47
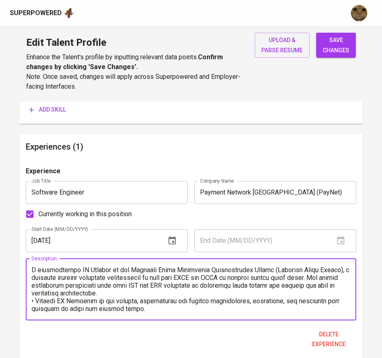
scroll to position [0, 0]
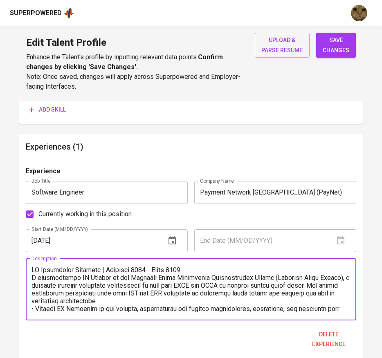
paste textarea "•"
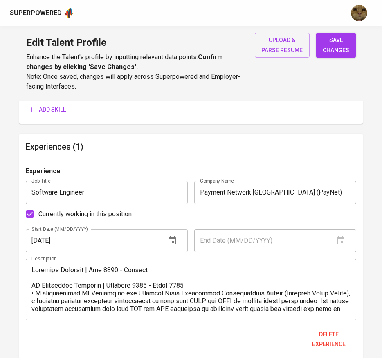
click at [35, 276] on textarea at bounding box center [190, 289] width 319 height 47
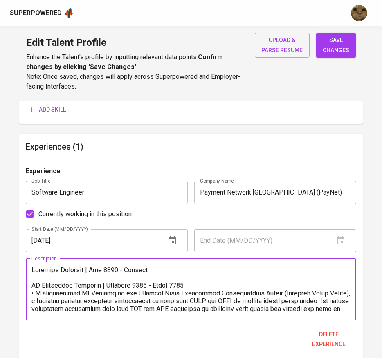
paste textarea "L ipsumdolorsi Ametconse Adipisci el sed Doeiusmo Temp Incidi utlaboreetdol, ma…"
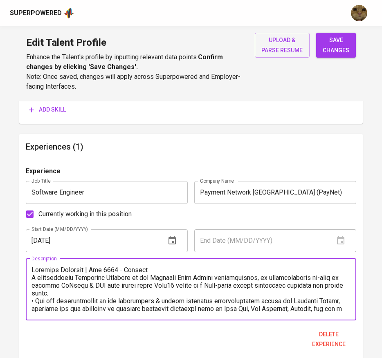
click at [31, 299] on textarea at bounding box center [190, 289] width 319 height 47
click at [32, 279] on textarea at bounding box center [190, 289] width 319 height 47
paste textarea "•"
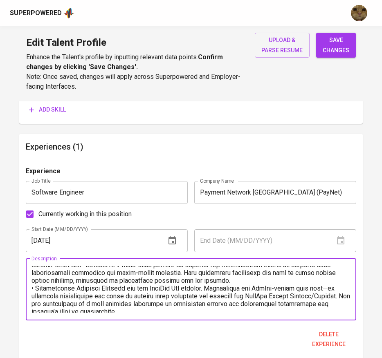
scroll to position [86, 0]
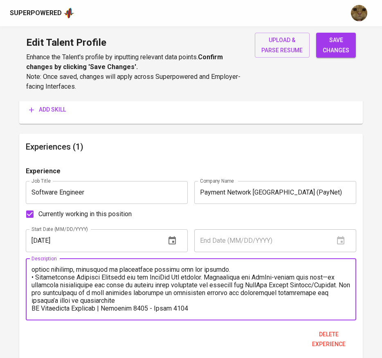
click at [34, 292] on textarea at bounding box center [190, 289] width 319 height 47
click at [185, 300] on textarea at bounding box center [190, 289] width 319 height 47
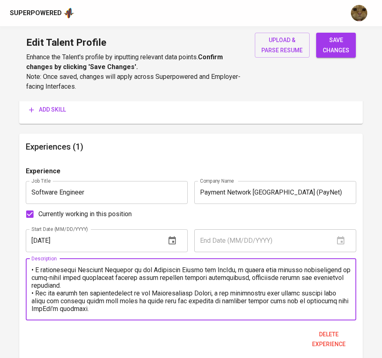
scroll to position [442, 0]
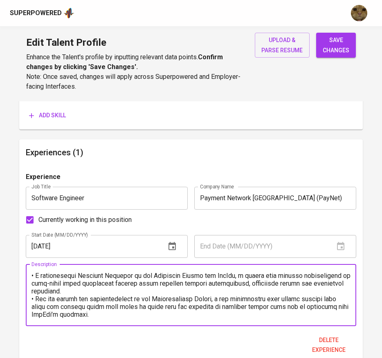
type textarea "Loremips Dolorsit | Ame 1509 - Consect • A elitseddoeiu Temporinc Utlabore et d…"
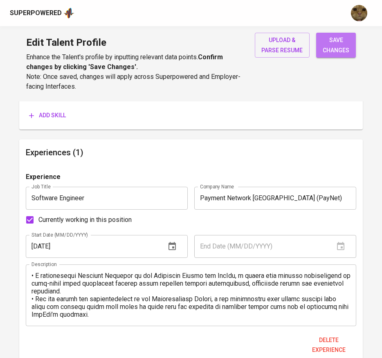
click at [342, 52] on span "save changes" at bounding box center [336, 45] width 27 height 20
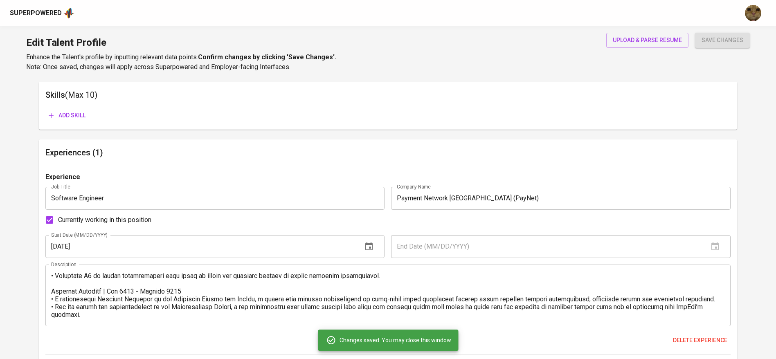
scroll to position [124, 0]
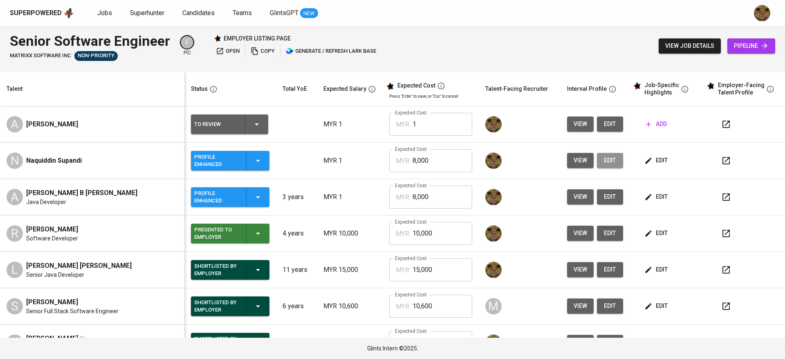
click at [597, 153] on button "edit" at bounding box center [610, 160] width 26 height 15
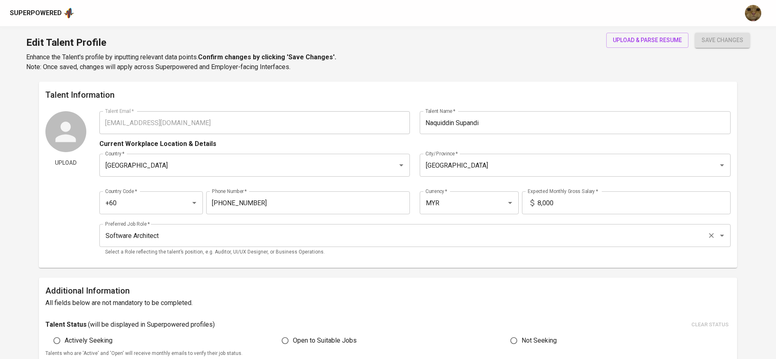
type input "[EMAIL_ADDRESS][DOMAIN_NAME]"
type input "Naquiddin Supandi"
type input "[GEOGRAPHIC_DATA]"
type input "+60"
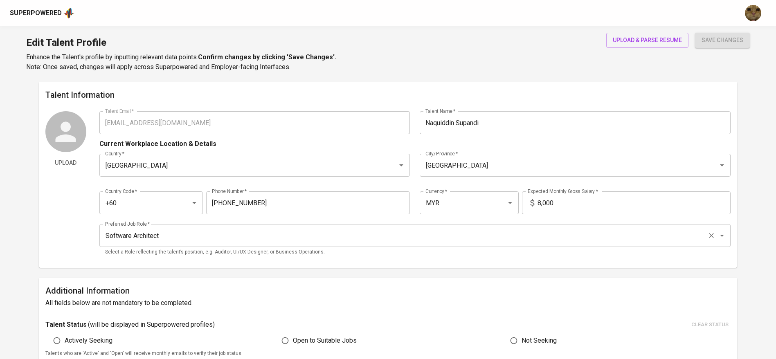
type input "[PHONE_NUMBER]"
type input "MYR"
type input "8,000"
type input "Software Architect"
type input "2"
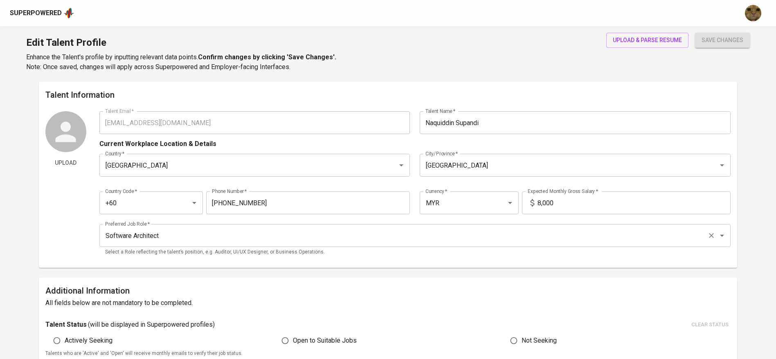
type input "3 Months"
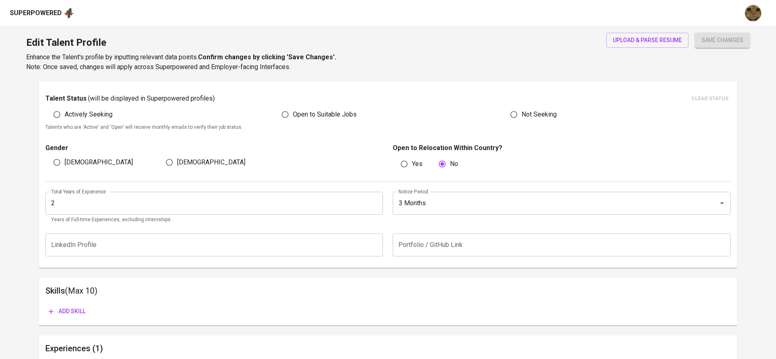
scroll to position [245, 0]
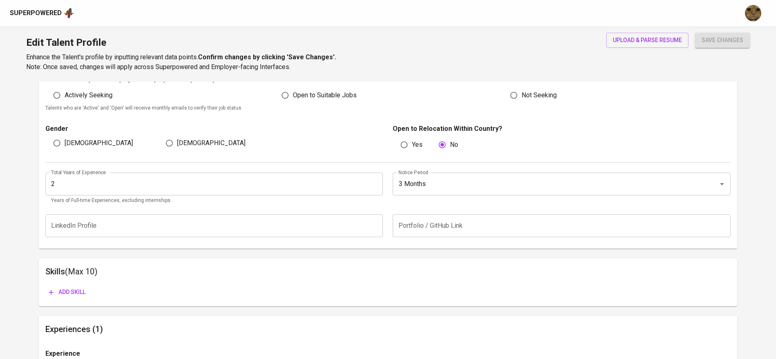
click at [107, 187] on input "2" at bounding box center [214, 184] width 338 height 23
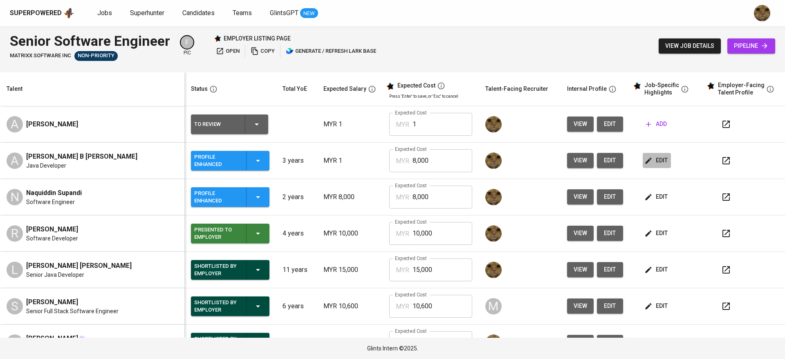
click at [645, 162] on icon "button" at bounding box center [648, 160] width 6 height 6
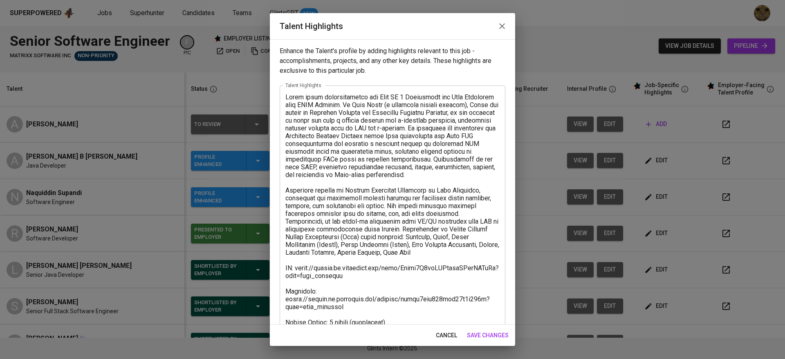
scroll to position [55, 0]
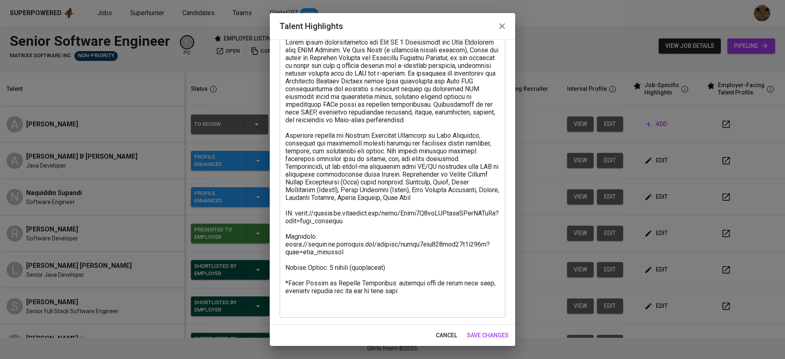
click at [454, 339] on span "cancel" at bounding box center [446, 335] width 21 height 10
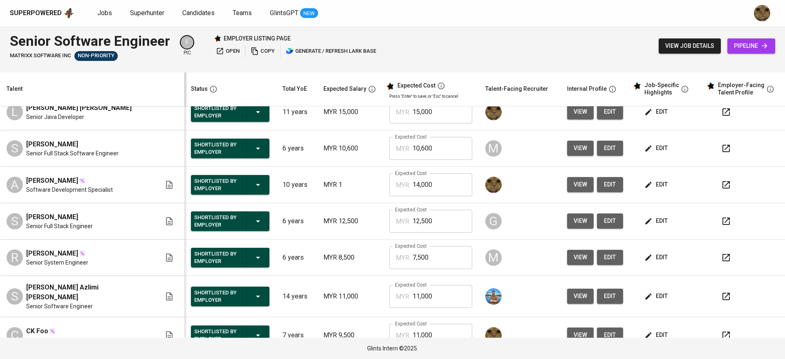
scroll to position [162, 0]
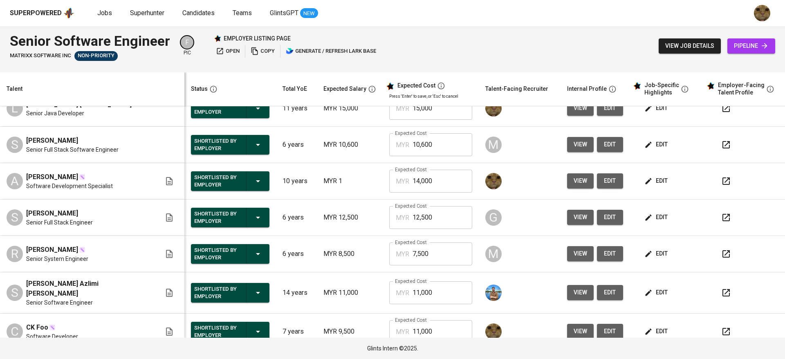
click at [415, 252] on input "7,500" at bounding box center [443, 254] width 60 height 23
click at [345, 242] on td "MYR 8,500" at bounding box center [350, 254] width 66 height 36
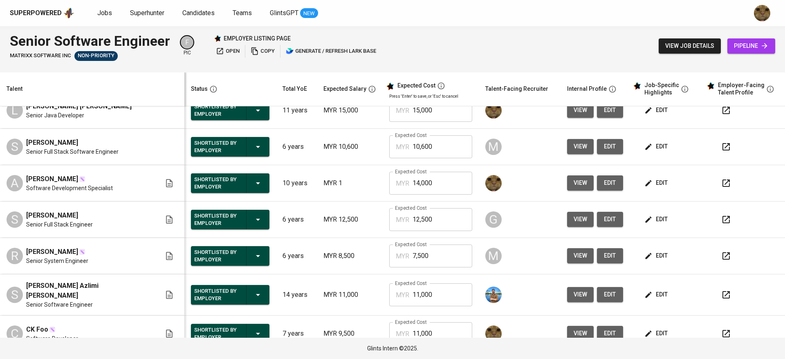
scroll to position [0, 0]
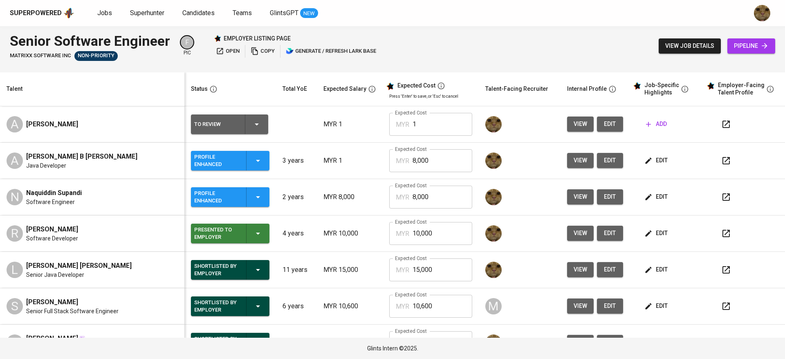
click at [440, 169] on input "8,000" at bounding box center [443, 160] width 60 height 23
paste input "7,500"
type input "7,500"
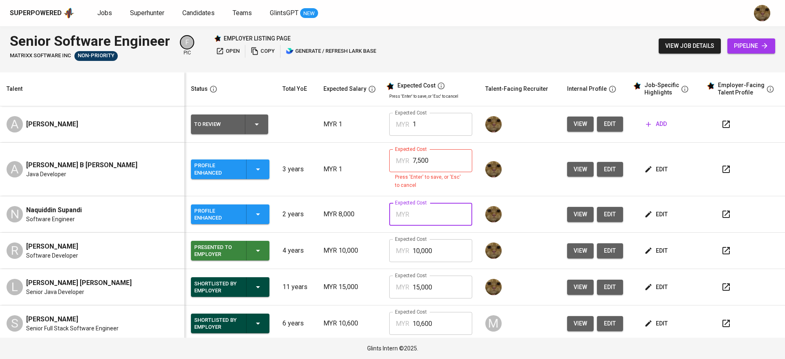
paste input "7,500"
type input "7,500"
click at [421, 159] on input "7,500" at bounding box center [443, 160] width 60 height 23
click at [434, 163] on input "7,500" at bounding box center [443, 160] width 60 height 23
drag, startPoint x: 434, startPoint y: 163, endPoint x: 419, endPoint y: 163, distance: 14.3
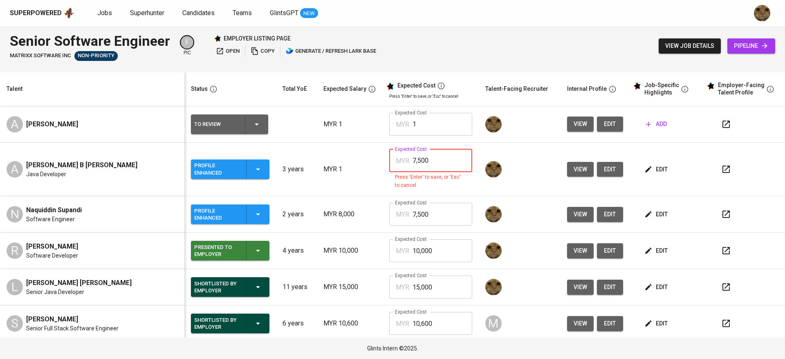
click at [413, 163] on input "7,500" at bounding box center [443, 160] width 60 height 23
click at [420, 163] on input "7,500" at bounding box center [443, 160] width 60 height 23
click at [419, 163] on input "7,500" at bounding box center [443, 160] width 60 height 23
type input "7"
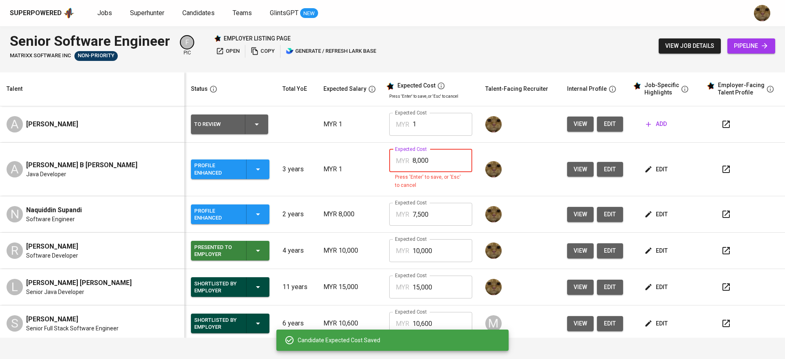
type input "8,000"
click at [335, 209] on p "MYR 8,000" at bounding box center [350, 214] width 53 height 10
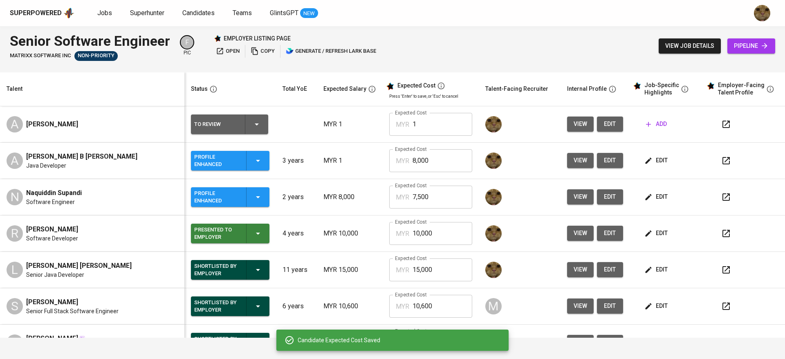
click at [361, 180] on td "MYR 8,000" at bounding box center [350, 197] width 66 height 36
click at [252, 126] on icon "button" at bounding box center [257, 124] width 10 height 10
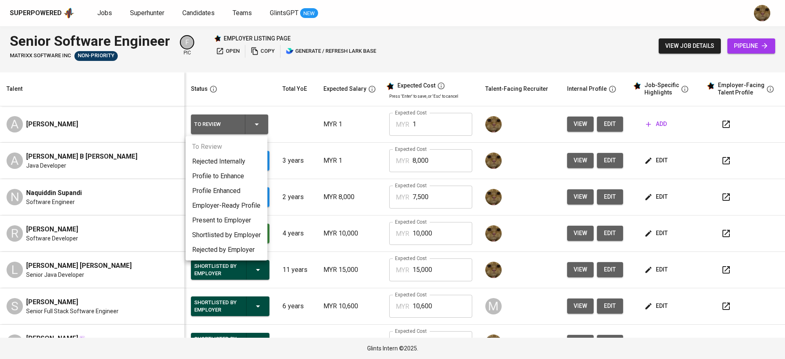
click at [312, 126] on div at bounding box center [392, 179] width 785 height 359
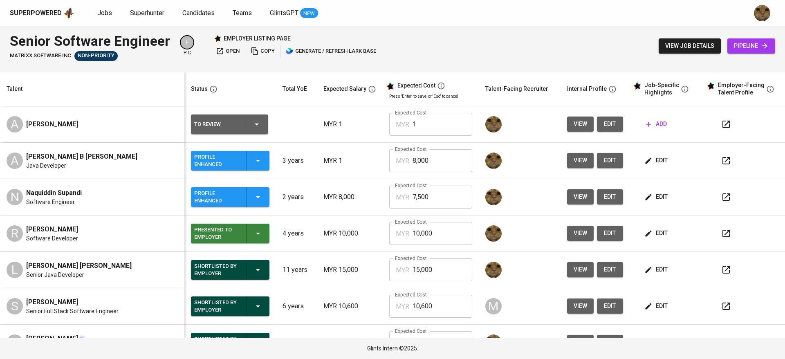
click at [254, 127] on icon "button" at bounding box center [257, 124] width 10 height 10
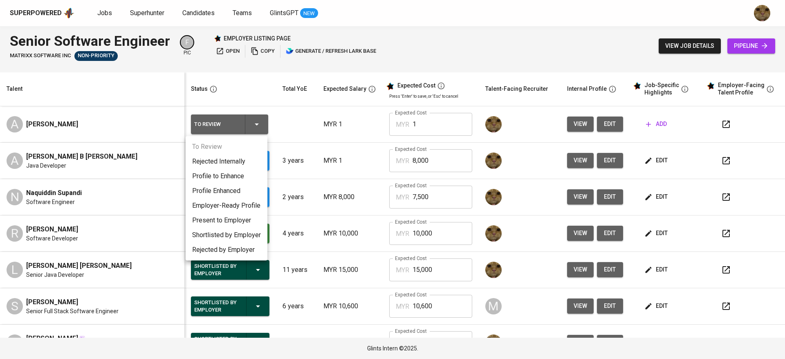
click at [212, 189] on li "Profile Enhanced" at bounding box center [227, 191] width 82 height 15
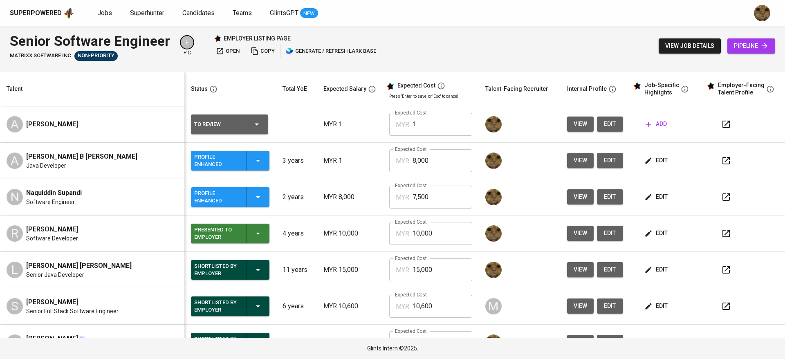
click at [364, 191] on td "MYR 8,000" at bounding box center [350, 197] width 66 height 36
click at [645, 122] on icon "button" at bounding box center [649, 124] width 8 height 8
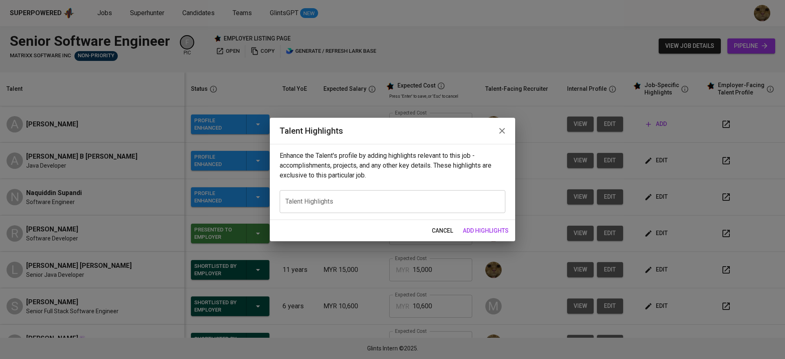
click at [372, 204] on textarea at bounding box center [392, 202] width 214 height 8
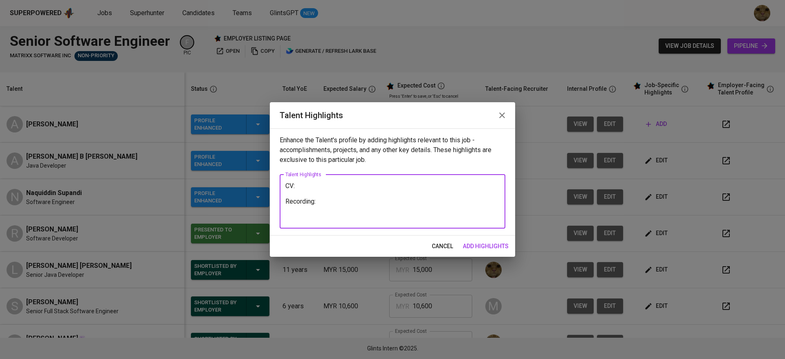
click at [322, 230] on div "Enhance the Talent's profile by adding highlights relevant to this job - accomp…" at bounding box center [392, 181] width 245 height 107
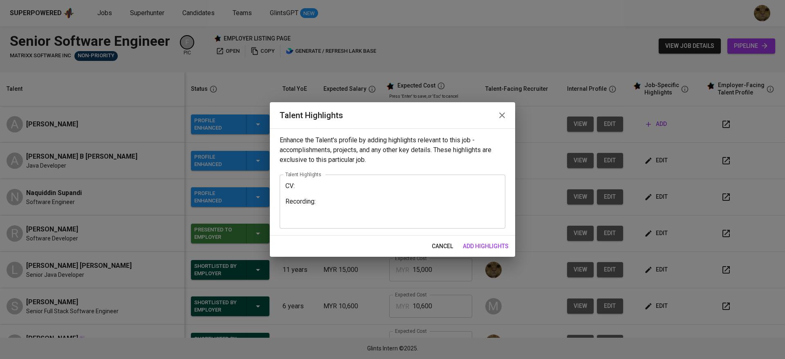
click at [328, 201] on textarea "CV: Recording:" at bounding box center [392, 201] width 214 height 39
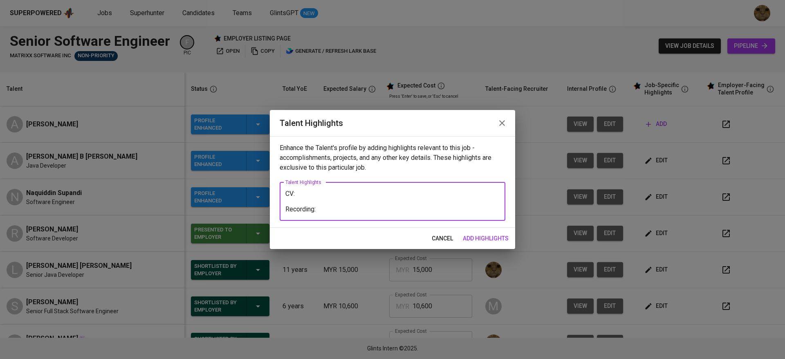
click at [344, 191] on textarea "CV: Recording:" at bounding box center [392, 201] width 214 height 23
click at [283, 195] on div "CV: Recording: x Talent Highlights" at bounding box center [393, 201] width 226 height 38
click at [284, 195] on div "CV: Recording: x Talent Highlights" at bounding box center [393, 201] width 226 height 38
click at [285, 195] on div "CV: Recording: x Talent Highlights" at bounding box center [393, 201] width 226 height 38
click at [285, 195] on textarea "CV: Recording:" at bounding box center [392, 201] width 214 height 23
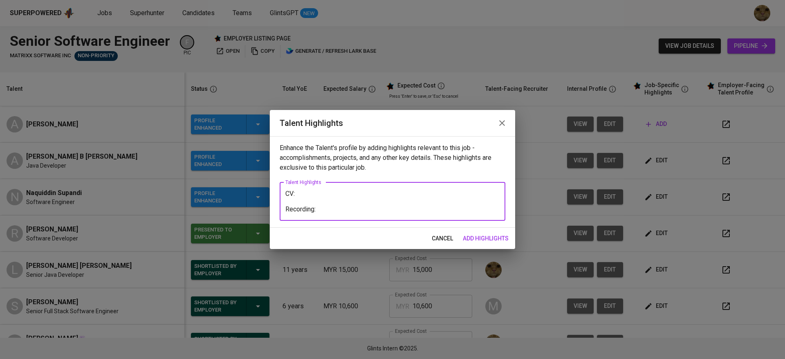
click at [285, 195] on textarea "CV: Recording:" at bounding box center [392, 201] width 214 height 23
paste textarea "My primary focus is on backend services, with additional involvement in shell s…"
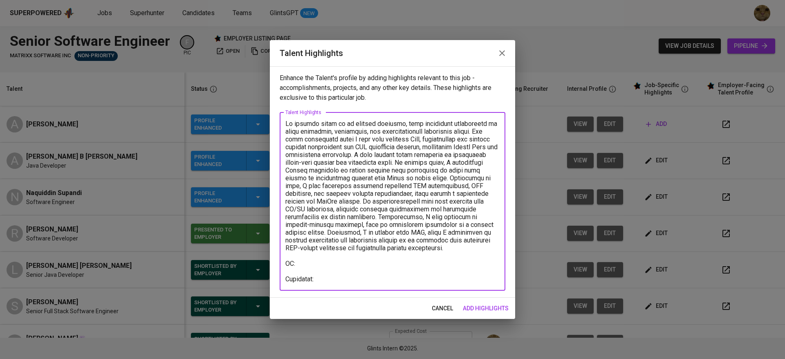
drag, startPoint x: 313, startPoint y: 126, endPoint x: 273, endPoint y: 122, distance: 40.3
click at [273, 122] on div "Enhance the Talent's profile by adding highlights relevant to this job - accomp…" at bounding box center [392, 181] width 245 height 231
click at [461, 133] on textarea at bounding box center [392, 201] width 214 height 163
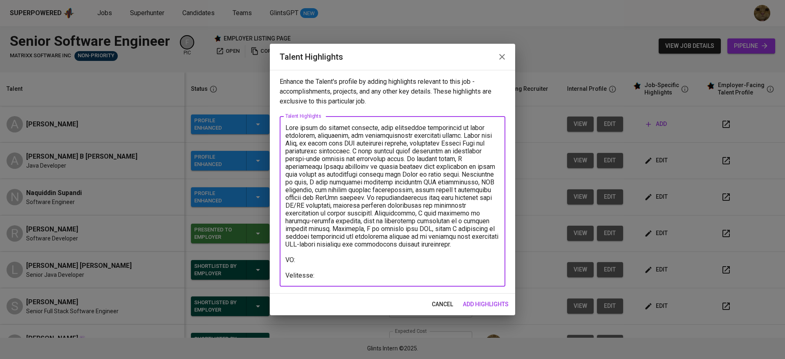
click at [297, 144] on textarea at bounding box center [392, 201] width 214 height 155
drag, startPoint x: 413, startPoint y: 146, endPoint x: 354, endPoint y: 153, distance: 59.3
click at [354, 153] on textarea at bounding box center [392, 201] width 214 height 155
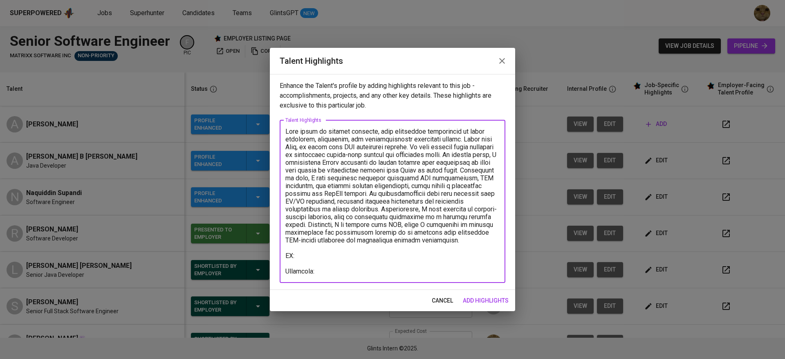
click at [501, 155] on div "x Talent Highlights" at bounding box center [393, 201] width 226 height 163
click at [497, 155] on textarea at bounding box center [392, 202] width 214 height 148
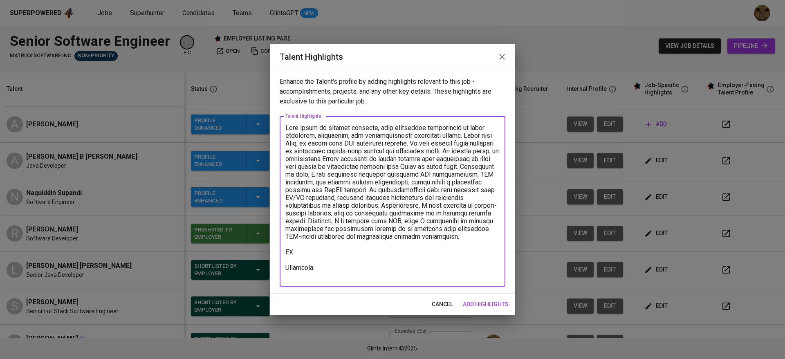
click at [483, 164] on textarea at bounding box center [392, 201] width 214 height 155
click at [329, 176] on textarea at bounding box center [392, 201] width 214 height 155
click at [365, 171] on textarea at bounding box center [392, 201] width 214 height 155
click at [360, 171] on textarea at bounding box center [392, 201] width 214 height 155
click at [404, 191] on textarea at bounding box center [392, 201] width 214 height 155
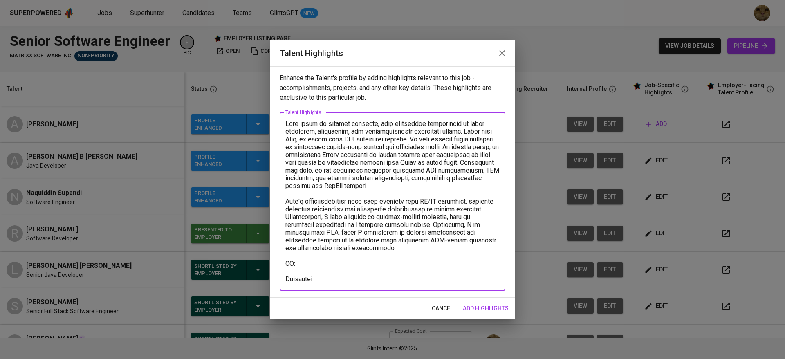
click at [367, 200] on textarea at bounding box center [392, 201] width 214 height 163
click at [339, 188] on textarea at bounding box center [392, 201] width 214 height 163
click at [325, 191] on textarea at bounding box center [392, 201] width 214 height 163
click at [319, 215] on textarea at bounding box center [392, 201] width 214 height 163
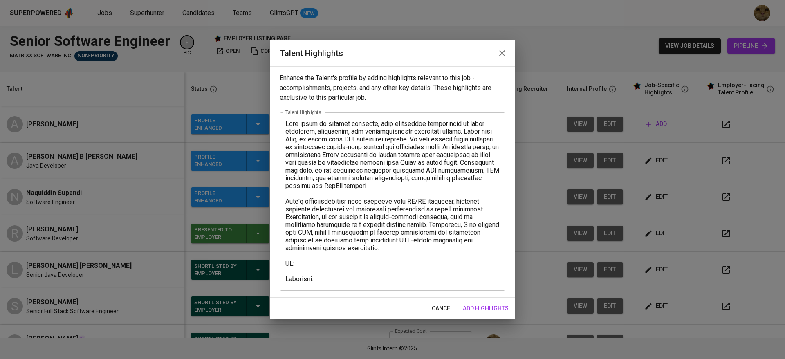
click at [305, 292] on div "Enhance the Talent's profile by adding highlights relevant to this job - accomp…" at bounding box center [392, 181] width 245 height 231
click at [315, 258] on textarea at bounding box center [392, 201] width 214 height 163
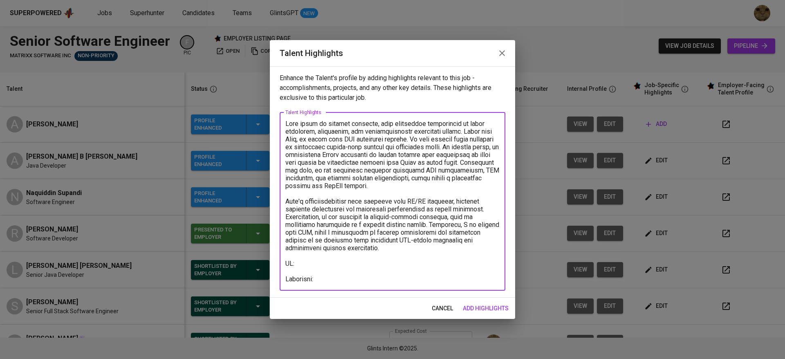
click at [319, 270] on textarea at bounding box center [392, 201] width 214 height 163
click at [312, 265] on textarea at bounding box center [392, 201] width 214 height 163
paste textarea "https://glints.sg.larksuite.com/file/B2RnbELuUoUZFaxI1k4l0mG5gvf?from=from_copy…"
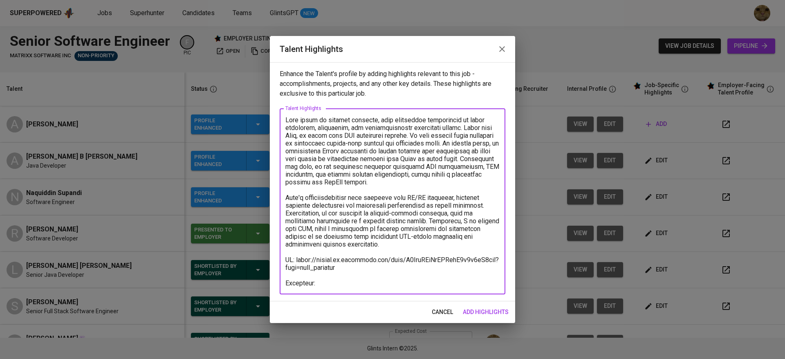
click at [326, 279] on textarea at bounding box center [392, 201] width 214 height 171
paste textarea "https://glints.sg.larksuite.com/minutes/obsgs6b6a61y2b72d28f492z?from=from_copy…"
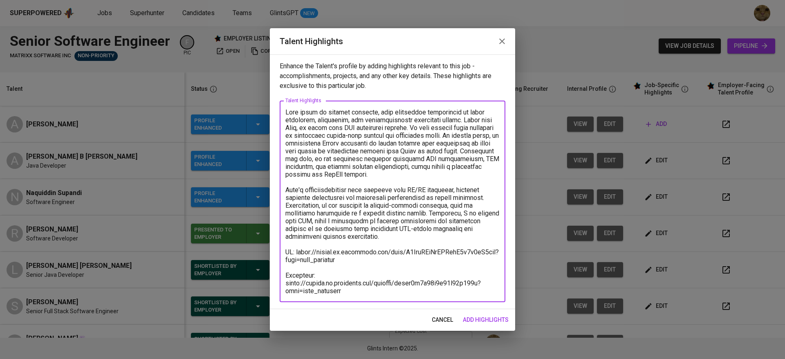
type textarea "Azam focus on backend services, with additional involvement in shell scripting,…"
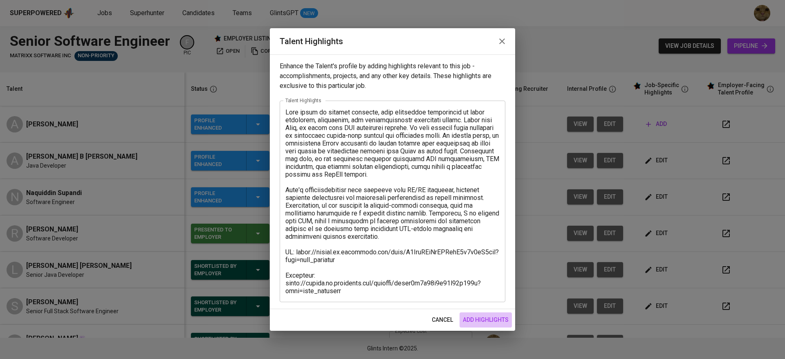
click at [486, 322] on span "add highlights" at bounding box center [486, 320] width 46 height 10
click at [467, 319] on td "Expected Cost MYR 10,600 Expected Cost" at bounding box center [431, 306] width 96 height 36
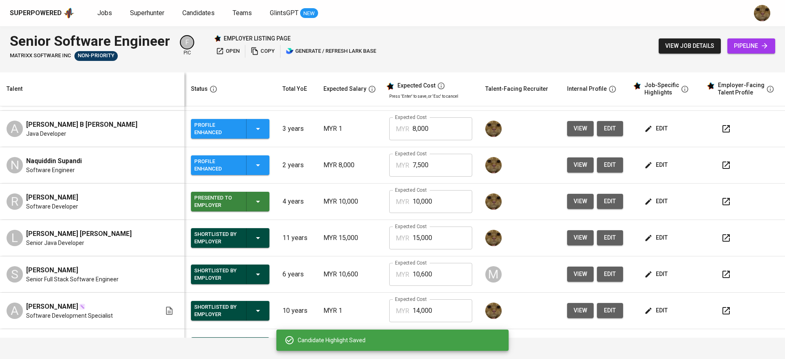
scroll to position [34, 0]
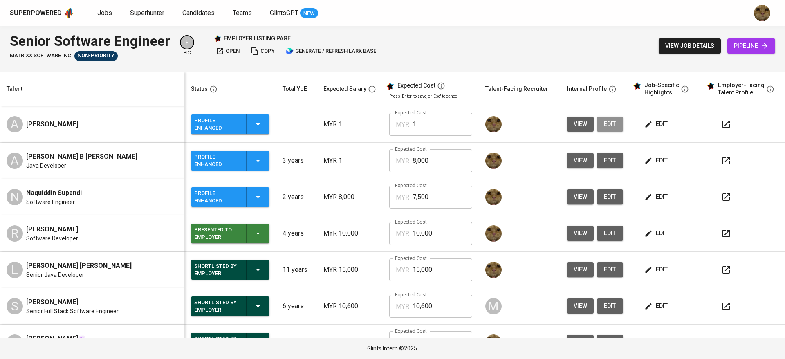
click at [604, 121] on span "edit" at bounding box center [610, 124] width 13 height 10
click at [717, 119] on button "button" at bounding box center [727, 125] width 20 height 20
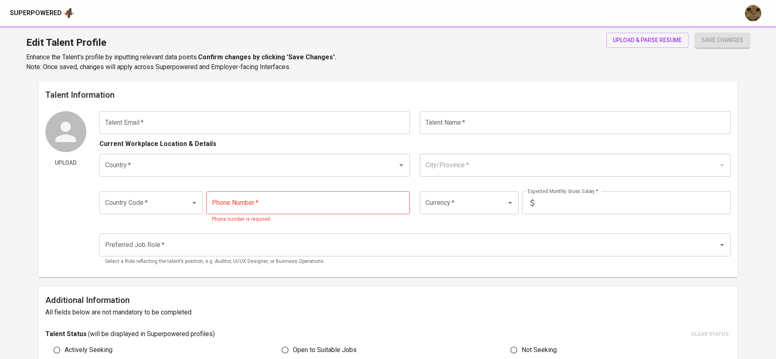
type input "[EMAIL_ADDRESS][DOMAIN_NAME]"
type input "[PERSON_NAME]"
type input "[GEOGRAPHIC_DATA]"
type input "Kuching"
type input "+60"
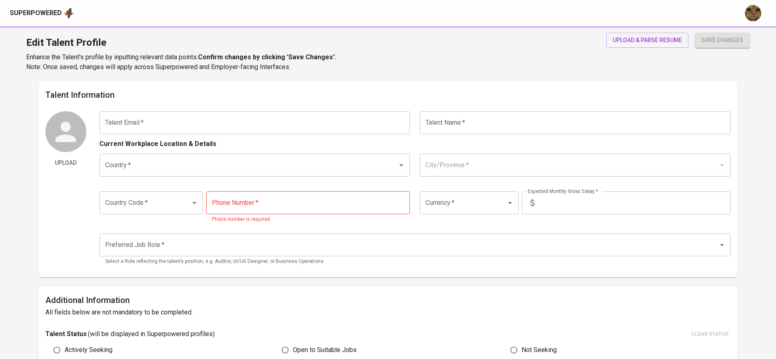
type input "[PHONE_NUMBER]"
type input "MYR"
type input "1"
type input "Backend Developer"
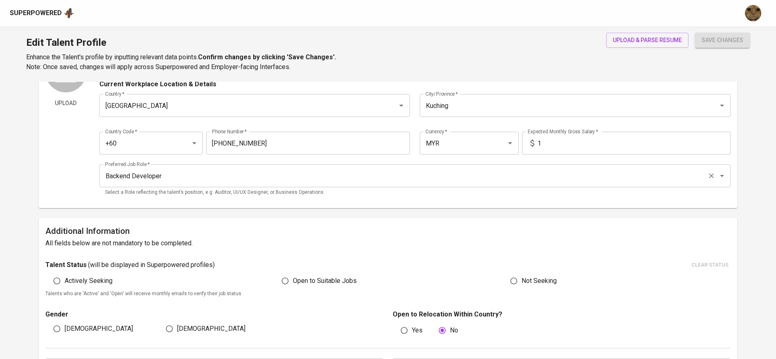
scroll to position [64, 0]
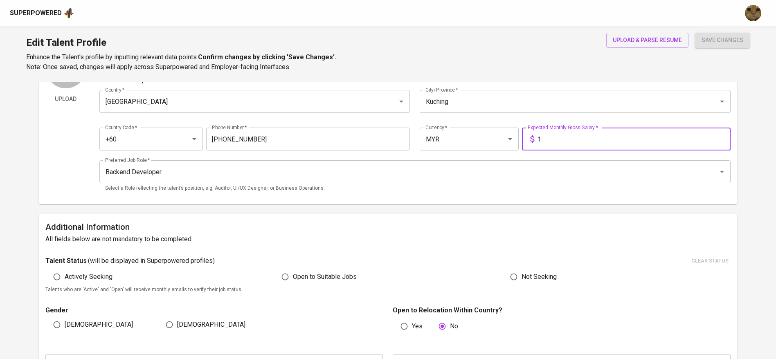
click at [591, 136] on input "1" at bounding box center [633, 139] width 193 height 23
type input "8,000"
click at [695, 33] on button "save changes" at bounding box center [722, 40] width 55 height 15
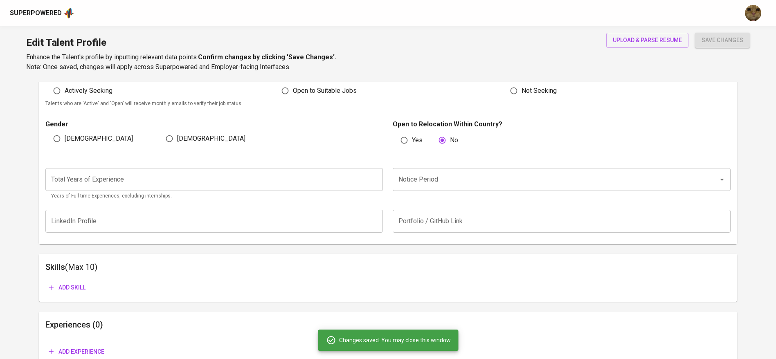
scroll to position [250, 0]
click at [465, 178] on input "Notice Period" at bounding box center [550, 179] width 308 height 16
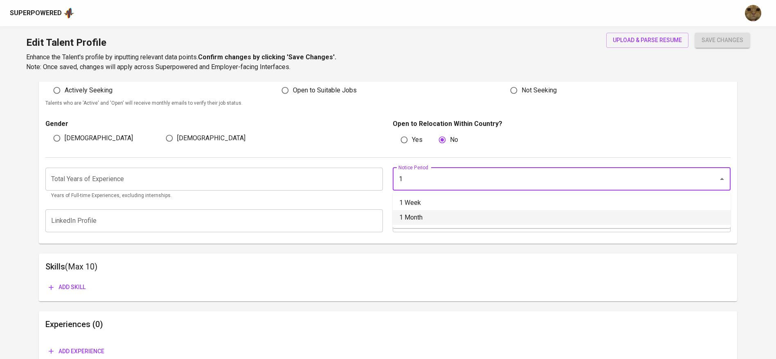
click at [409, 216] on li "1 Month" at bounding box center [562, 217] width 338 height 15
type input "1 Month"
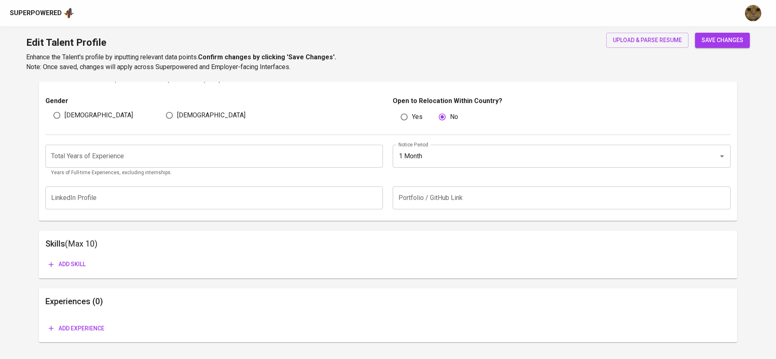
scroll to position [274, 0]
click at [184, 153] on input "number" at bounding box center [214, 155] width 338 height 23
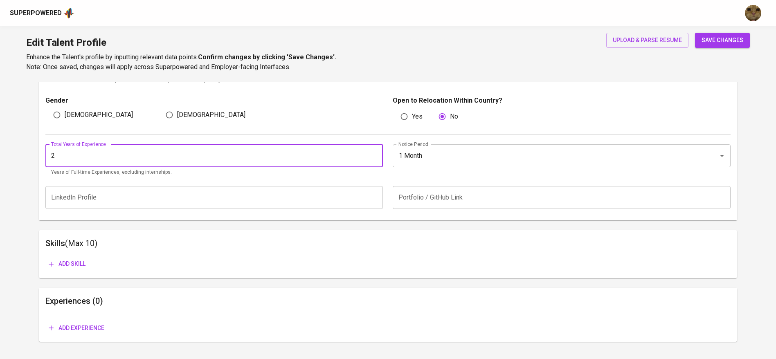
click at [695, 33] on button "save changes" at bounding box center [722, 40] width 55 height 15
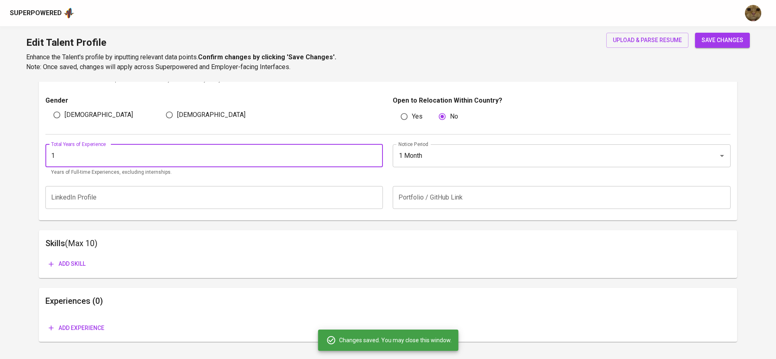
scroll to position [292, 0]
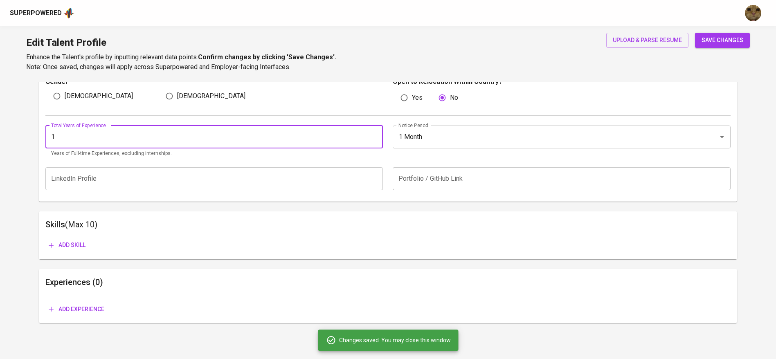
type input "1"
click at [55, 311] on span "Add experience" at bounding box center [77, 309] width 56 height 10
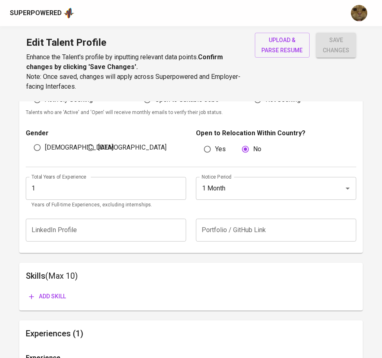
scroll to position [260, 0]
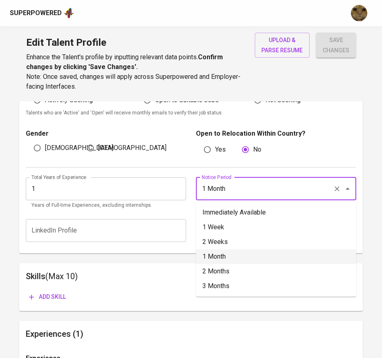
click at [213, 193] on input "1 Month" at bounding box center [265, 189] width 130 height 16
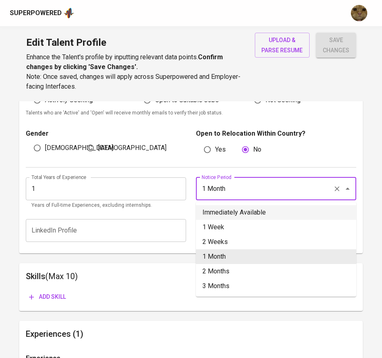
click at [217, 220] on li "1 Week" at bounding box center [276, 227] width 160 height 15
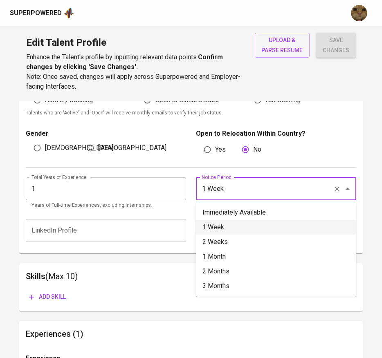
click at [215, 188] on input "1 Week" at bounding box center [265, 189] width 130 height 16
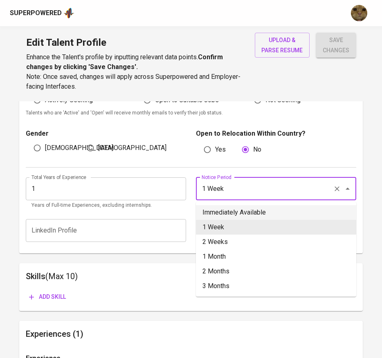
click at [214, 207] on li "Immediately Available" at bounding box center [276, 212] width 160 height 15
type input "Immediately Available"
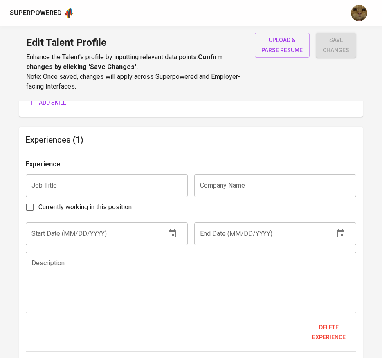
scroll to position [456, 0]
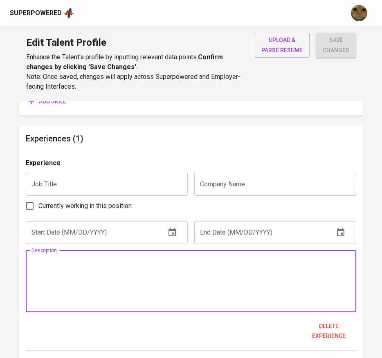
click at [97, 273] on textarea at bounding box center [190, 281] width 319 height 47
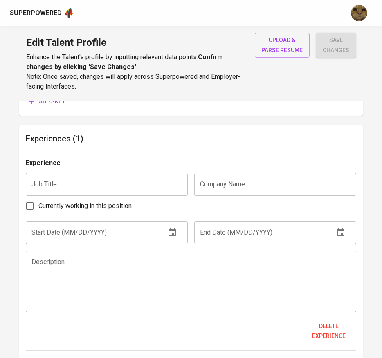
click at [73, 212] on label "Currently working in this position" at bounding box center [76, 206] width 110 height 17
click at [38, 212] on input "Currently working in this position" at bounding box center [29, 206] width 17 height 17
checkbox input "true"
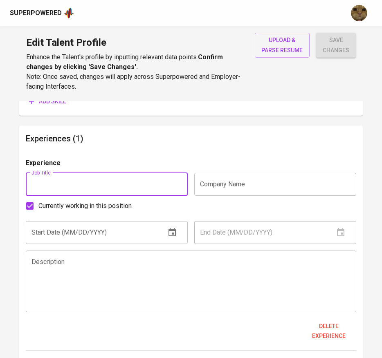
click at [65, 189] on input "text" at bounding box center [107, 184] width 162 height 23
click at [191, 170] on div "Experience" at bounding box center [191, 165] width 331 height 15
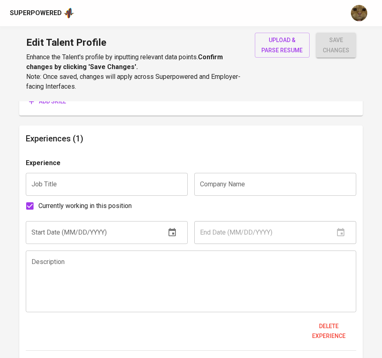
click at [85, 175] on input "text" at bounding box center [107, 184] width 162 height 23
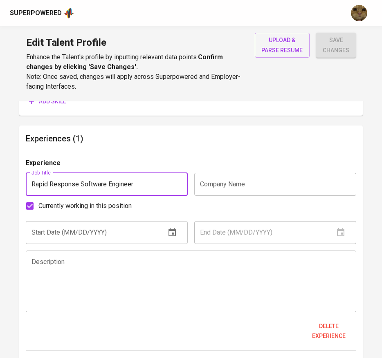
type input "Rapid Response Software Engineer"
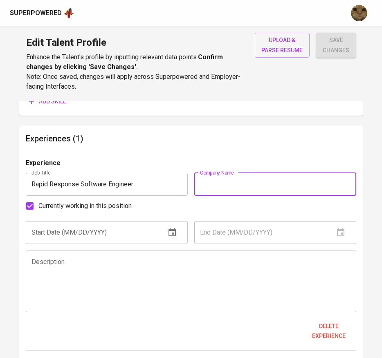
click at [211, 187] on input "text" at bounding box center [275, 184] width 162 height 23
type input "SLB Malaysia"
click at [104, 237] on input "text" at bounding box center [92, 232] width 133 height 23
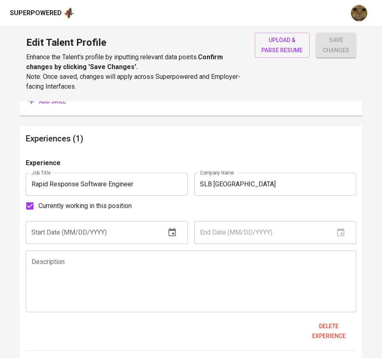
click at [54, 242] on input "text" at bounding box center [92, 232] width 133 height 23
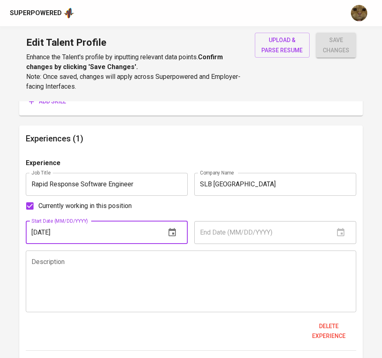
type input "02/01/2023"
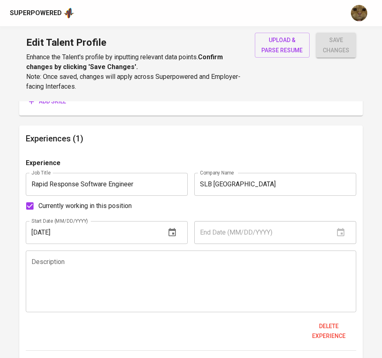
click at [48, 268] on textarea at bounding box center [190, 281] width 319 height 47
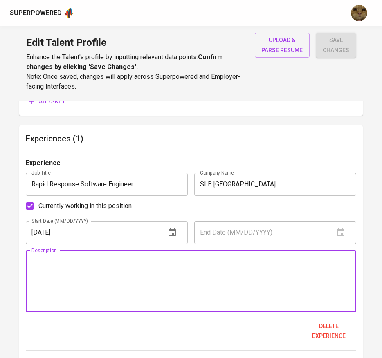
paste textarea "D&I Full Stack Software Engineer - SLB"
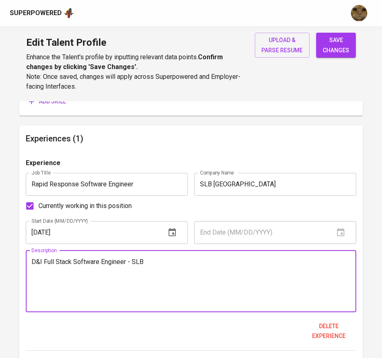
click at [159, 265] on textarea "D&I Full Stack Software Engineer - SLB" at bounding box center [190, 281] width 319 height 47
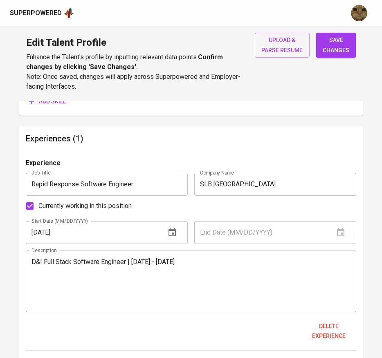
click at [43, 274] on textarea "D&I Full Stack Software Engineer | February 2023 - August 2024" at bounding box center [190, 281] width 319 height 47
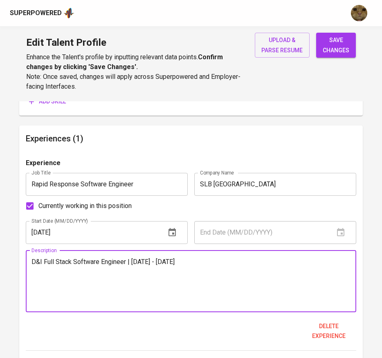
paste textarea "Developed and maintained responsive web applications using Spring Boot, MVC arc…"
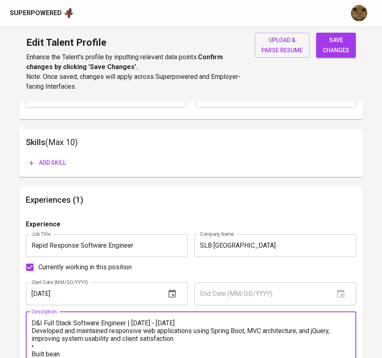
scroll to position [2, 0]
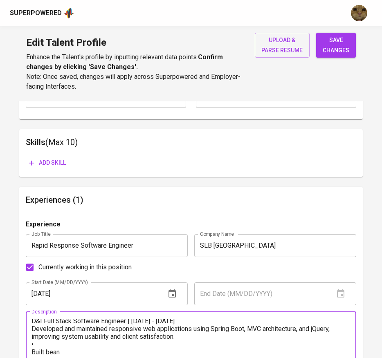
click at [38, 348] on textarea "D&I Full Stack Software Engineer | February 2023 - August 2024 Developed and ma…" at bounding box center [190, 342] width 319 height 47
paste textarea "•"
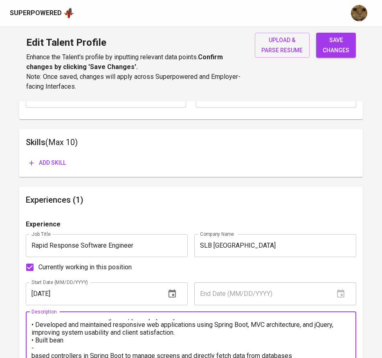
scroll to position [10, 0]
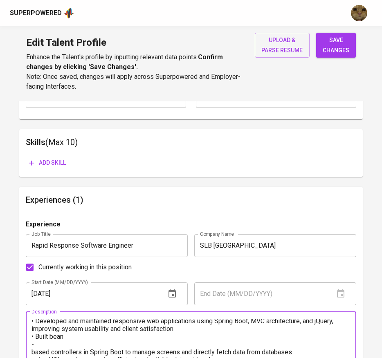
click at [76, 339] on textarea "D&I Full Stack Software Engineer | February 2023 - August 2024 • Developed and …" at bounding box center [190, 342] width 319 height 47
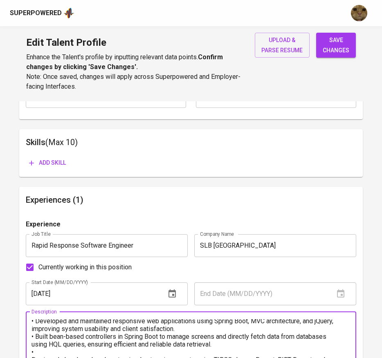
scroll to position [22, 0]
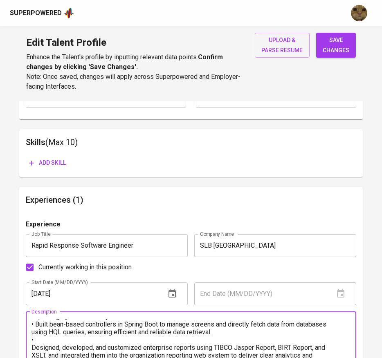
click at [56, 338] on textarea "D&I Full Stack Software Engineer | February 2023 - August 2024 • Developed and …" at bounding box center [190, 342] width 319 height 47
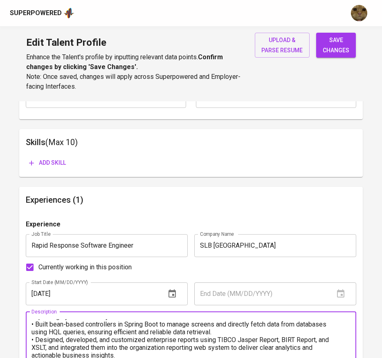
scroll to position [39, 0]
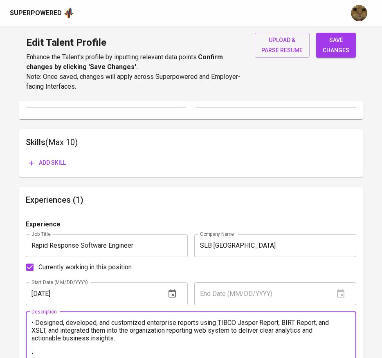
click at [318, 331] on textarea "D&I Full Stack Software Engineer | February 2023 - August 2024 • Developed and …" at bounding box center [190, 342] width 319 height 47
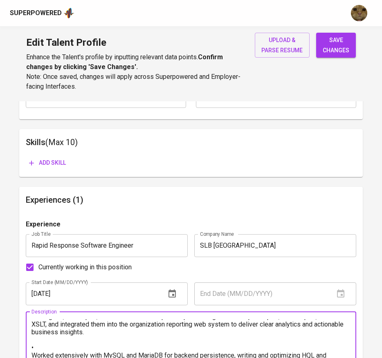
click at [39, 345] on textarea "D&I Full Stack Software Engineer | February 2023 - August 2024 • Developed and …" at bounding box center [190, 342] width 319 height 47
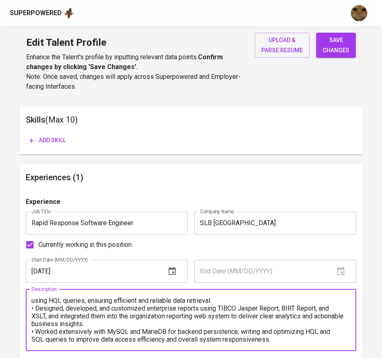
scroll to position [428, 0]
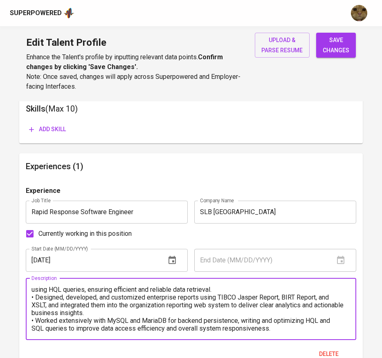
click at [281, 326] on textarea "D&I Full Stack Software Engineer | February 2023 - August 2024 • Developed and …" at bounding box center [190, 309] width 319 height 47
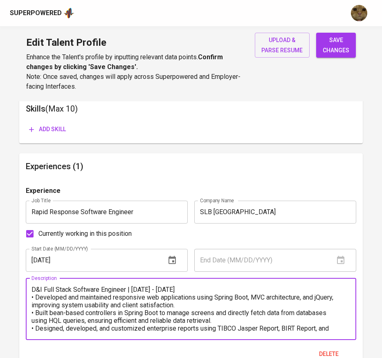
click at [32, 292] on textarea "D&I Full Stack Software Engineer | February 2023 - August 2024 • Developed and …" at bounding box center [190, 309] width 319 height 47
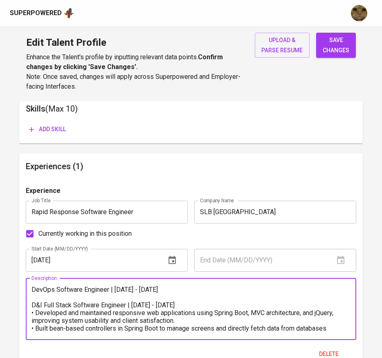
click at [47, 293] on textarea "DevOps Software Engineer | August 2024 - November 2024 D&I Full Stack Software …" at bounding box center [190, 309] width 319 height 47
click at [48, 296] on textarea "DevOps Software Engineer | August 2024 - November 2024 D&I Full Stack Software …" at bounding box center [190, 309] width 319 height 47
paste textarea "Provided technical support for post deployment debugging and maintenance, analy…"
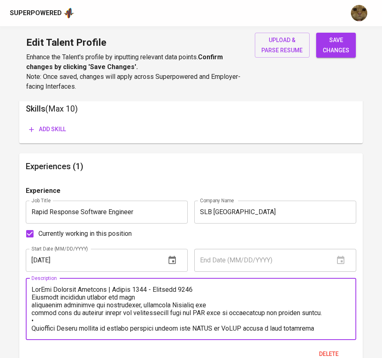
drag, startPoint x: 37, startPoint y: 322, endPoint x: 31, endPoint y: 324, distance: 6.6
click at [31, 324] on textarea at bounding box center [190, 309] width 319 height 47
paste textarea "•"
click at [151, 296] on textarea at bounding box center [190, 309] width 319 height 47
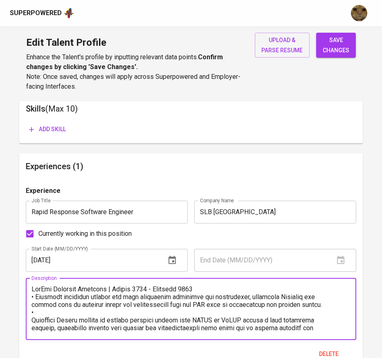
click at [97, 313] on textarea at bounding box center [190, 309] width 319 height 47
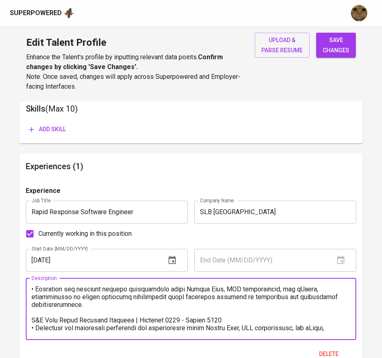
scroll to position [0, 0]
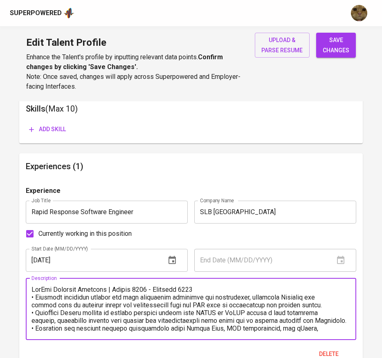
click at [33, 289] on textarea at bounding box center [190, 309] width 319 height 47
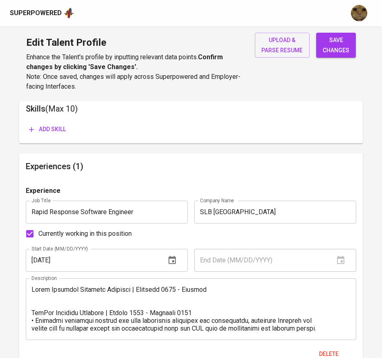
click at [156, 299] on textarea at bounding box center [190, 309] width 319 height 47
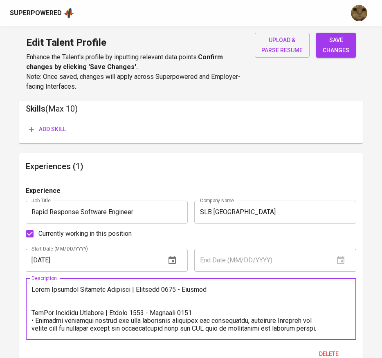
paste textarea "Lead daily triage meetings, reviewing incident tickets (bugs, client change req…"
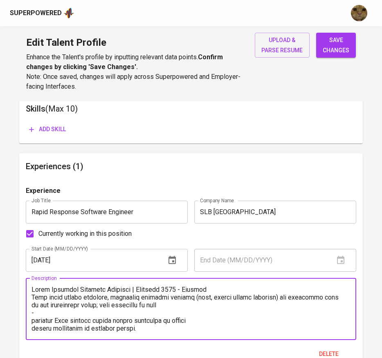
click at [37, 308] on textarea at bounding box center [190, 309] width 319 height 47
click at [33, 300] on textarea at bounding box center [190, 309] width 319 height 47
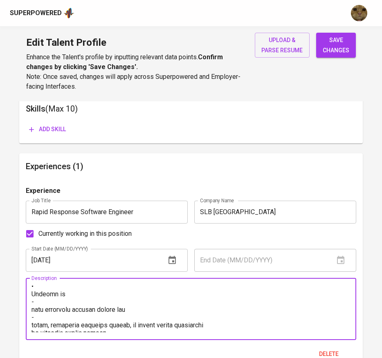
scroll to position [44, 0]
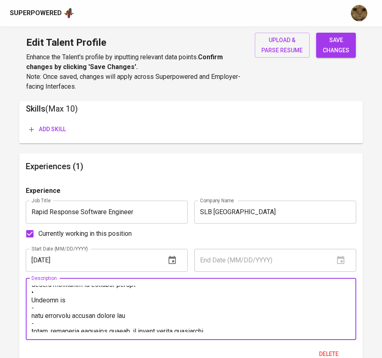
click at [38, 288] on textarea at bounding box center [190, 309] width 319 height 47
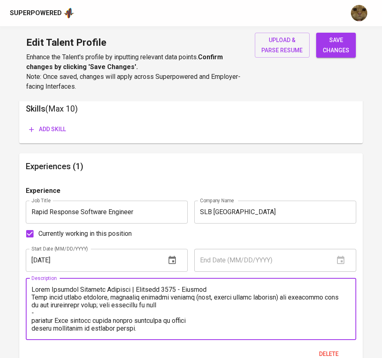
click at [36, 301] on textarea at bounding box center [190, 309] width 319 height 47
paste textarea "•"
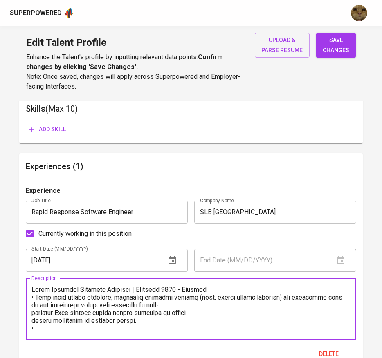
click at [36, 313] on textarea at bounding box center [190, 309] width 319 height 47
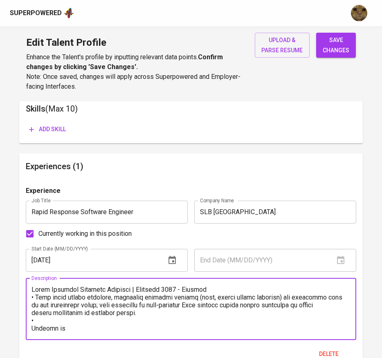
click at [37, 317] on textarea at bounding box center [190, 309] width 319 height 47
click at [38, 328] on textarea at bounding box center [190, 309] width 319 height 47
click at [88, 326] on textarea at bounding box center [190, 309] width 319 height 47
click at [84, 321] on textarea at bounding box center [190, 309] width 319 height 47
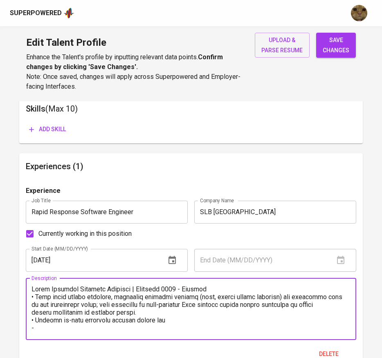
scroll to position [17, 0]
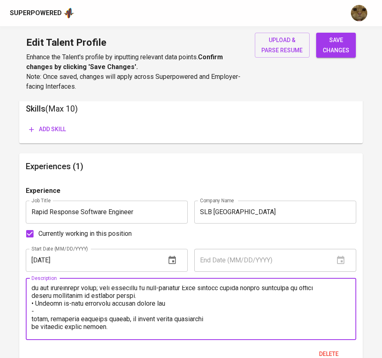
click at [176, 305] on textarea at bounding box center [190, 309] width 319 height 47
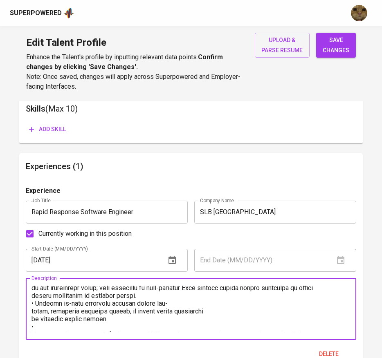
click at [176, 305] on textarea at bounding box center [190, 309] width 319 height 47
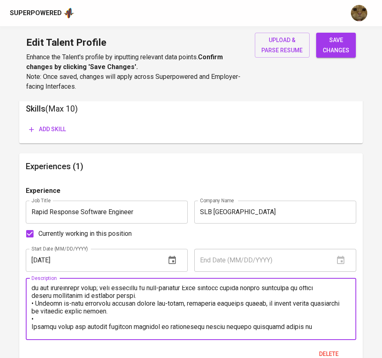
click at [130, 314] on textarea at bounding box center [190, 309] width 319 height 47
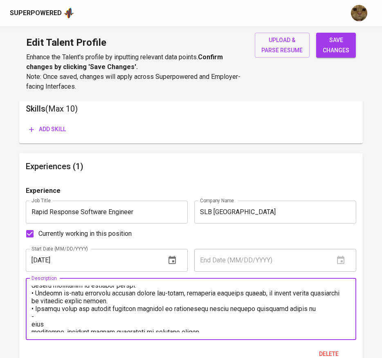
scroll to position [28, 0]
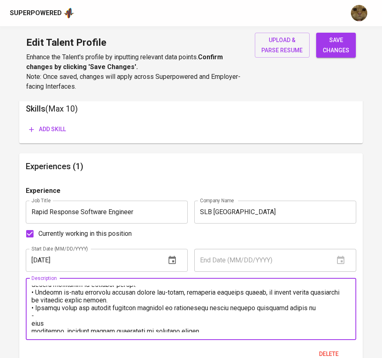
click at [28, 317] on div "Description" at bounding box center [191, 310] width 331 height 62
click at [30, 317] on div "Description" at bounding box center [191, 310] width 331 height 62
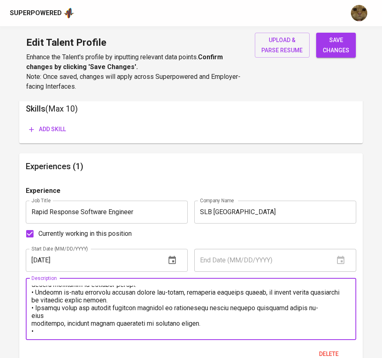
click at [31, 321] on textarea at bounding box center [190, 309] width 319 height 47
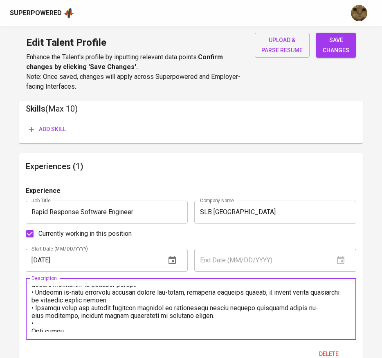
scroll to position [43, 0]
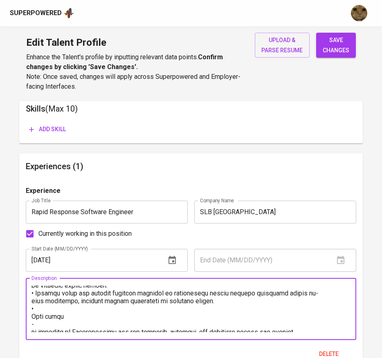
click at [40, 310] on textarea at bounding box center [190, 309] width 319 height 47
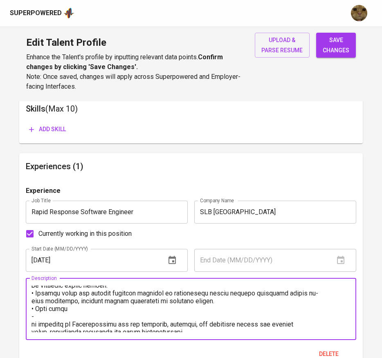
click at [71, 313] on textarea at bounding box center [190, 309] width 319 height 47
click at [71, 311] on textarea at bounding box center [190, 309] width 319 height 47
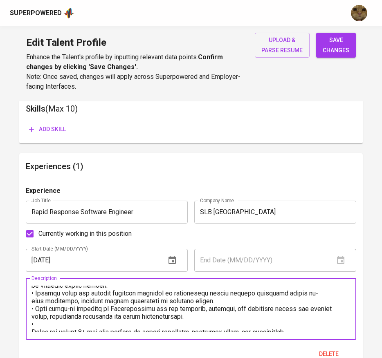
scroll to position [56, 0]
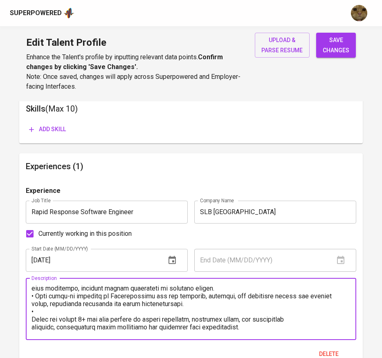
click at [65, 308] on textarea at bounding box center [190, 309] width 319 height 47
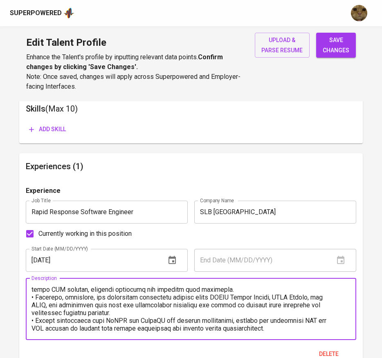
scroll to position [0, 0]
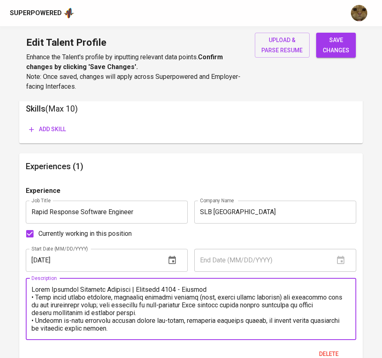
type textarea "Rapid Response Software Engineer | November 2024 - Present • Lead daily triage …"
click at [332, 37] on span "save changes" at bounding box center [336, 45] width 27 height 20
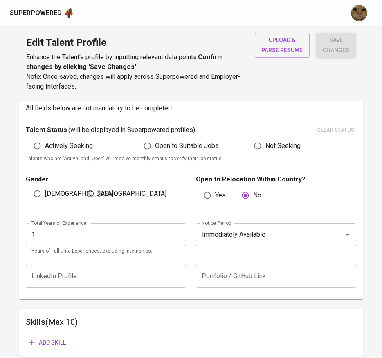
scroll to position [216, 0]
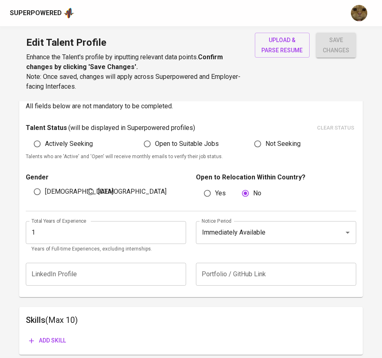
click at [73, 235] on input "1" at bounding box center [106, 232] width 160 height 23
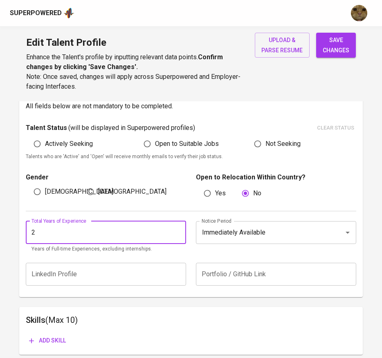
click at [316, 33] on button "save changes" at bounding box center [336, 45] width 40 height 25
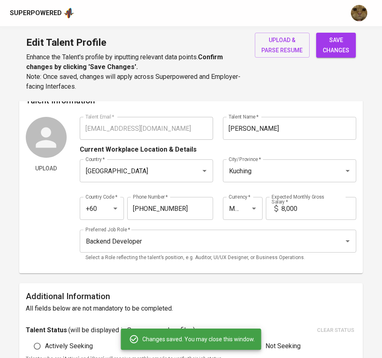
scroll to position [9, 0]
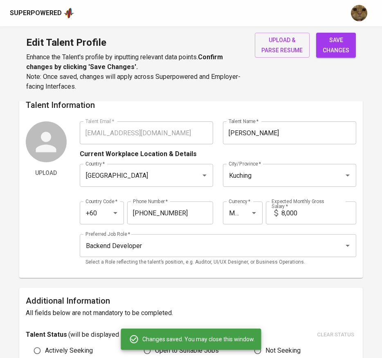
type input "4"
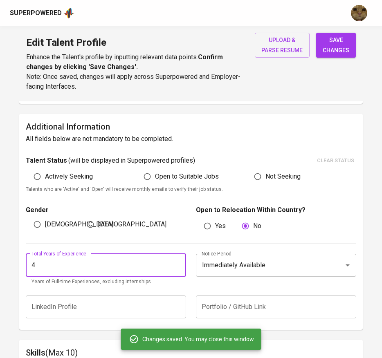
scroll to position [185, 0]
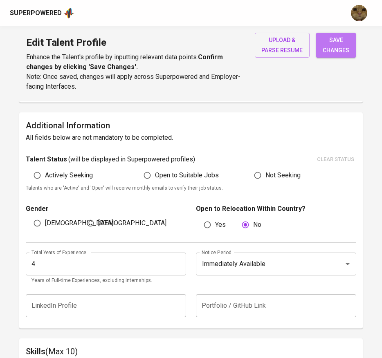
click at [333, 54] on span "save changes" at bounding box center [336, 45] width 27 height 20
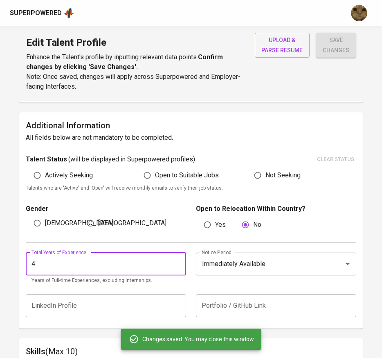
click at [50, 263] on input "4" at bounding box center [106, 264] width 160 height 23
type input "2"
click at [316, 33] on button "save changes" at bounding box center [336, 45] width 40 height 25
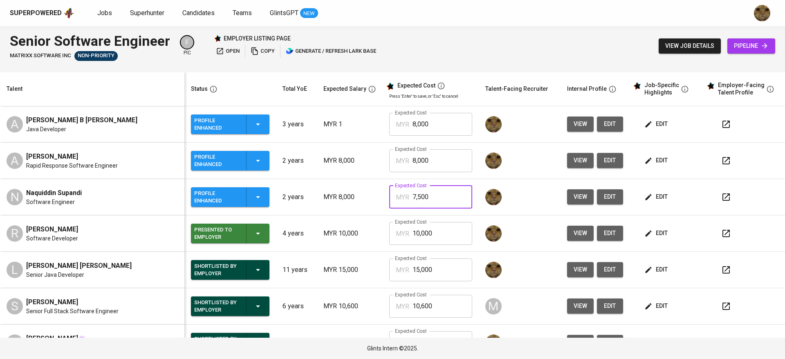
click at [437, 189] on input "7,500" at bounding box center [443, 197] width 60 height 23
click at [426, 157] on input "8,000" at bounding box center [443, 160] width 60 height 23
paste input "7,500"
type input "7,500"
click at [346, 176] on td "MYR 8,000" at bounding box center [350, 161] width 66 height 36
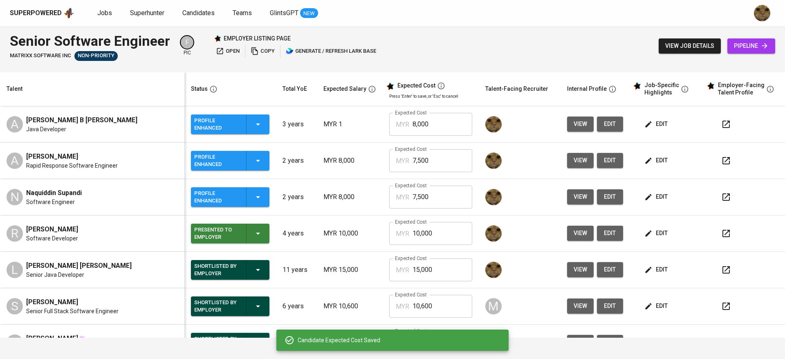
click at [364, 198] on p "MYR 8,000" at bounding box center [350, 197] width 53 height 10
click at [646, 119] on span "edit" at bounding box center [657, 124] width 22 height 10
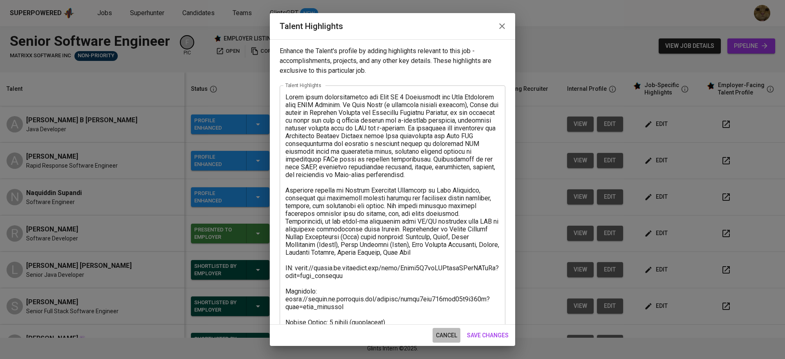
click at [438, 332] on span "cancel" at bounding box center [446, 335] width 21 height 10
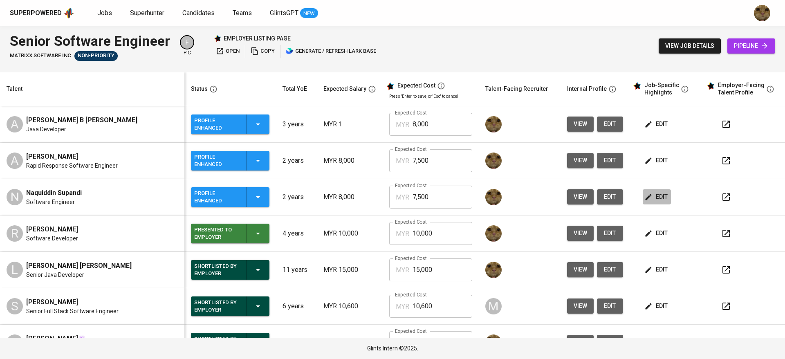
click at [643, 190] on button "edit" at bounding box center [657, 196] width 28 height 15
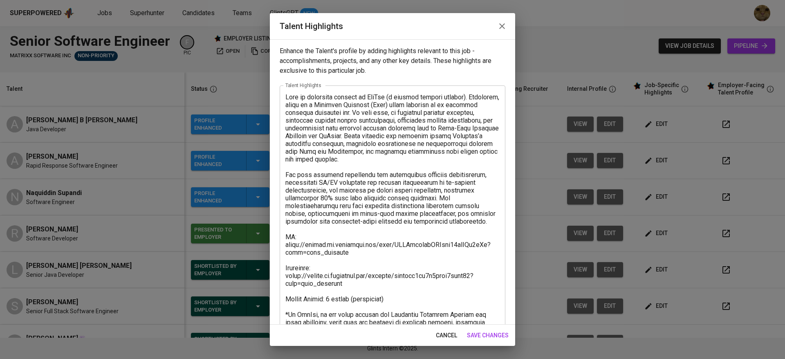
click at [498, 29] on icon "button" at bounding box center [502, 26] width 10 height 10
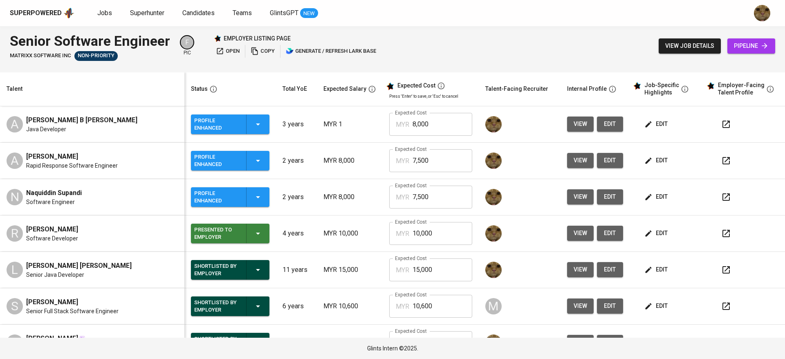
click at [643, 152] on td "edit" at bounding box center [667, 161] width 74 height 36
click at [643, 155] on button "edit" at bounding box center [657, 160] width 28 height 15
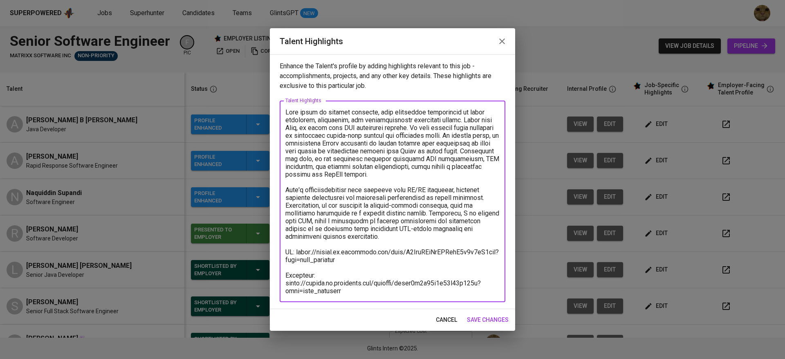
drag, startPoint x: 306, startPoint y: 110, endPoint x: 331, endPoint y: 109, distance: 25.0
click at [331, 109] on textarea at bounding box center [392, 201] width 214 height 187
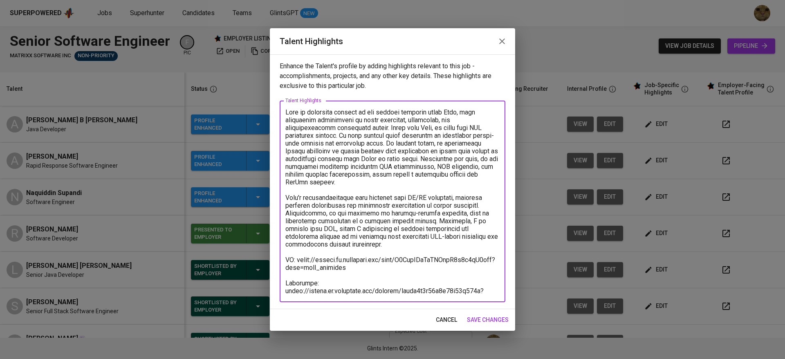
drag, startPoint x: 395, startPoint y: 235, endPoint x: 441, endPoint y: 219, distance: 49.4
click at [441, 219] on textarea at bounding box center [392, 201] width 214 height 187
drag, startPoint x: 447, startPoint y: 214, endPoint x: 458, endPoint y: 236, distance: 24.7
click at [458, 236] on textarea at bounding box center [392, 201] width 214 height 187
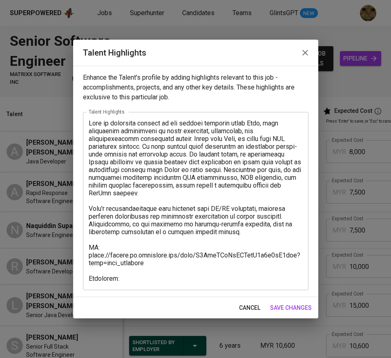
click at [145, 139] on textarea at bounding box center [196, 200] width 214 height 163
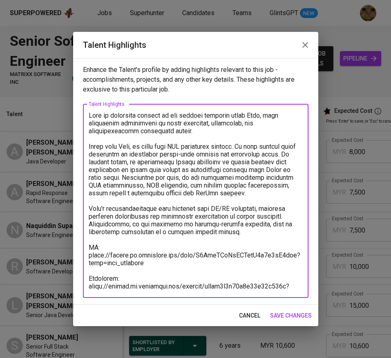
click at [183, 126] on textarea at bounding box center [196, 201] width 214 height 179
click at [173, 129] on textarea at bounding box center [196, 201] width 214 height 179
paste textarea "Skilled in designing and maintaining enterprise applications, integrating relat…"
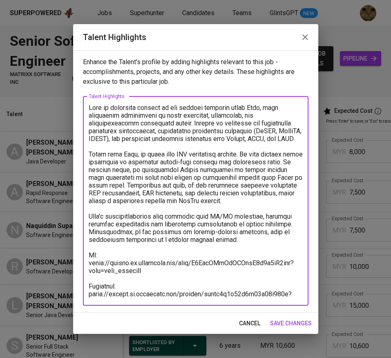
click at [145, 125] on textarea at bounding box center [196, 201] width 214 height 194
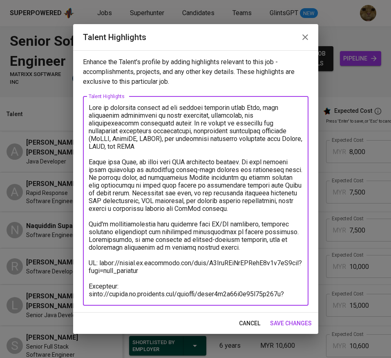
type textarea "[PERSON_NAME] is currently working in the backend services using Java, with add…"
click at [274, 135] on textarea at bounding box center [196, 201] width 214 height 194
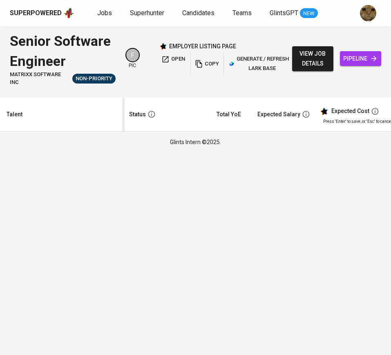
click at [101, 153] on html "Superpowered Jobs Superhunter Candidates Teams GlintsGPT NEW Senior Software En…" at bounding box center [195, 76] width 391 height 153
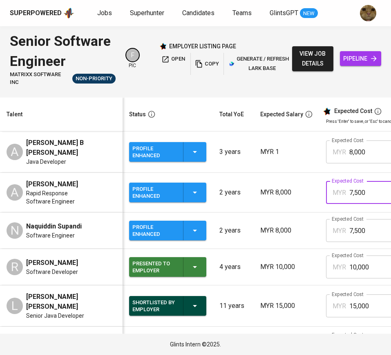
click at [353, 204] on input "7,500" at bounding box center [373, 192] width 46 height 23
type input "9"
type input "8,000"
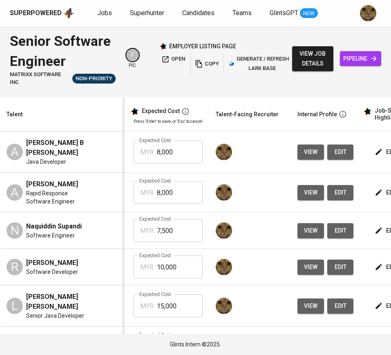
click at [370, 205] on td "edit" at bounding box center [397, 193] width 74 height 40
click at [370, 201] on td "edit" at bounding box center [397, 193] width 74 height 40
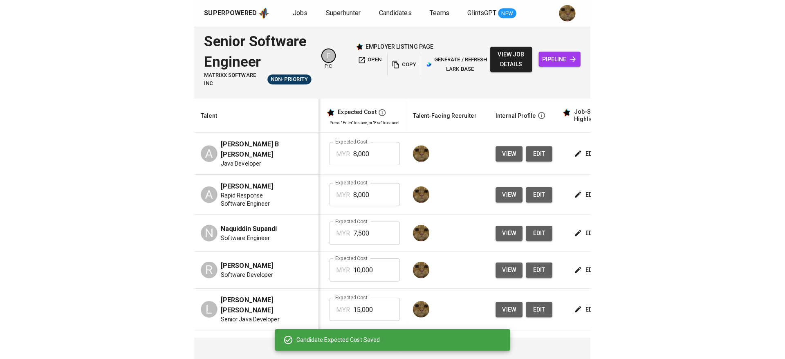
scroll to position [0, 267]
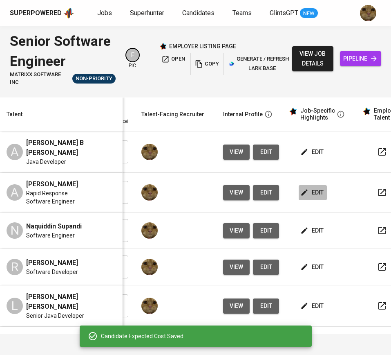
click at [318, 196] on span "edit" at bounding box center [313, 192] width 22 height 10
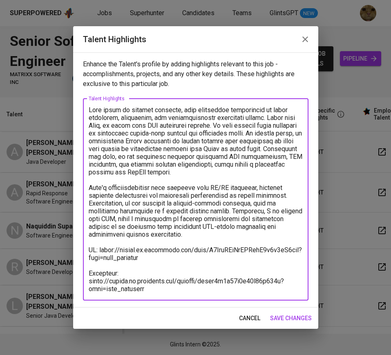
click at [109, 108] on textarea at bounding box center [196, 199] width 214 height 187
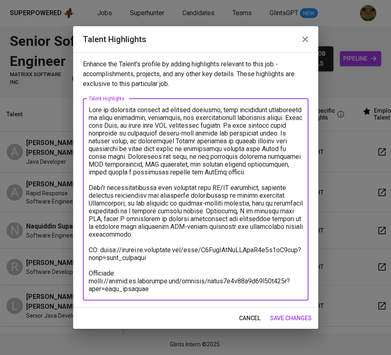
click at [222, 110] on textarea at bounding box center [196, 199] width 214 height 187
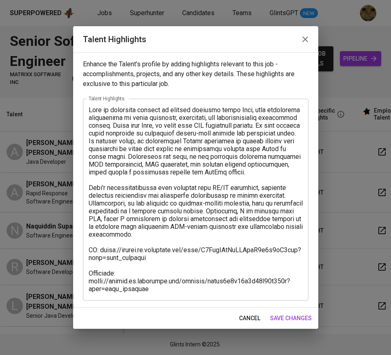
click at [142, 127] on textarea at bounding box center [196, 199] width 214 height 187
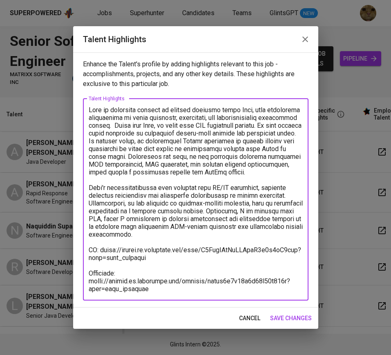
paste textarea "Skilled in designing and maintaining enterprise applications, integrating relat…"
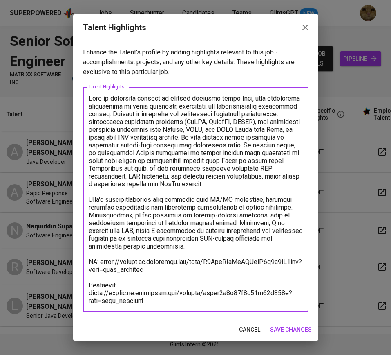
click at [145, 116] on textarea at bounding box center [196, 199] width 214 height 210
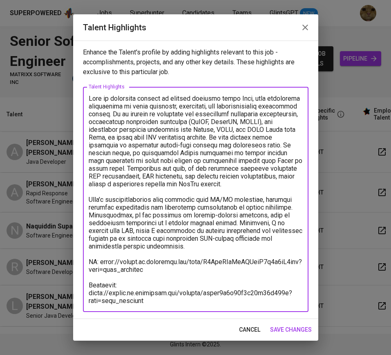
click at [267, 130] on textarea at bounding box center [196, 199] width 214 height 210
drag, startPoint x: 246, startPoint y: 184, endPoint x: 147, endPoint y: 182, distance: 98.6
click at [147, 182] on textarea at bounding box center [196, 199] width 214 height 210
click at [119, 169] on textarea at bounding box center [196, 199] width 214 height 210
drag, startPoint x: 108, startPoint y: 169, endPoint x: 231, endPoint y: 189, distance: 125.1
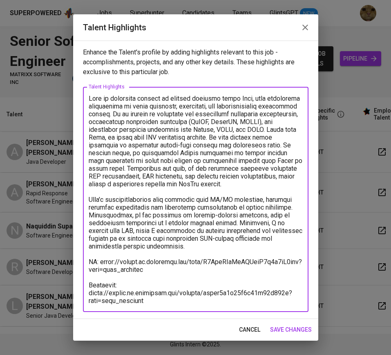
click at [231, 189] on textarea at bounding box center [196, 199] width 214 height 210
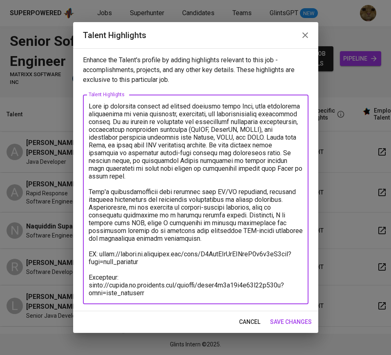
click at [105, 178] on textarea at bounding box center [196, 199] width 214 height 194
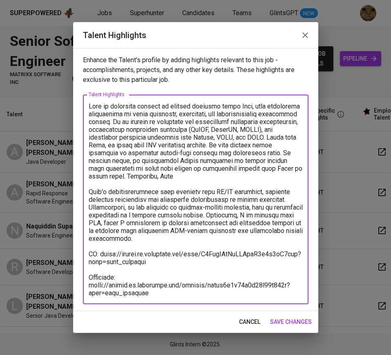
paste textarea "Skilled in designing and maintaining enterprise applications, integrating relat…"
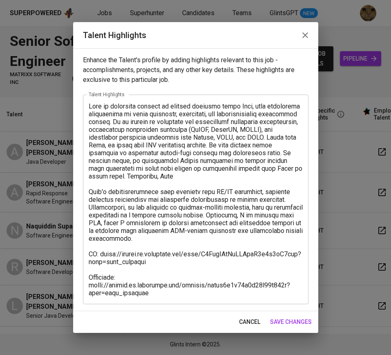
click at [175, 171] on textarea at bounding box center [196, 199] width 214 height 194
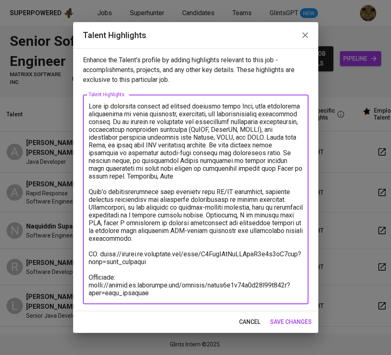
click at [170, 176] on textarea at bounding box center [196, 199] width 214 height 194
paste textarea "Train and mentor 3+ new team members on system workflows, framework usage, and …"
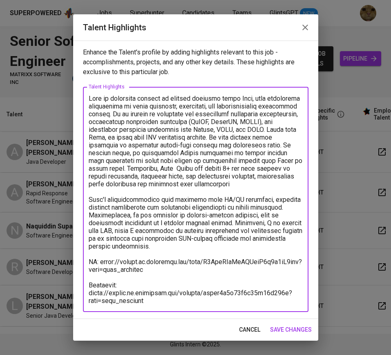
click at [156, 169] on textarea at bounding box center [196, 199] width 214 height 210
type textarea "Azam is currently working on backend services using Java, with additional invol…"
click at [275, 328] on span "save changes" at bounding box center [291, 329] width 42 height 10
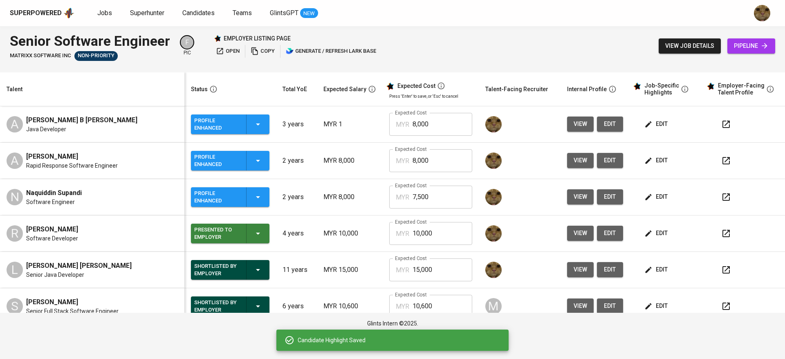
scroll to position [0, 0]
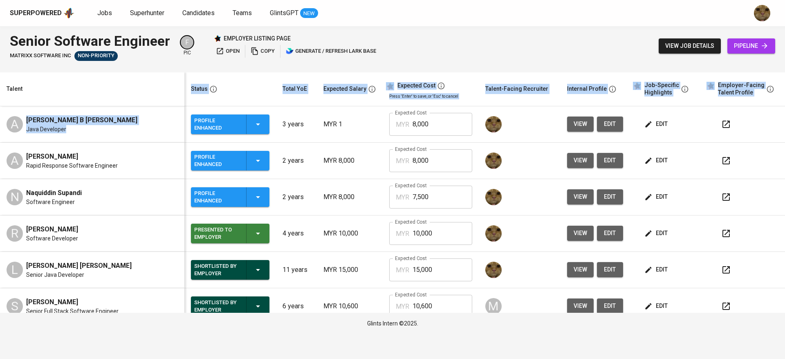
drag, startPoint x: 125, startPoint y: 126, endPoint x: 61, endPoint y: 121, distance: 64.0
click at [67, 127] on div "Java Developer" at bounding box center [81, 129] width 111 height 8
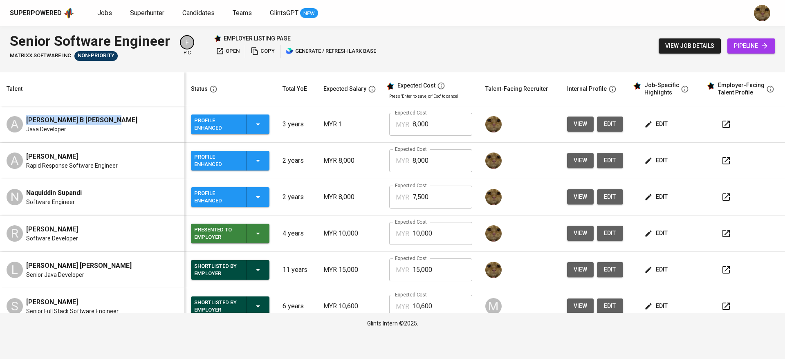
copy span "Aiman Hafiz B Abdul Karim"
drag, startPoint x: 27, startPoint y: 117, endPoint x: 108, endPoint y: 120, distance: 80.2
click at [108, 120] on div "A Aiman Hafiz B Abdul Karim Java Developer" at bounding box center [84, 124] width 155 height 18
copy span "AZAMUDDIN AKMA BIN RENI"
drag, startPoint x: 23, startPoint y: 158, endPoint x: 121, endPoint y: 150, distance: 98.5
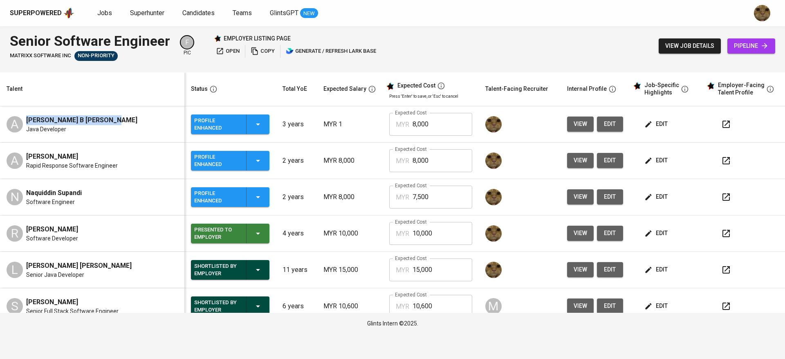
click at [121, 150] on td "A AZAMUDDIN AKMA BIN RENI Rapid Response Software Engineer" at bounding box center [92, 161] width 184 height 36
copy span "Naquiddin Supandi"
drag, startPoint x: 27, startPoint y: 191, endPoint x: 88, endPoint y: 194, distance: 60.6
click at [88, 194] on div "N Naquiddin Supandi Software Engineer" at bounding box center [84, 197] width 155 height 18
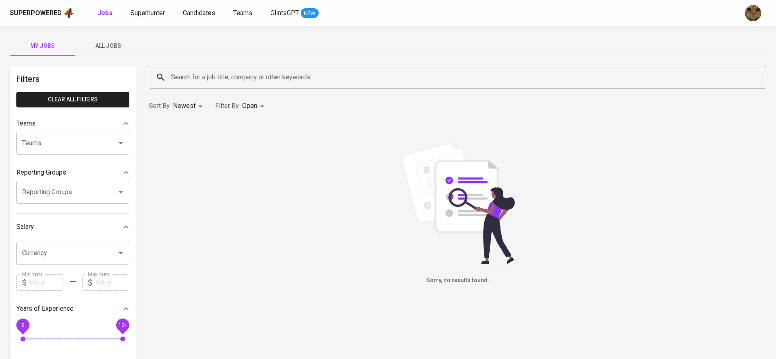
click at [104, 50] on span "All Jobs" at bounding box center [108, 46] width 56 height 10
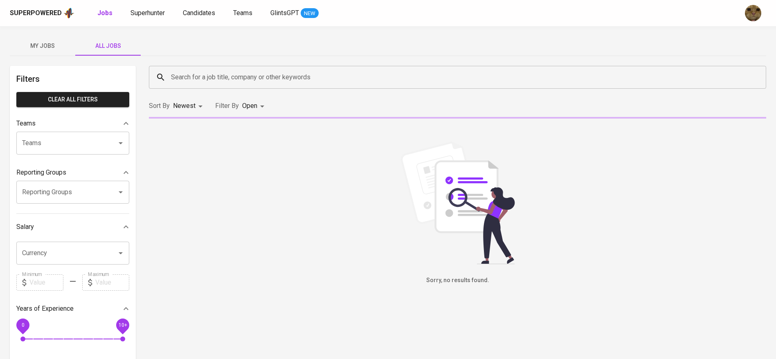
click at [191, 75] on input "Search for a job title, company or other keywords" at bounding box center [459, 78] width 581 height 16
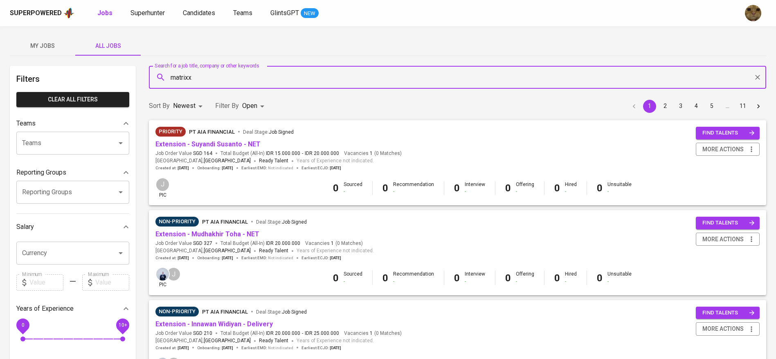
type input "matrixx"
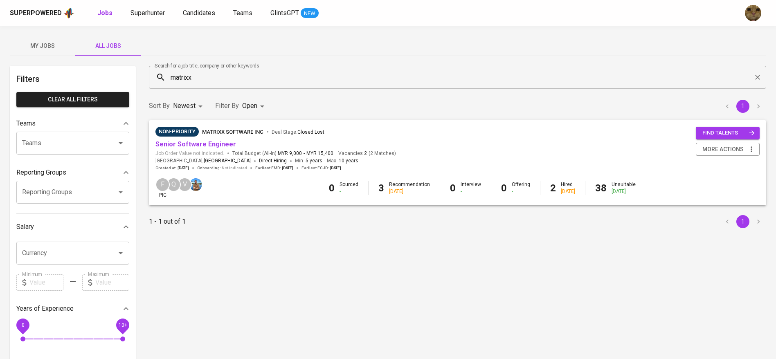
click at [207, 139] on div "Non-Priority MATRIXX Software Inc Deal Stage : Closed Lost" at bounding box center [275, 133] width 240 height 13
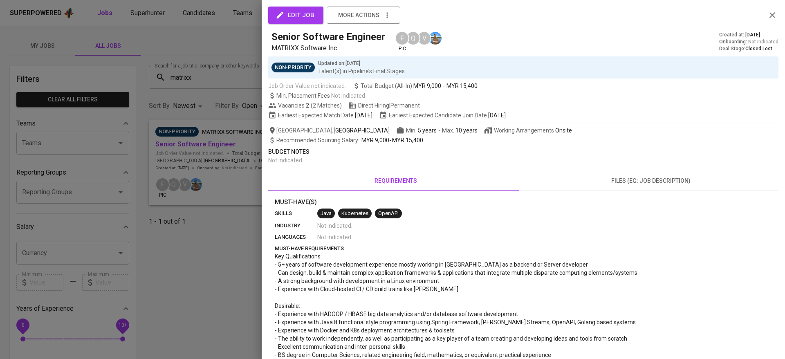
click at [209, 141] on div at bounding box center [392, 179] width 785 height 359
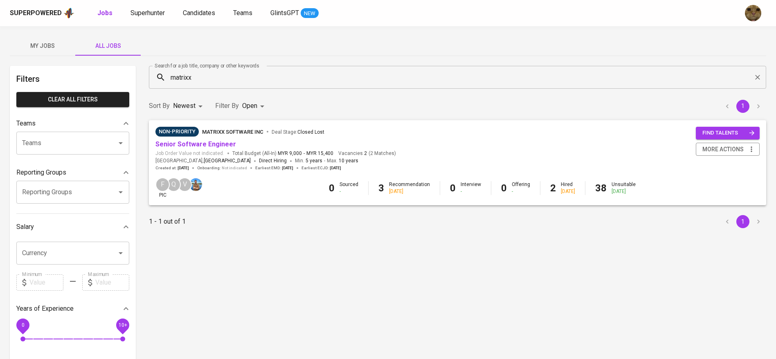
click at [186, 146] on link "Senior Software Engineer" at bounding box center [195, 144] width 81 height 8
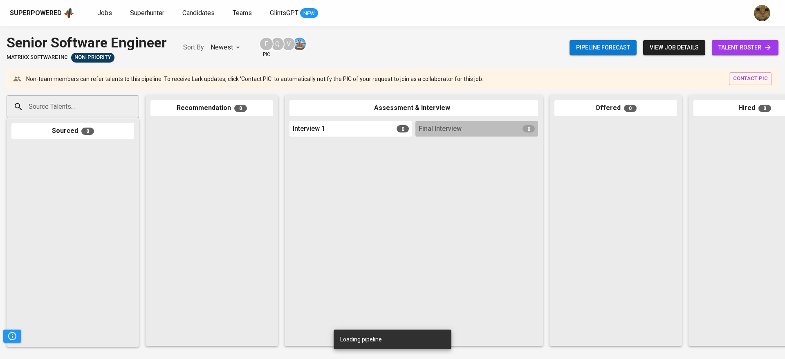
click at [67, 112] on input "Source Talents..." at bounding box center [70, 107] width 86 height 16
paste input "[PERSON_NAME] B [PERSON_NAME]"
type input "[PERSON_NAME] B [PERSON_NAME]"
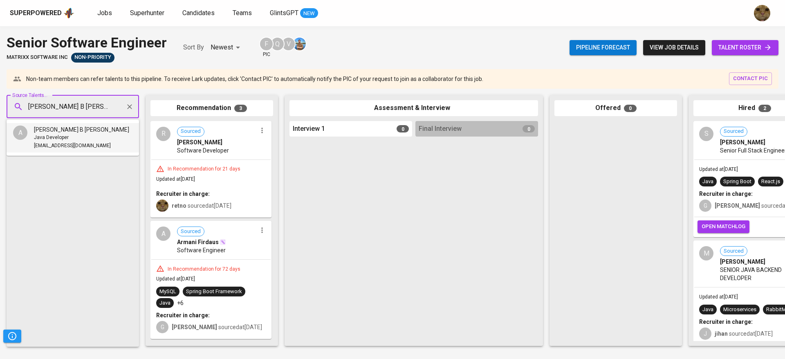
click at [65, 137] on span "Java Developer" at bounding box center [51, 138] width 35 height 8
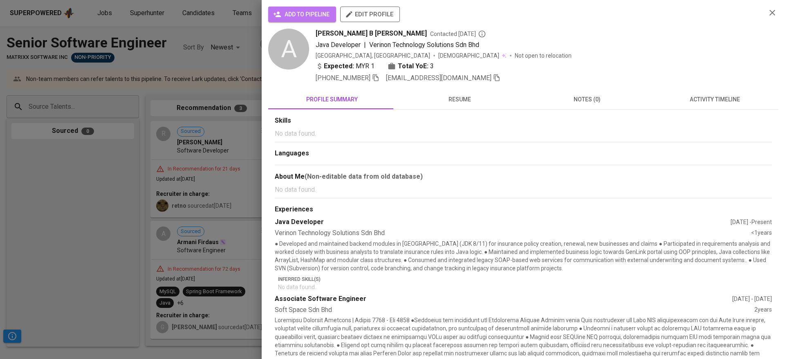
click at [278, 15] on icon "button" at bounding box center [277, 13] width 7 height 5
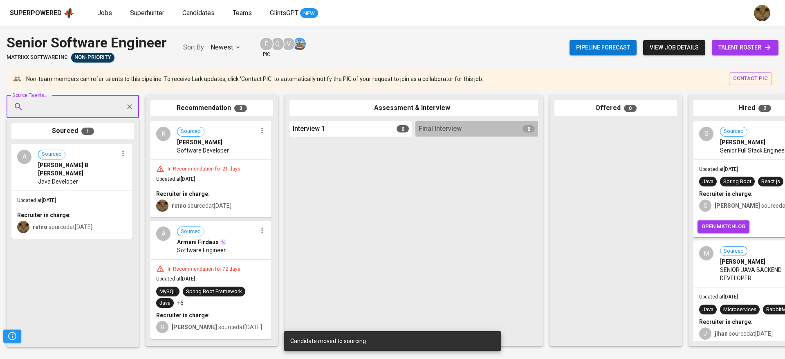
paste input "[PERSON_NAME]"
type input "[PERSON_NAME]"
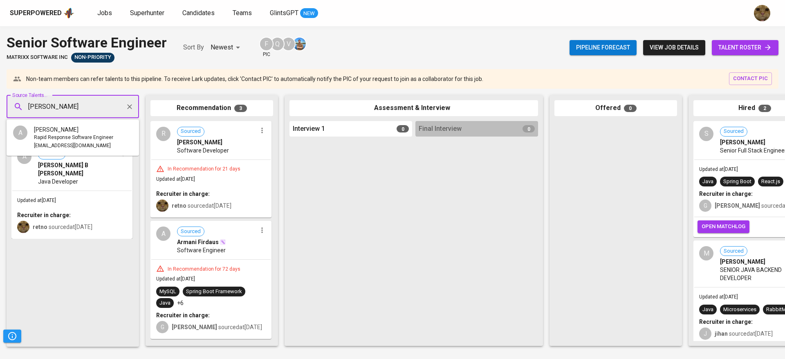
click at [83, 134] on span "Rapid Response Software Engineer" at bounding box center [73, 138] width 79 height 8
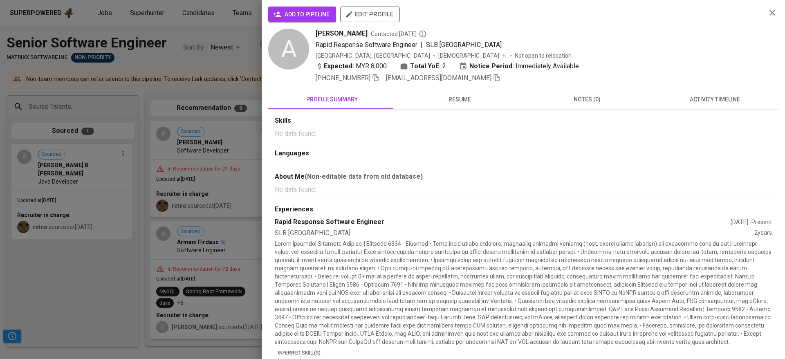
scroll to position [0, 0]
click at [331, 18] on button "add to pipeline" at bounding box center [302, 15] width 68 height 16
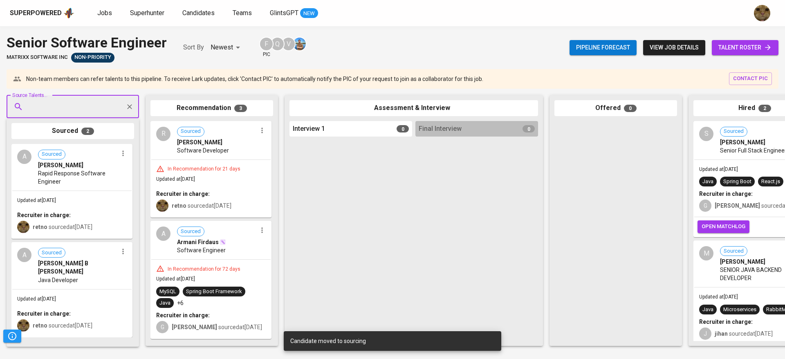
paste input "Naquiddin Supandi"
type input "Naquiddin Supandi"
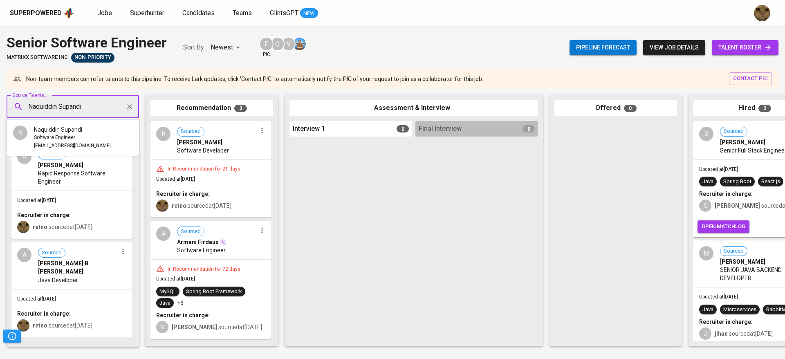
click at [92, 130] on li "N Naquiddin Supandi Software Engineer [EMAIL_ADDRESS][DOMAIN_NAME]" at bounding box center [73, 137] width 133 height 29
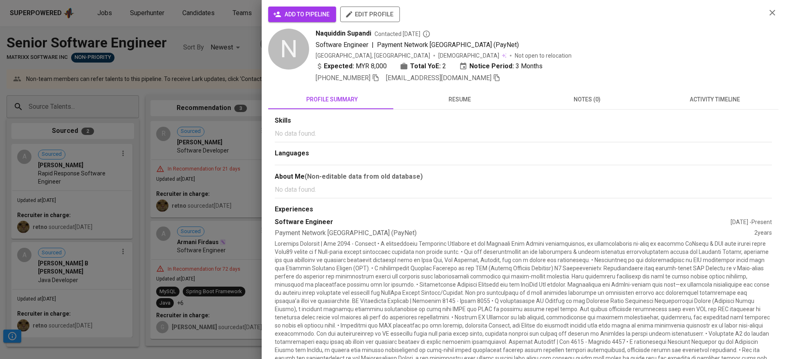
click at [304, 15] on span "add to pipeline" at bounding box center [302, 14] width 55 height 10
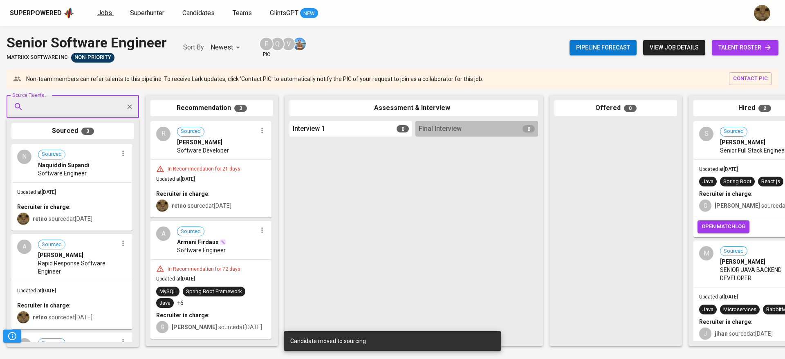
click at [106, 12] on span "Jobs" at bounding box center [104, 13] width 15 height 8
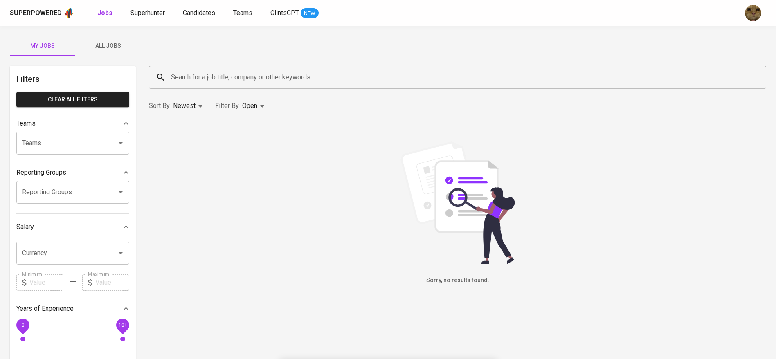
click at [107, 44] on span "All Jobs" at bounding box center [108, 46] width 56 height 10
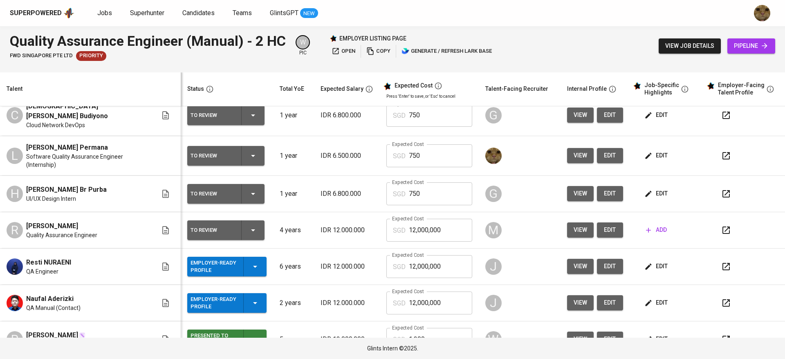
scroll to position [123, 0]
